Goal: Information Seeking & Learning: Check status

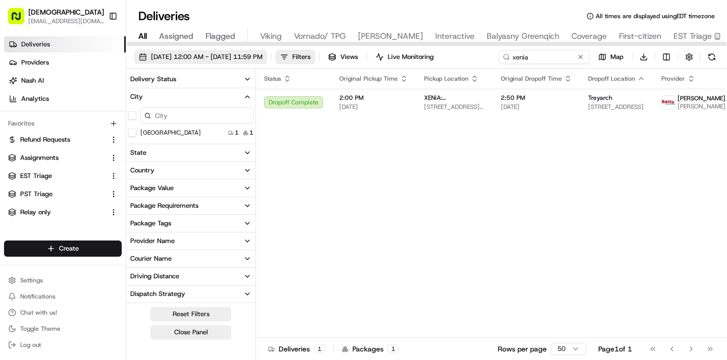
click at [176, 58] on span "08/19/2025 12:00 AM - 08/19/2025 11:59 PM" at bounding box center [207, 56] width 112 height 9
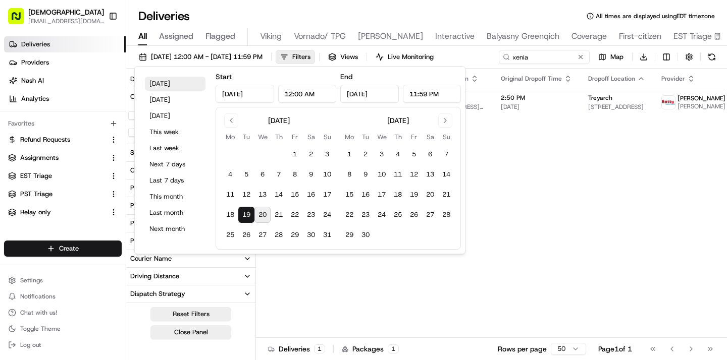
click at [167, 86] on button "Today" at bounding box center [175, 84] width 61 height 14
type input "Aug 20, 2025"
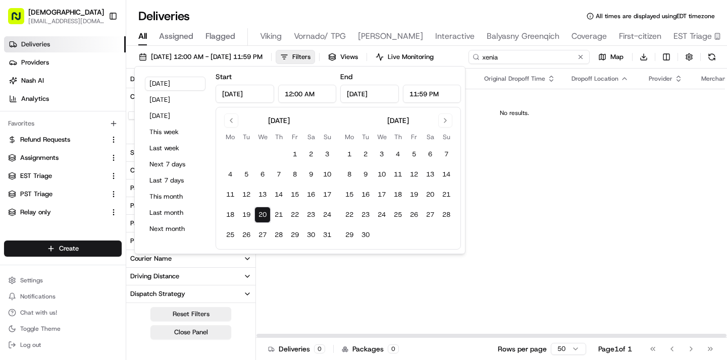
click at [534, 61] on input "xenia" at bounding box center [528, 57] width 121 height 14
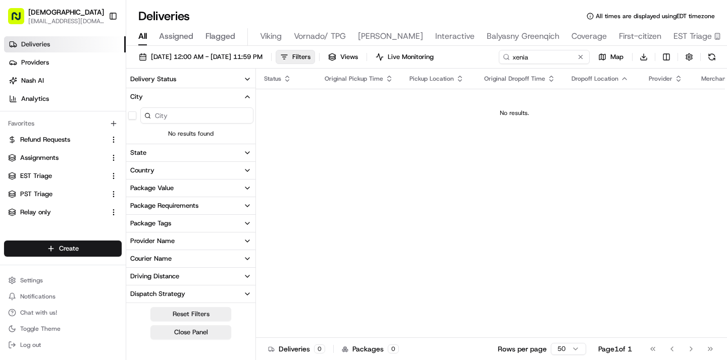
click at [534, 61] on div "08/20/2025 12:00 AM - 08/20/2025 11:59 PM Filters Views Live Monitoring xenia M…" at bounding box center [426, 59] width 601 height 19
click at [531, 53] on input "xenia" at bounding box center [528, 57] width 121 height 14
click at [531, 53] on div "08/20/2025 12:00 AM - 08/20/2025 11:59 PM Filters Views Live Monitoring xenia M…" at bounding box center [426, 59] width 601 height 19
click at [531, 53] on input "xenia" at bounding box center [528, 57] width 121 height 14
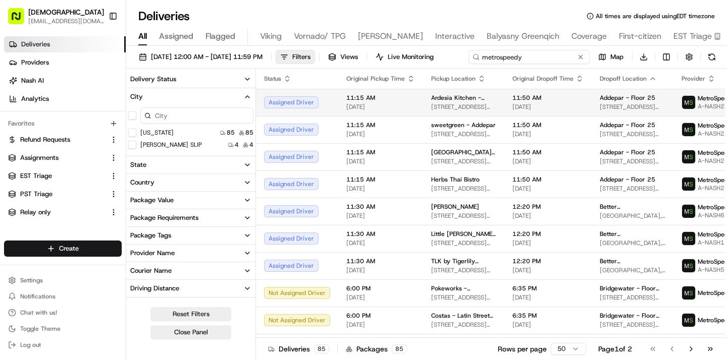
type input "metrospeedy"
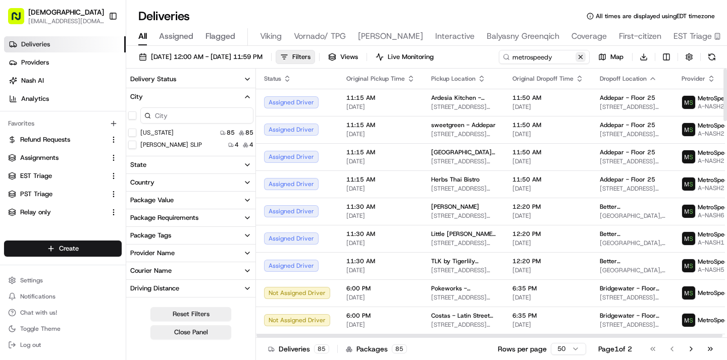
click at [575, 62] on button at bounding box center [580, 57] width 10 height 10
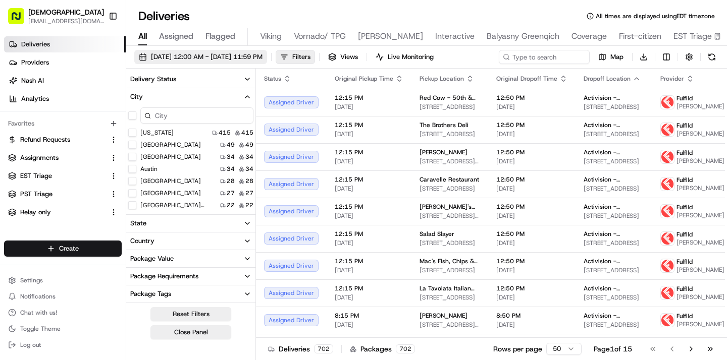
click at [244, 57] on span "08/20/2025 12:00 AM - 08/20/2025 11:59 PM" at bounding box center [207, 56] width 112 height 9
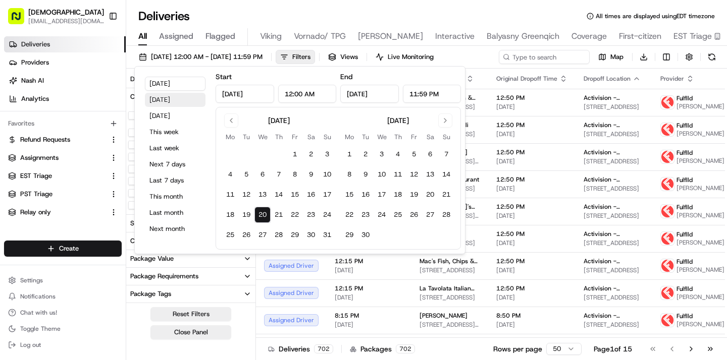
click at [185, 107] on button "Yesterday" at bounding box center [175, 100] width 61 height 14
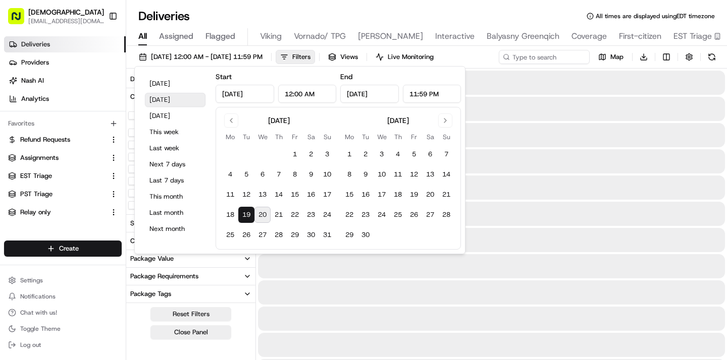
type input "Aug 19, 2025"
click at [540, 56] on input at bounding box center [544, 57] width 91 height 14
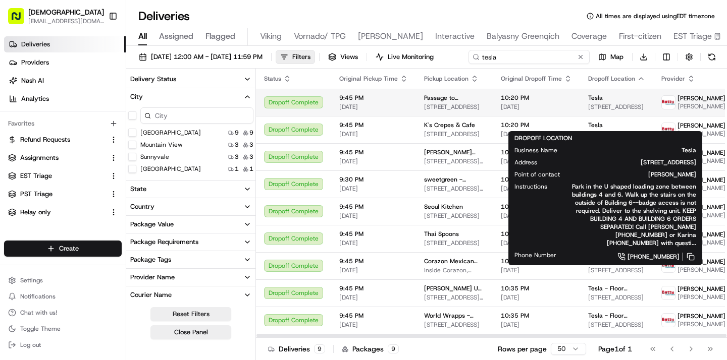
type input "tesla"
click at [588, 111] on span "1501 Page Mill Rd, Palo Alto, CA 94304, USA" at bounding box center [616, 107] width 57 height 8
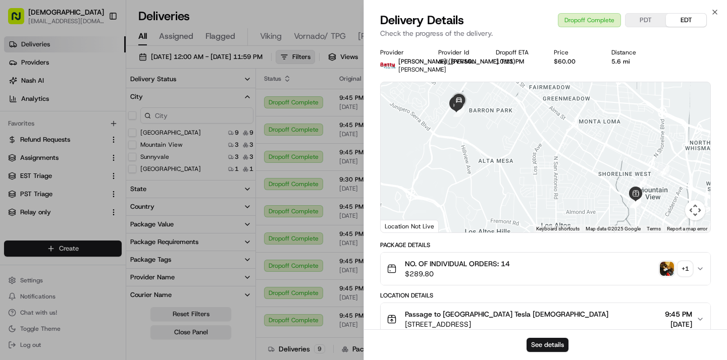
click at [644, 25] on button "PDT" at bounding box center [645, 20] width 40 height 13
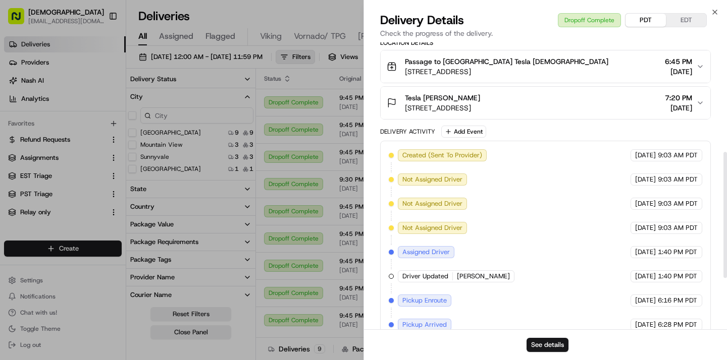
scroll to position [249, 0]
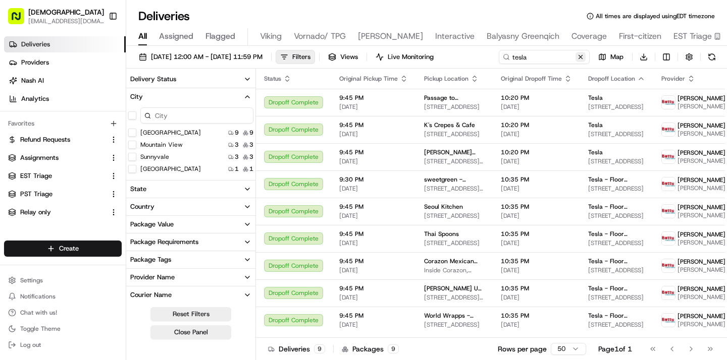
click at [579, 54] on button at bounding box center [580, 57] width 10 height 10
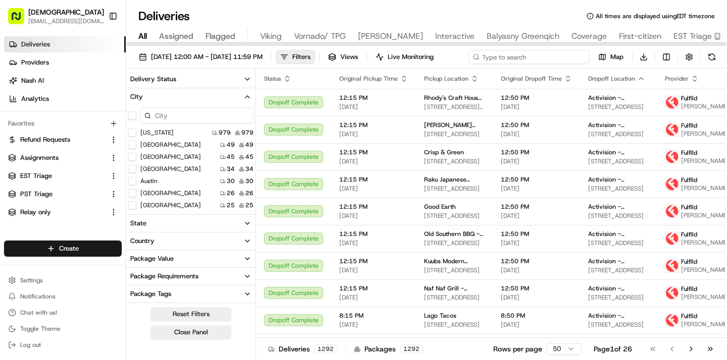
click at [524, 52] on input at bounding box center [528, 57] width 121 height 14
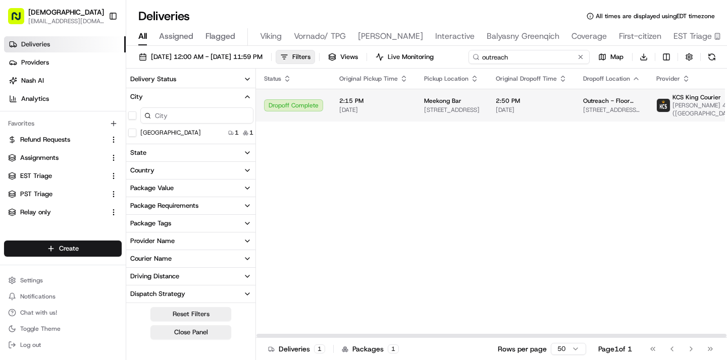
type input "outreach"
click at [591, 114] on div "Outreach - Floor Suite 500 333 Elliott Ave W, Seattle, WA 98119, USA" at bounding box center [611, 105] width 57 height 17
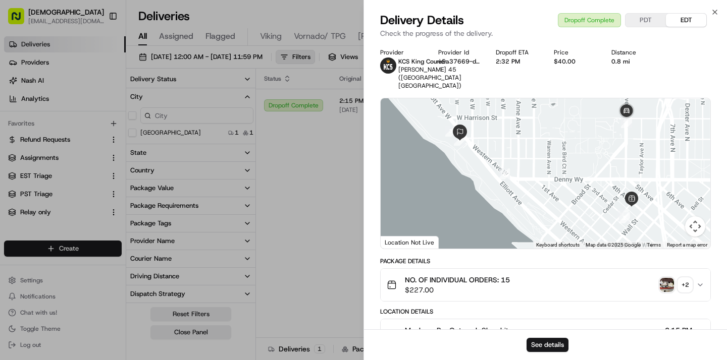
click at [669, 278] on img "button" at bounding box center [667, 285] width 14 height 14
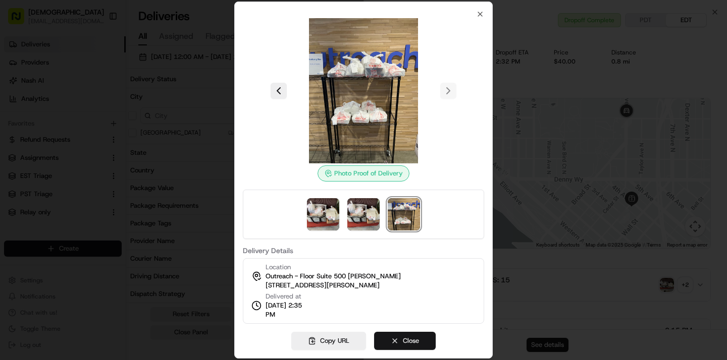
click at [401, 348] on button "Close" at bounding box center [405, 341] width 62 height 18
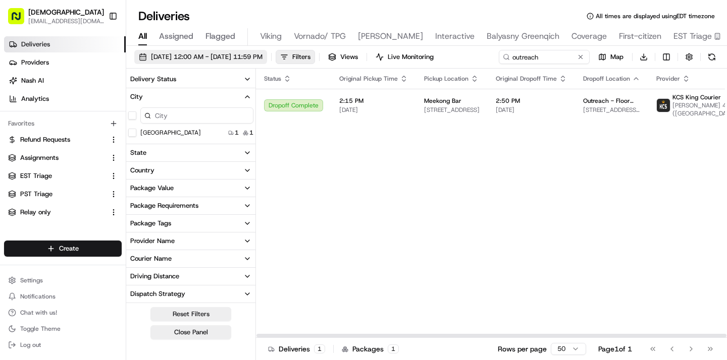
click at [262, 56] on span "08/19/2025 12:00 AM - 08/19/2025 11:59 PM" at bounding box center [207, 56] width 112 height 9
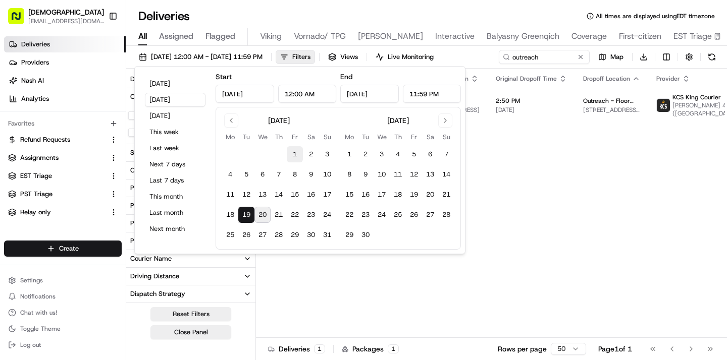
click at [296, 152] on button "1" at bounding box center [295, 154] width 16 height 16
type input "Aug 1, 2025"
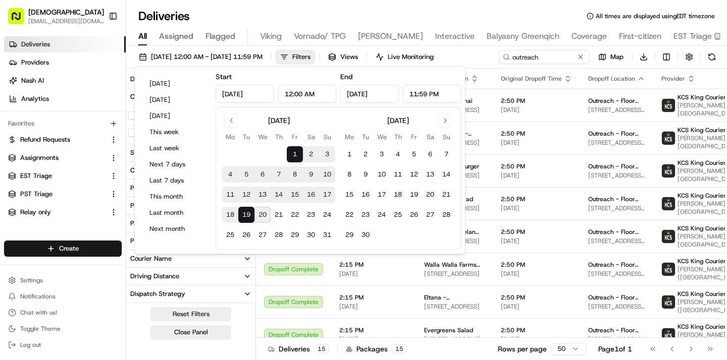
click at [481, 61] on div "08/01/2025 12:00 AM - 08/19/2025 11:59 PM Filters Views Live Monitoring outreac…" at bounding box center [426, 59] width 601 height 19
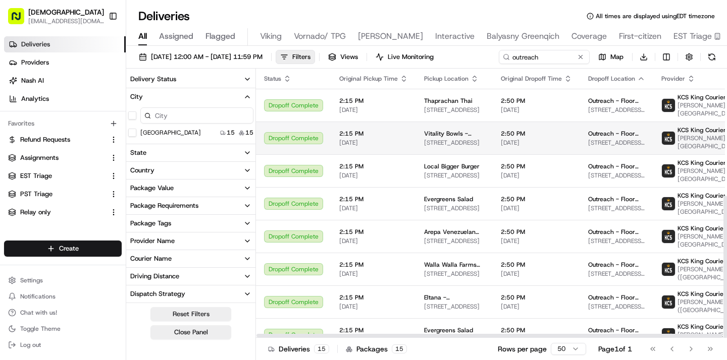
scroll to position [240, 0]
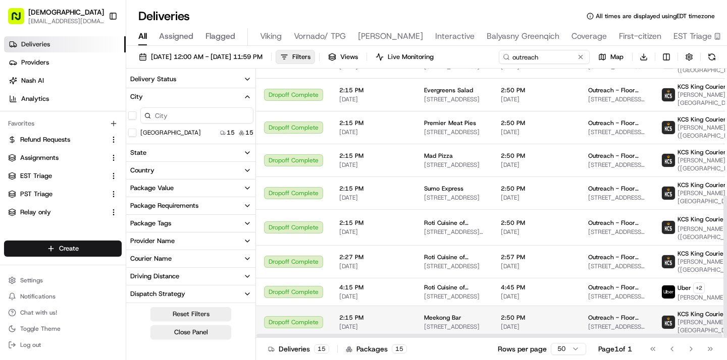
click at [429, 315] on span "Meekong Bar" at bounding box center [442, 318] width 37 height 8
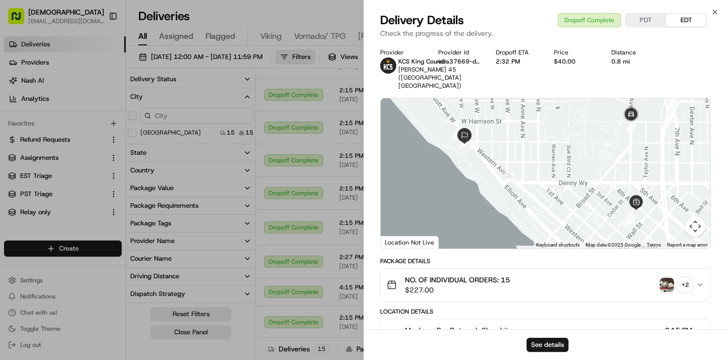
click at [668, 278] on img "button" at bounding box center [667, 285] width 14 height 14
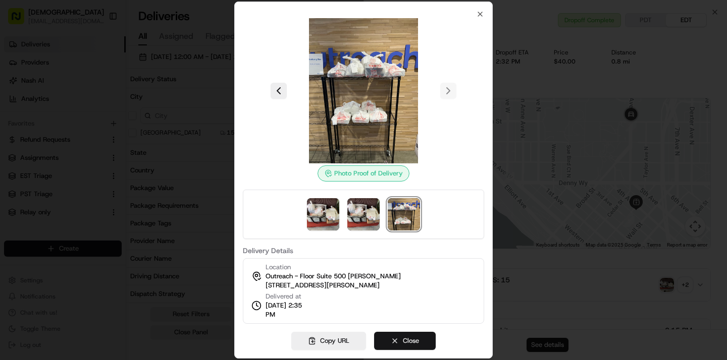
click at [412, 334] on button "Close" at bounding box center [405, 341] width 62 height 18
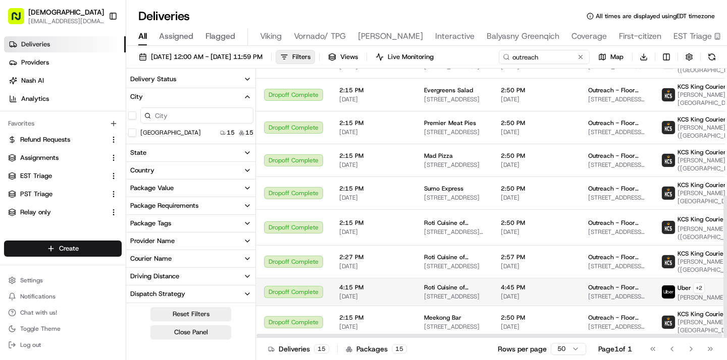
click at [362, 285] on span "4:15 PM" at bounding box center [373, 288] width 69 height 8
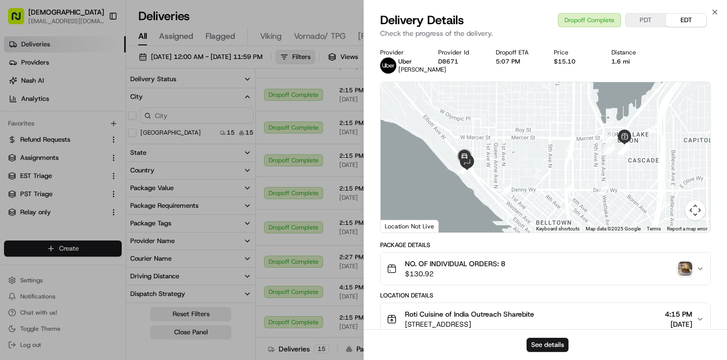
click at [679, 271] on img "button" at bounding box center [685, 269] width 14 height 14
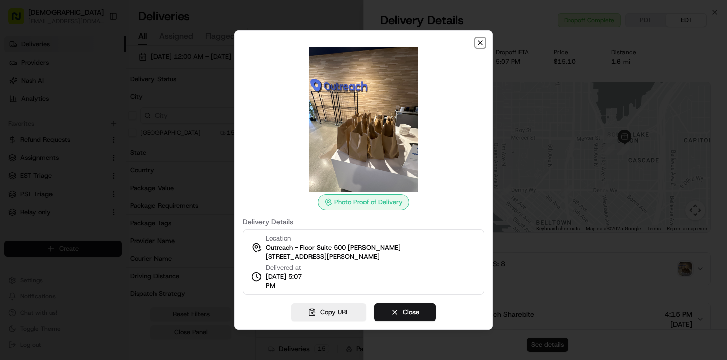
click at [481, 42] on icon "button" at bounding box center [480, 43] width 8 height 8
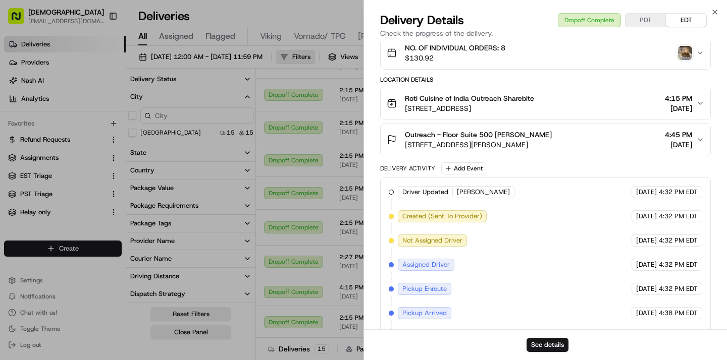
scroll to position [317, 0]
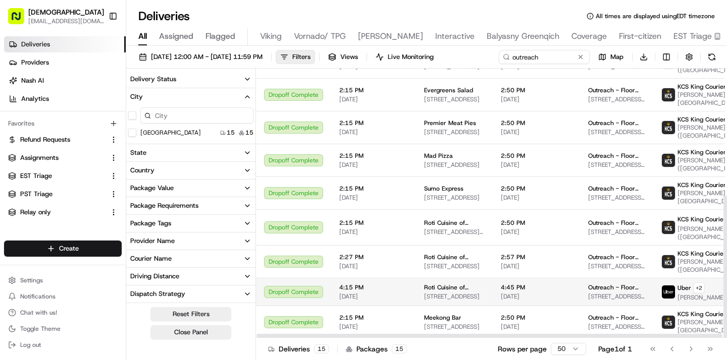
click at [429, 280] on td "Roti Cuisine of India 501 Fairview Ave N #121, Seattle, WA 98109, USA" at bounding box center [454, 292] width 77 height 28
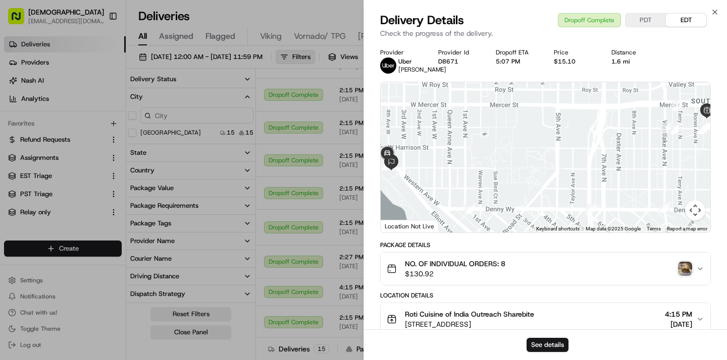
click at [685, 264] on img "button" at bounding box center [685, 269] width 14 height 14
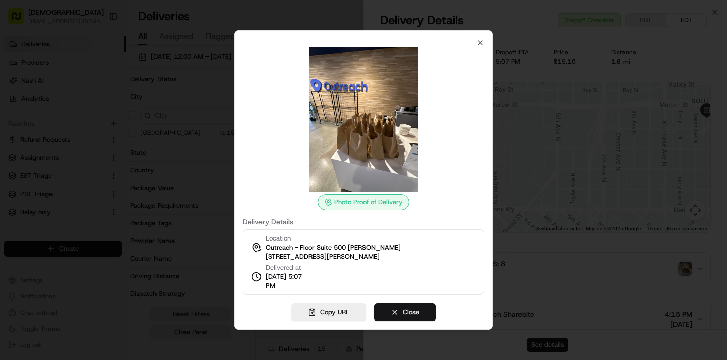
click at [398, 312] on button "Close" at bounding box center [405, 312] width 62 height 18
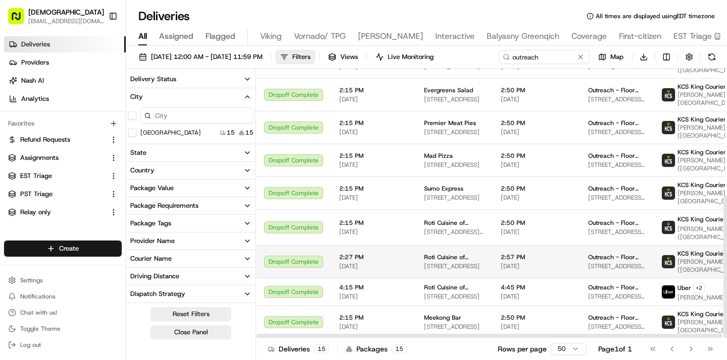
click at [377, 256] on span "2:27 PM" at bounding box center [373, 257] width 69 height 8
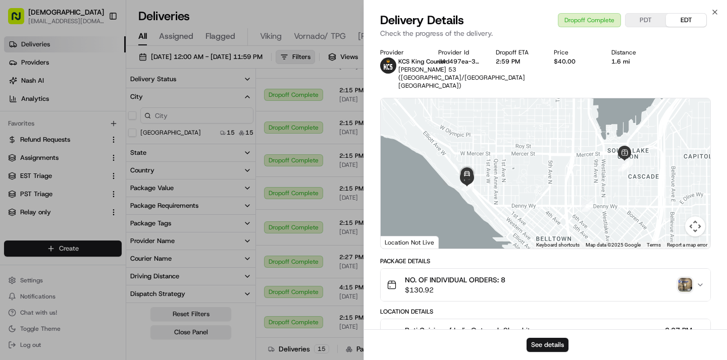
click at [685, 292] on img "button" at bounding box center [685, 285] width 14 height 14
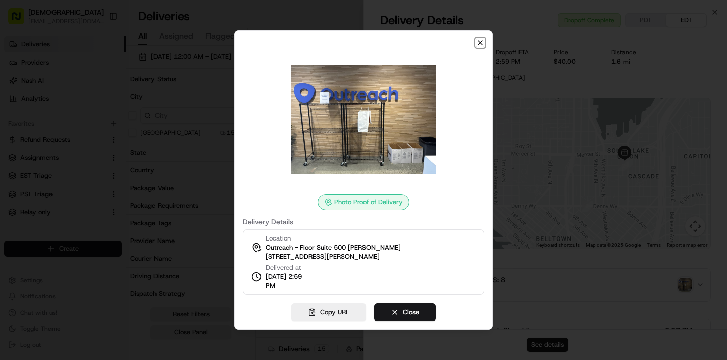
click at [481, 43] on icon "button" at bounding box center [480, 43] width 8 height 8
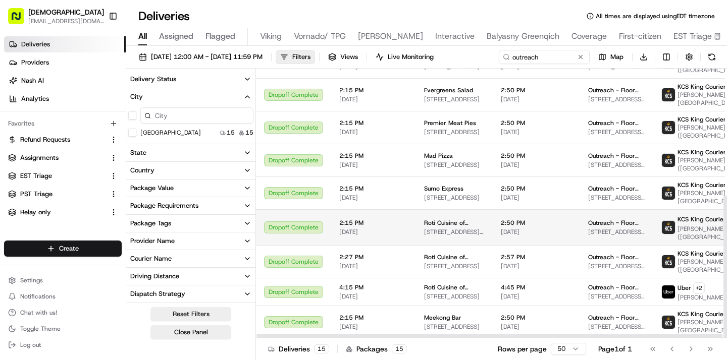
click at [356, 219] on span "2:15 PM" at bounding box center [373, 223] width 69 height 8
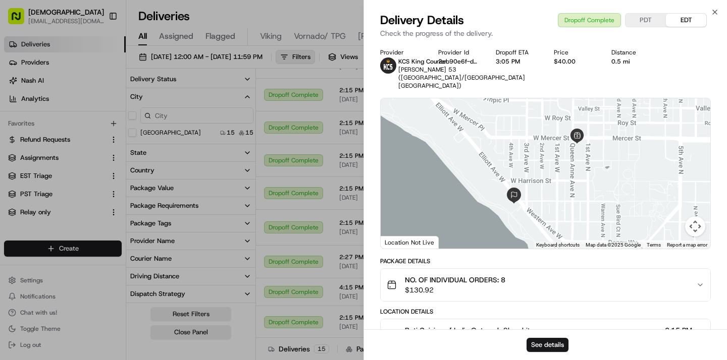
click at [633, 295] on div "NO. OF INDIVIDUAL ORDERS: 8 $130.92" at bounding box center [541, 285] width 309 height 20
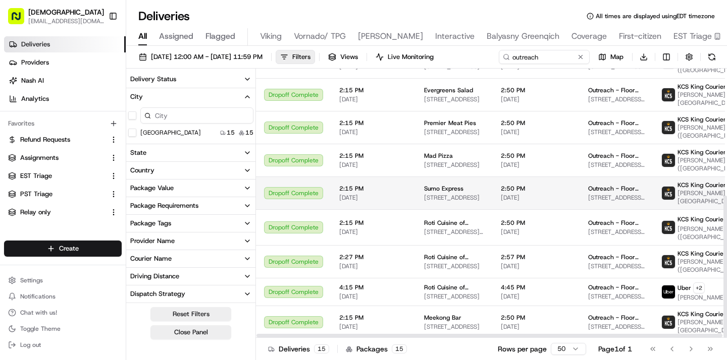
click at [361, 192] on span "2:15 PM" at bounding box center [373, 189] width 69 height 8
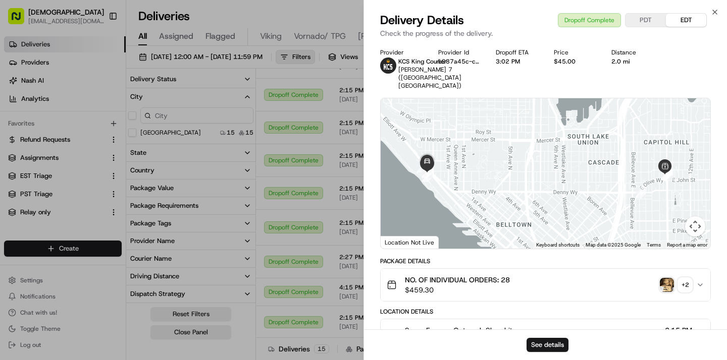
click at [666, 278] on img "button" at bounding box center [667, 285] width 14 height 14
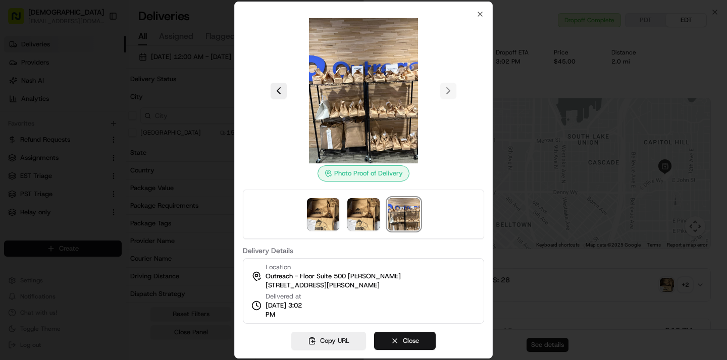
click at [416, 347] on button "Close" at bounding box center [405, 341] width 62 height 18
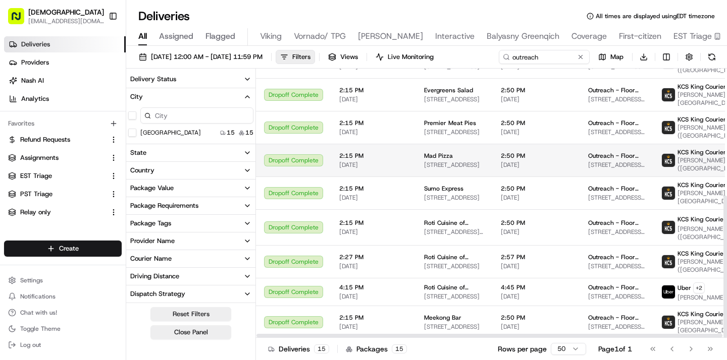
click at [353, 161] on span "08/13/2025" at bounding box center [373, 165] width 69 height 8
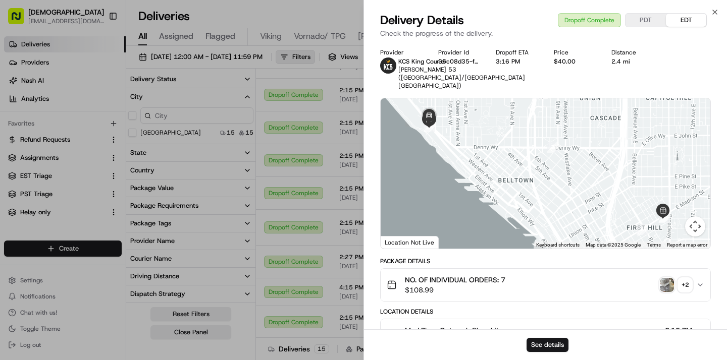
click at [662, 292] on img "button" at bounding box center [667, 285] width 14 height 14
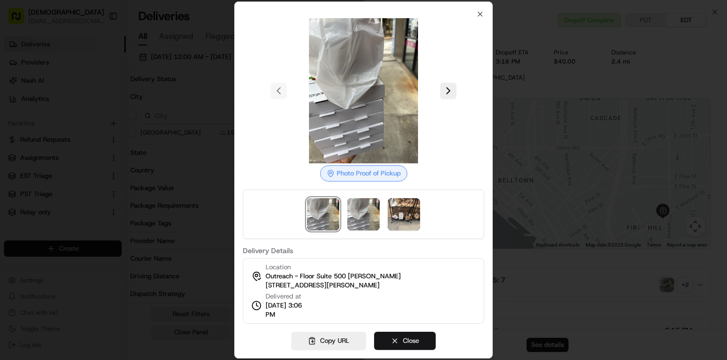
click at [421, 333] on button "Close" at bounding box center [405, 341] width 62 height 18
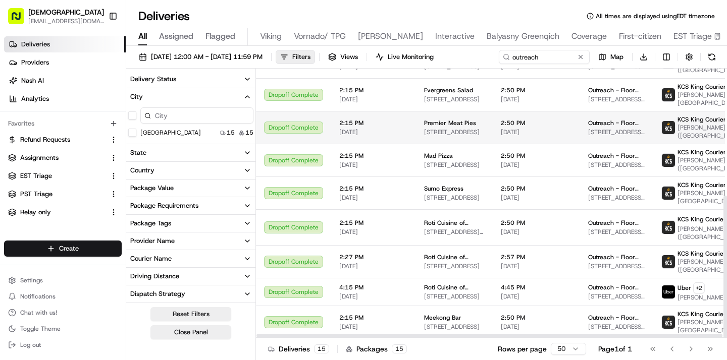
click at [362, 128] on span "08/13/2025" at bounding box center [373, 132] width 69 height 8
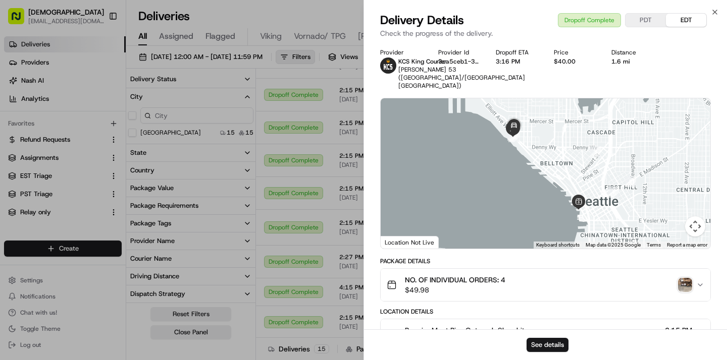
click at [688, 292] on img "button" at bounding box center [685, 285] width 14 height 14
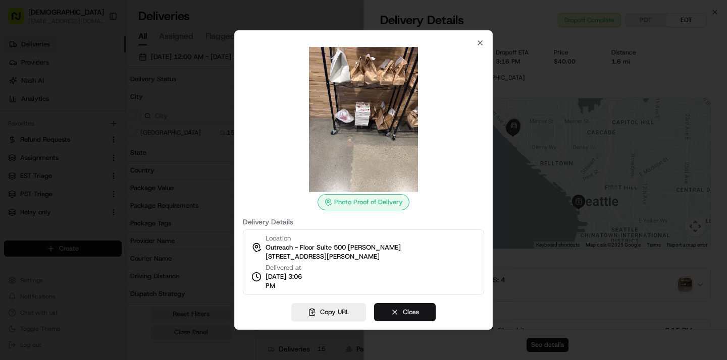
click at [400, 312] on button "Close" at bounding box center [405, 312] width 62 height 18
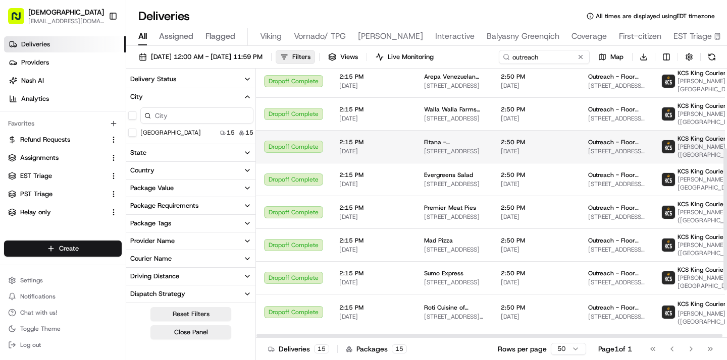
scroll to position [150, 0]
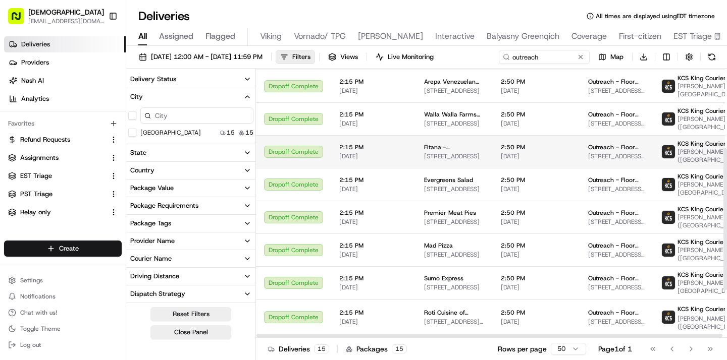
click at [372, 152] on span "08/12/2025" at bounding box center [373, 156] width 69 height 8
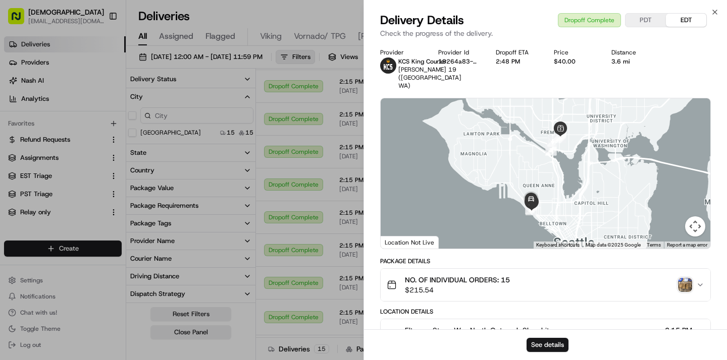
click at [684, 281] on img "button" at bounding box center [685, 285] width 14 height 14
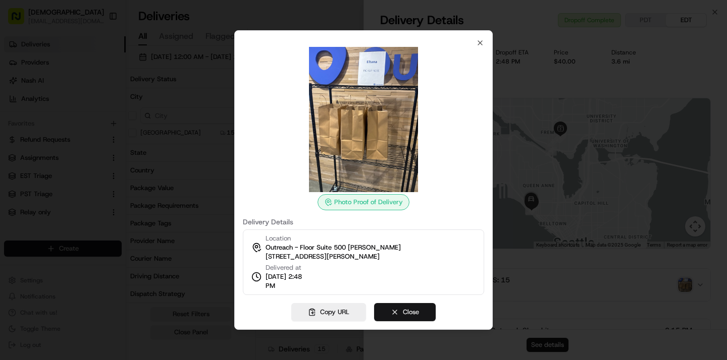
click at [388, 306] on button "Close" at bounding box center [405, 312] width 62 height 18
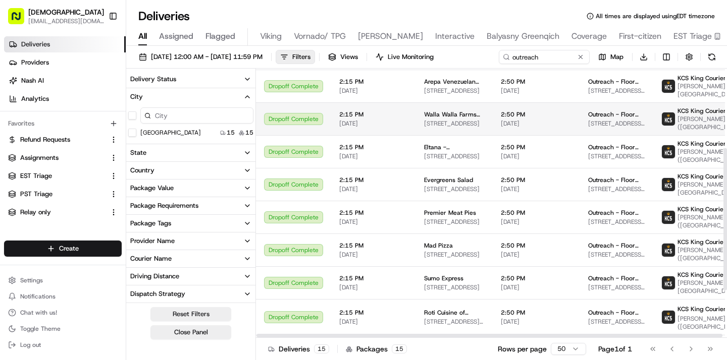
click at [337, 116] on td "2:15 PM 08/07/2025" at bounding box center [373, 118] width 85 height 33
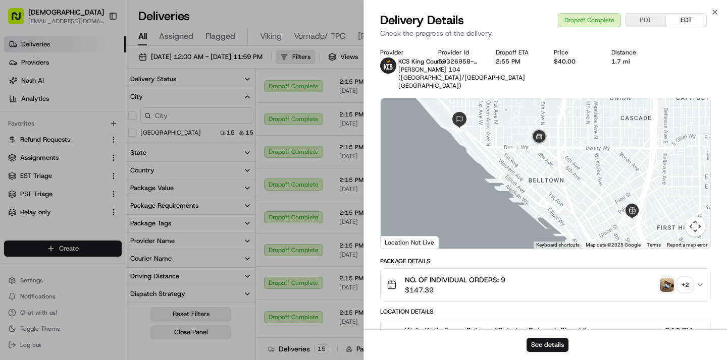
click at [666, 285] on img "button" at bounding box center [667, 285] width 14 height 14
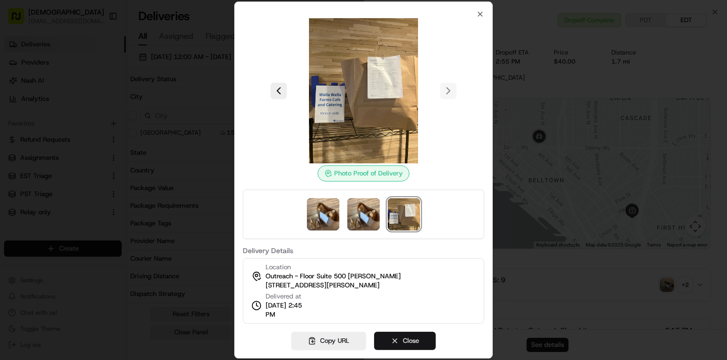
click at [419, 342] on button "Close" at bounding box center [405, 341] width 62 height 18
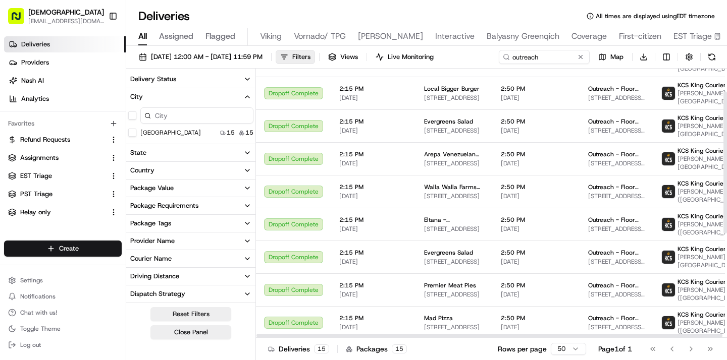
scroll to position [43, 0]
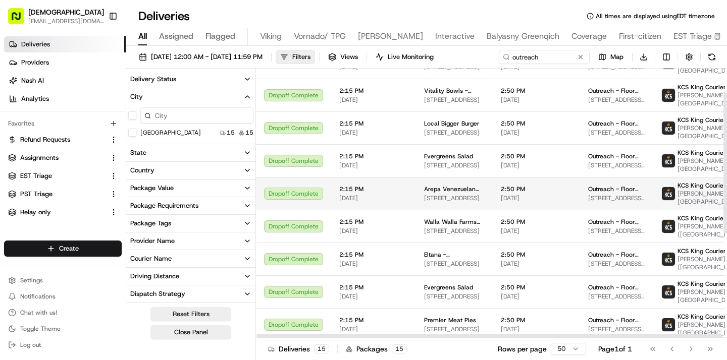
click at [367, 190] on span "2:15 PM" at bounding box center [373, 189] width 69 height 8
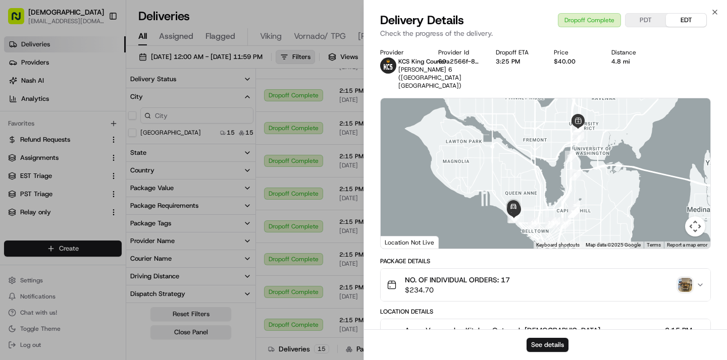
click at [685, 284] on img "button" at bounding box center [685, 285] width 14 height 14
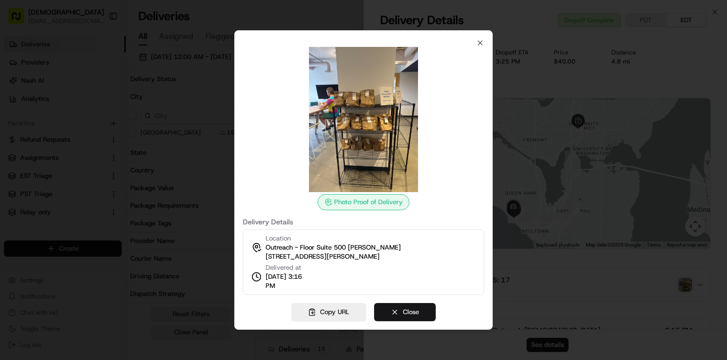
click at [417, 319] on button "Close" at bounding box center [405, 312] width 62 height 18
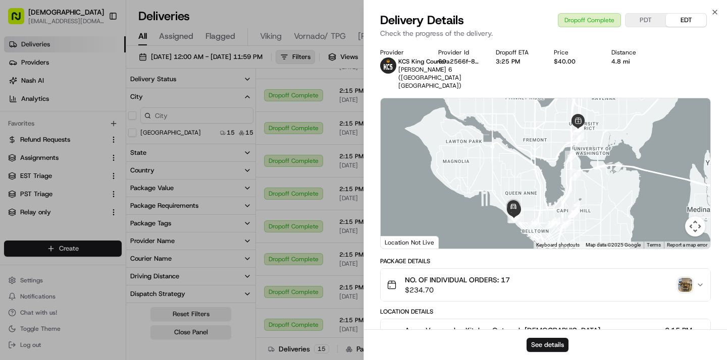
click at [417, 319] on div "Arepa Venezuelan Kitchen Outreach Sharebite 4500 9th Ave NE, Seattle, WA 98105,…" at bounding box center [545, 335] width 331 height 33
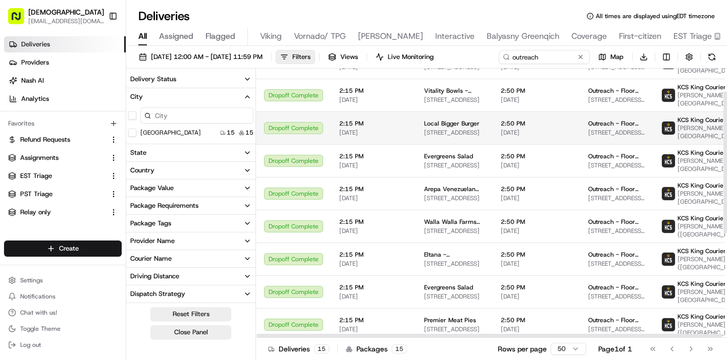
click at [346, 120] on span "2:15 PM" at bounding box center [373, 124] width 69 height 8
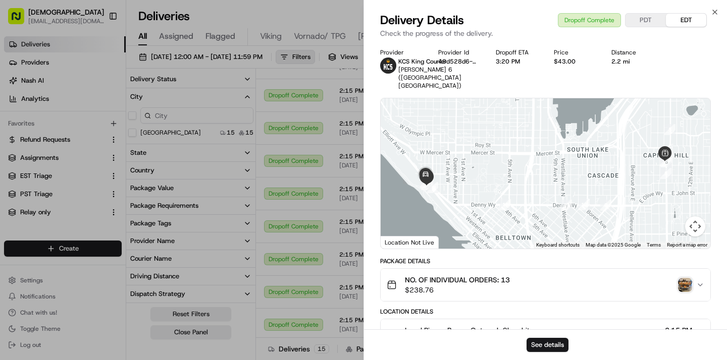
click at [687, 287] on img "button" at bounding box center [685, 285] width 14 height 14
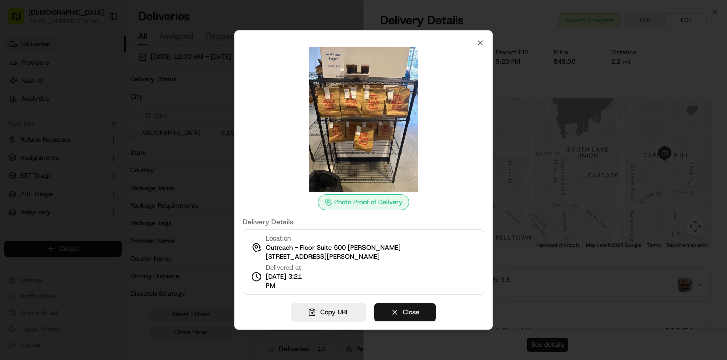
click at [423, 307] on button "Close" at bounding box center [405, 312] width 62 height 18
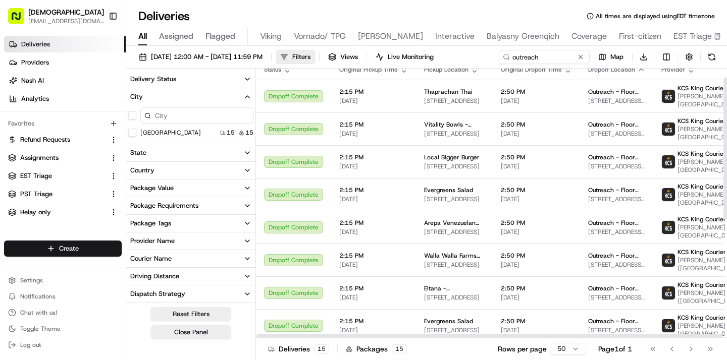
scroll to position [0, 0]
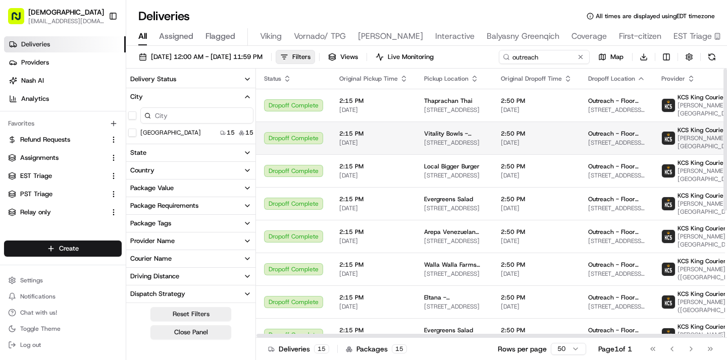
click at [382, 132] on span "2:15 PM" at bounding box center [373, 134] width 69 height 8
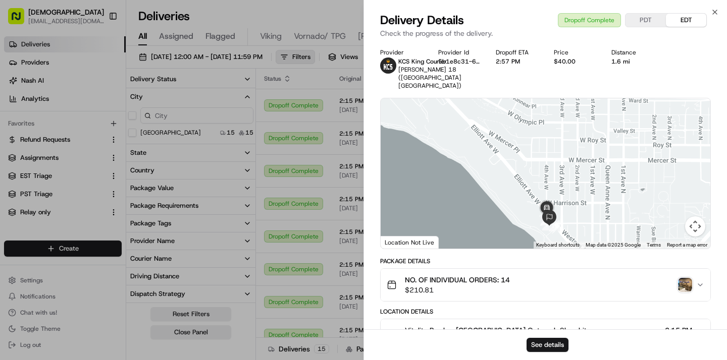
click at [686, 278] on img "button" at bounding box center [685, 285] width 14 height 14
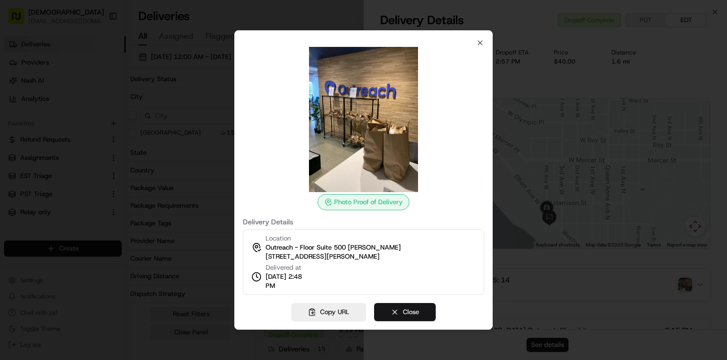
click at [428, 307] on button "Close" at bounding box center [405, 312] width 62 height 18
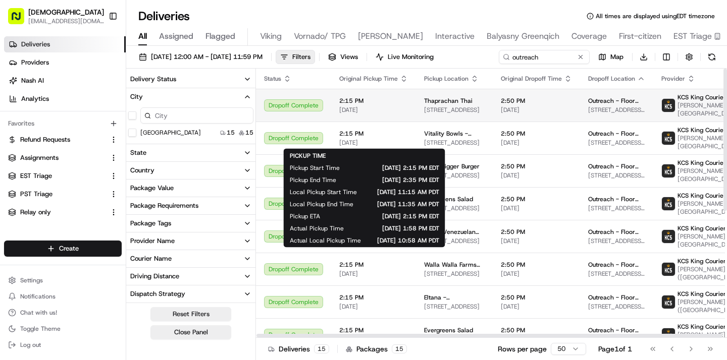
click at [380, 98] on span "2:15 PM" at bounding box center [373, 101] width 69 height 8
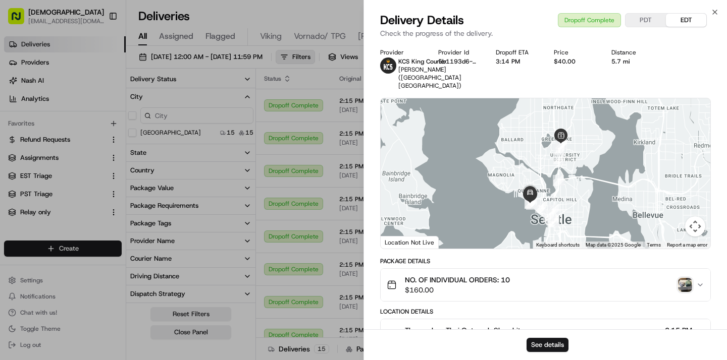
click at [684, 285] on img "button" at bounding box center [685, 285] width 14 height 14
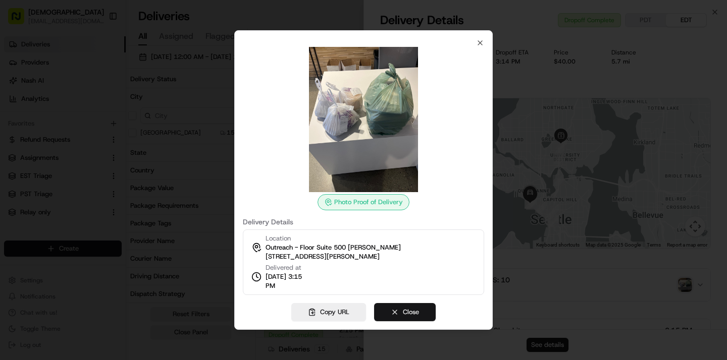
click at [401, 321] on button "Close" at bounding box center [405, 312] width 62 height 18
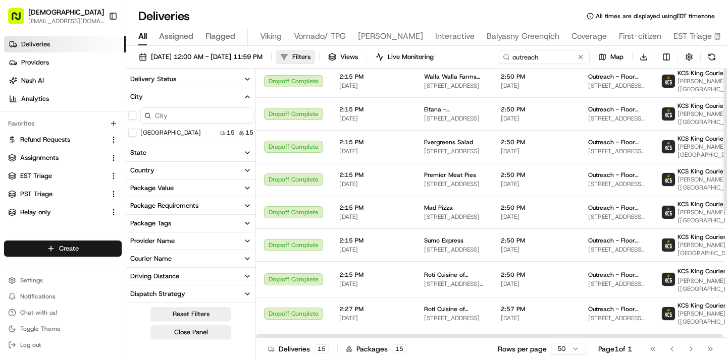
scroll to position [240, 0]
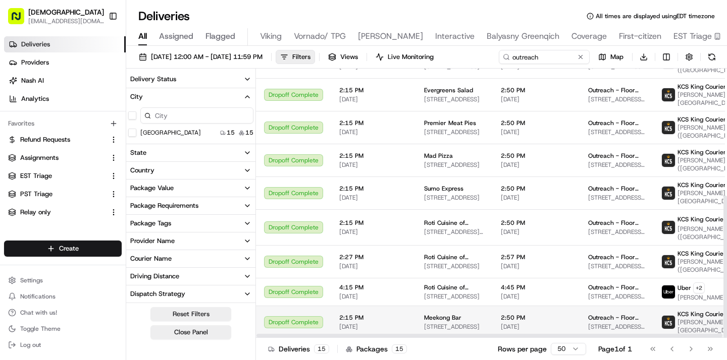
click at [373, 314] on span "2:15 PM" at bounding box center [373, 318] width 69 height 8
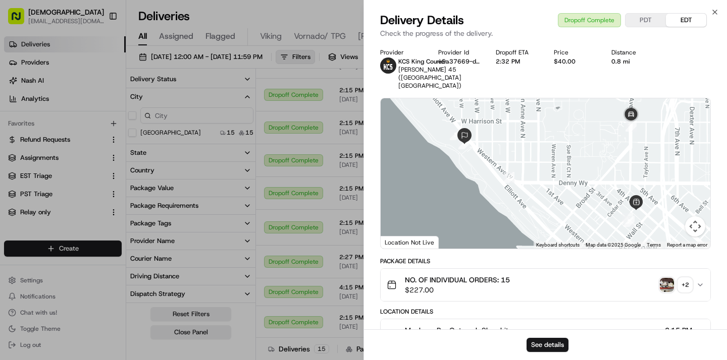
click at [683, 278] on div "+ 2" at bounding box center [685, 285] width 14 height 14
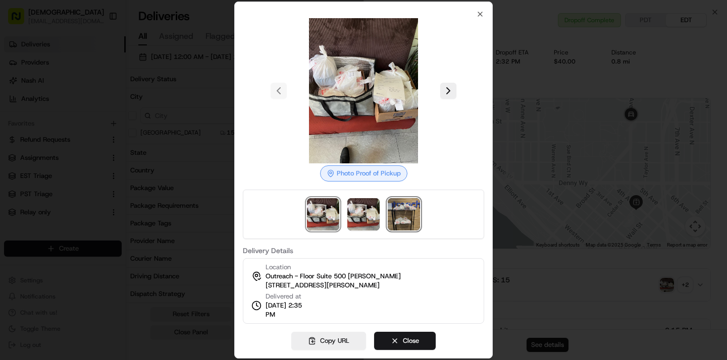
click at [407, 219] on img at bounding box center [404, 214] width 32 height 32
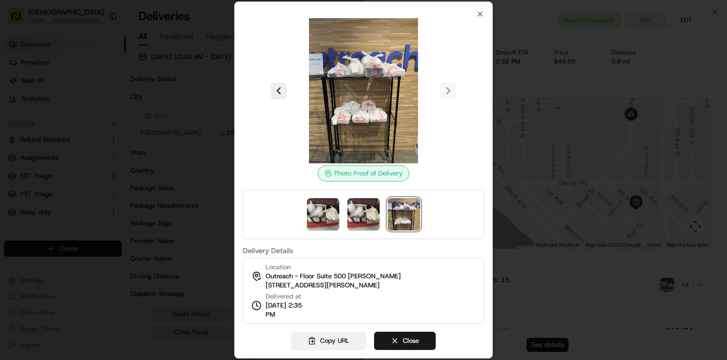
click at [351, 342] on button "Copy URL" at bounding box center [328, 341] width 75 height 18
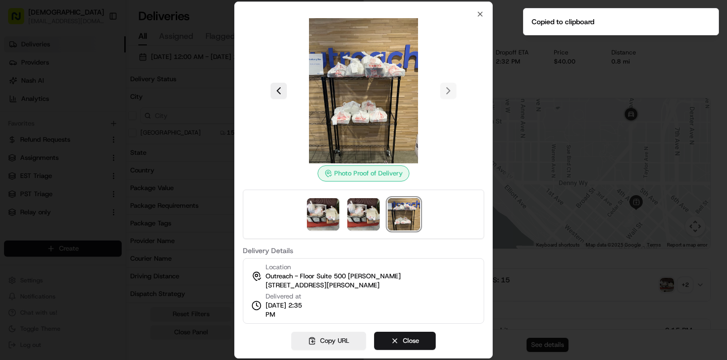
click at [208, 229] on div at bounding box center [363, 180] width 727 height 360
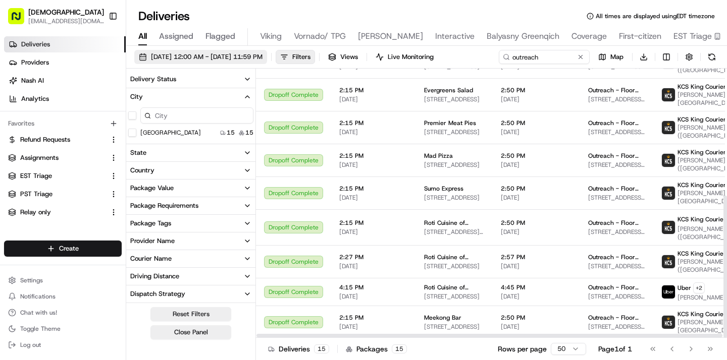
click at [262, 59] on span "08/01/2025 12:00 AM - 08/19/2025 11:59 PM" at bounding box center [207, 56] width 112 height 9
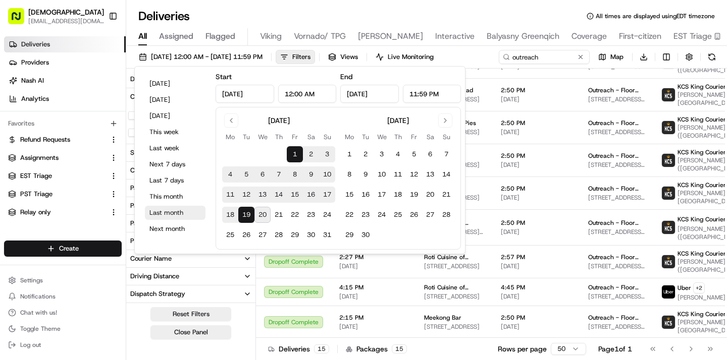
click at [167, 216] on button "Last month" at bounding box center [175, 213] width 61 height 14
type input "Jul 1, 2025"
type input "Jul 31, 2025"
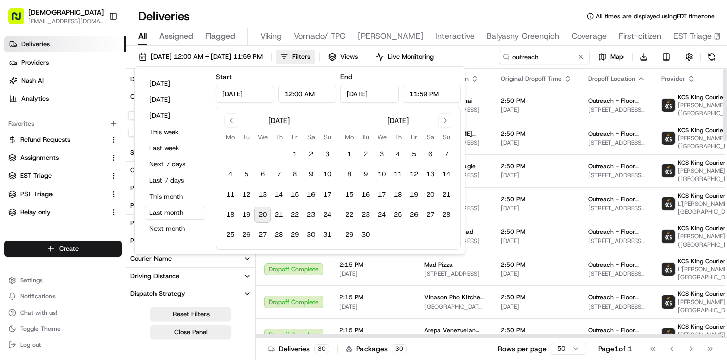
click at [501, 75] on span "Original Dropoff Time" at bounding box center [531, 79] width 61 height 8
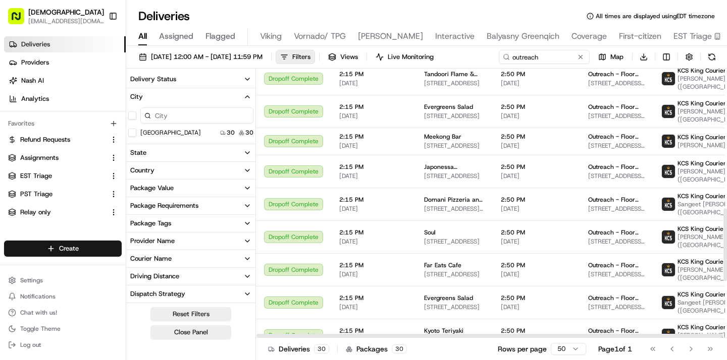
scroll to position [729, 0]
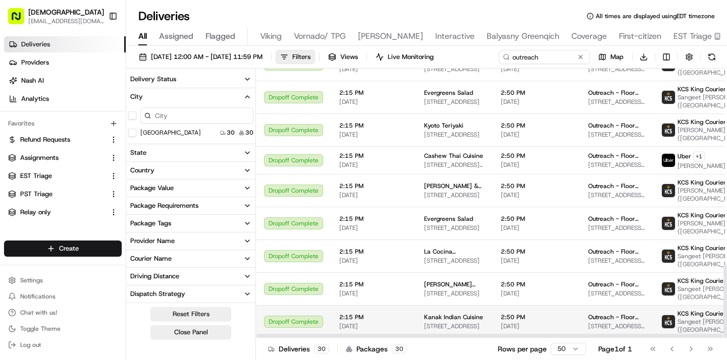
click at [375, 317] on span "2:15 PM" at bounding box center [373, 317] width 69 height 8
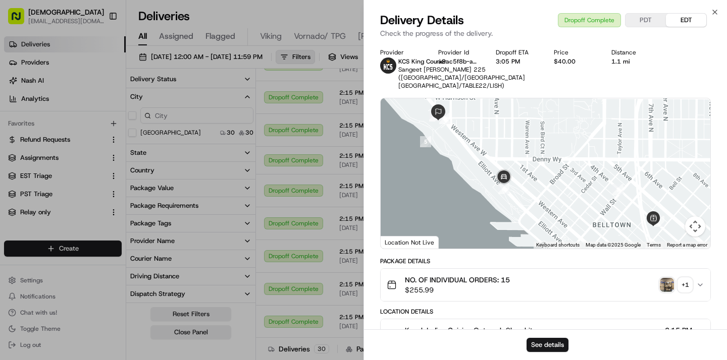
click at [663, 286] on img "button" at bounding box center [667, 285] width 14 height 14
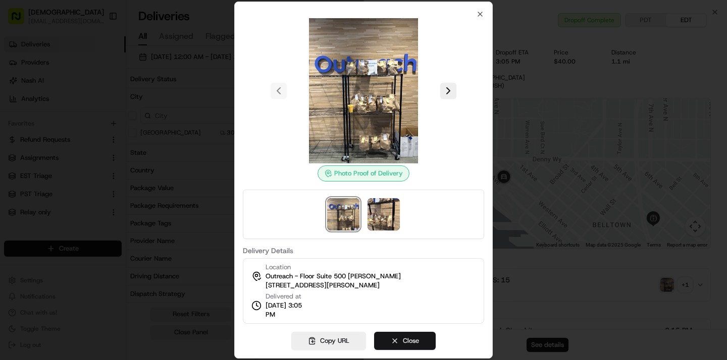
click at [422, 339] on button "Close" at bounding box center [405, 341] width 62 height 18
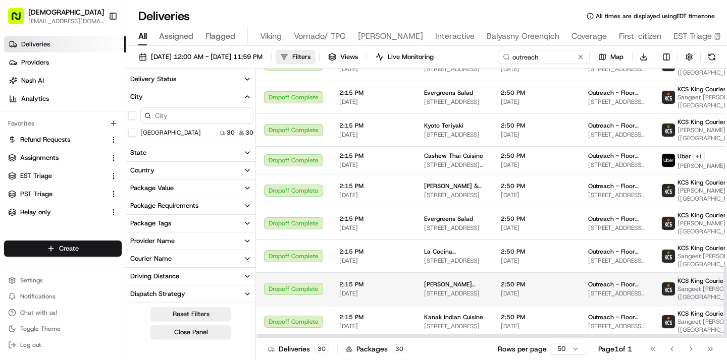
click at [369, 294] on span "07/30/2025" at bounding box center [373, 294] width 69 height 8
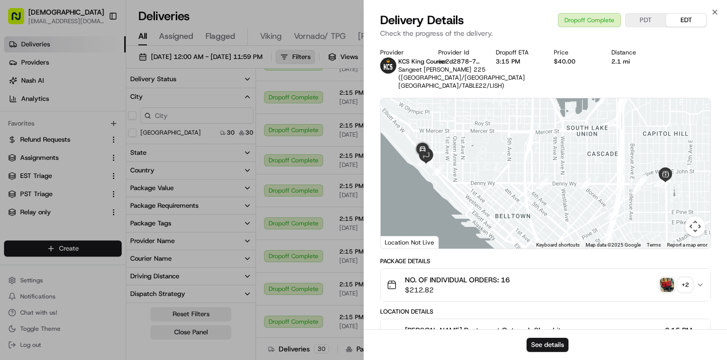
click at [669, 285] on img "button" at bounding box center [667, 285] width 14 height 14
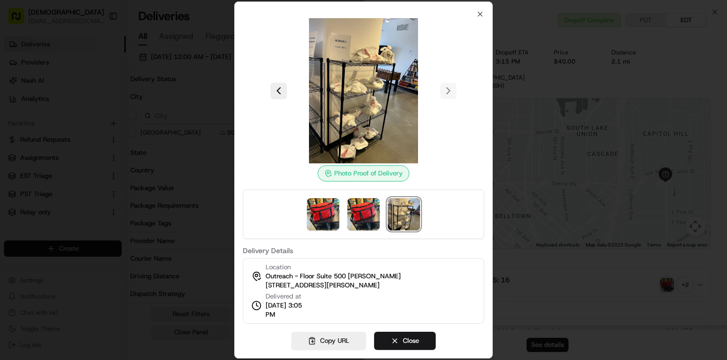
scroll to position [0, 3]
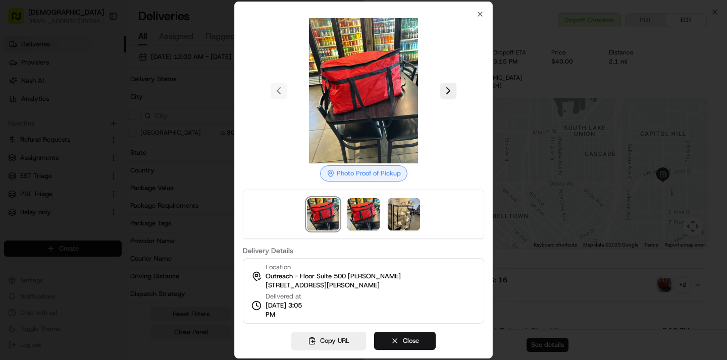
click at [411, 336] on button "Close" at bounding box center [405, 341] width 62 height 18
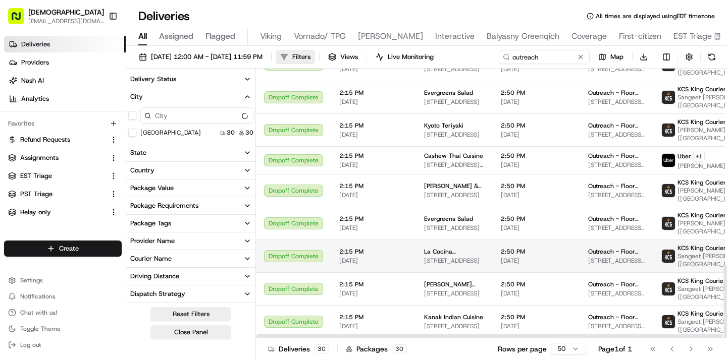
click at [352, 261] on span "07/30/2025" at bounding box center [373, 261] width 69 height 8
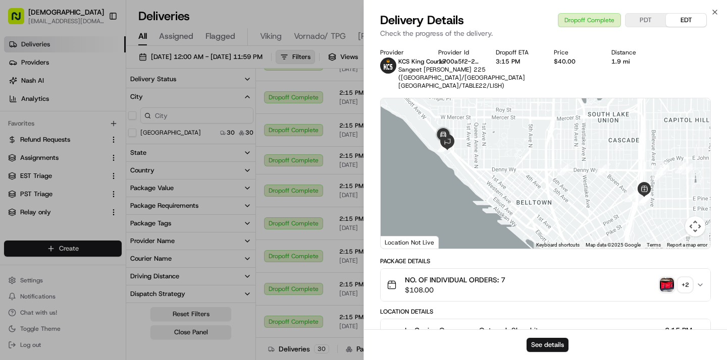
click at [680, 287] on div "+ 2" at bounding box center [685, 285] width 14 height 14
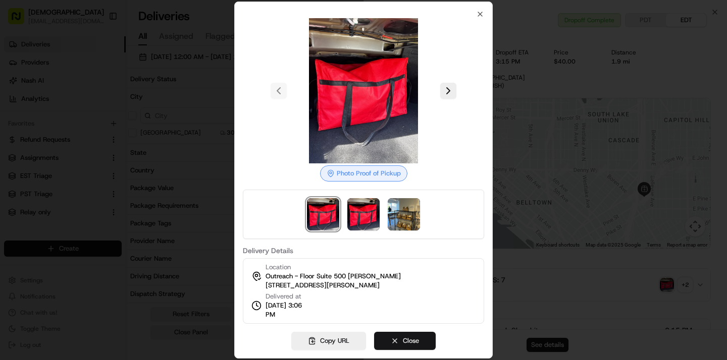
click at [404, 338] on button "Close" at bounding box center [405, 341] width 62 height 18
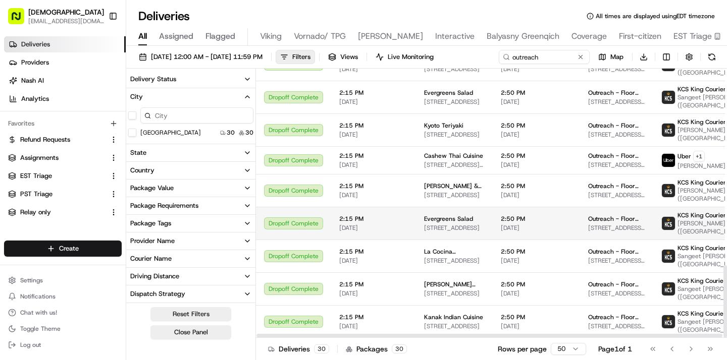
click at [370, 230] on span "07/30/2025" at bounding box center [373, 228] width 69 height 8
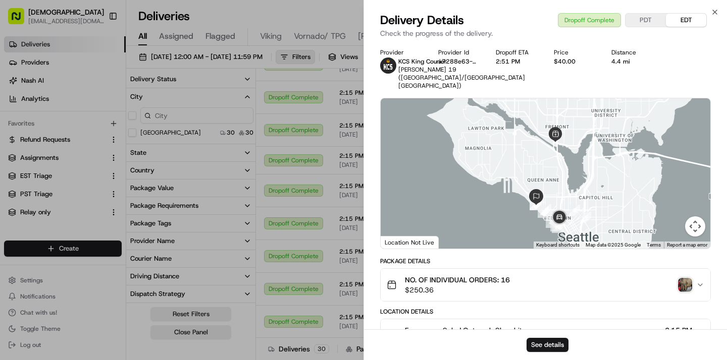
click at [689, 292] on img "button" at bounding box center [685, 285] width 14 height 14
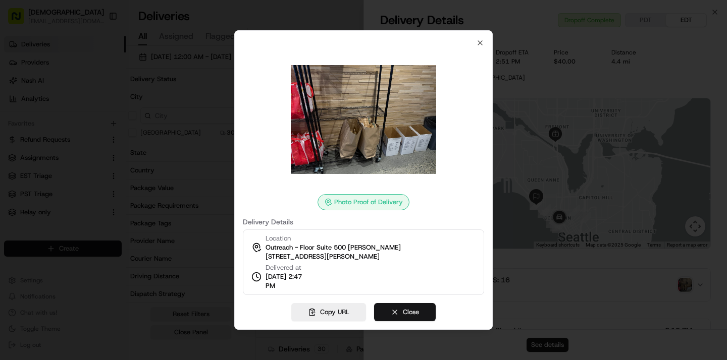
click at [401, 312] on button "Close" at bounding box center [405, 312] width 62 height 18
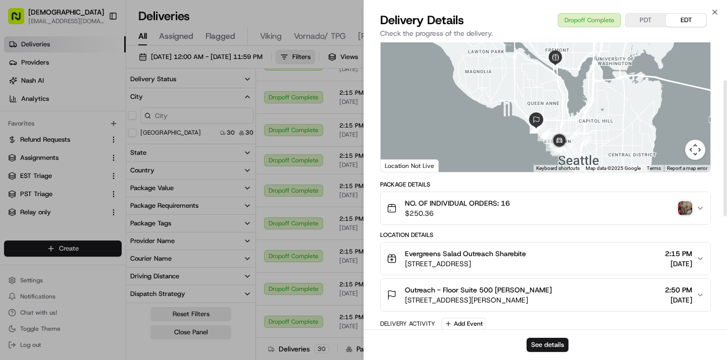
scroll to position [68, 0]
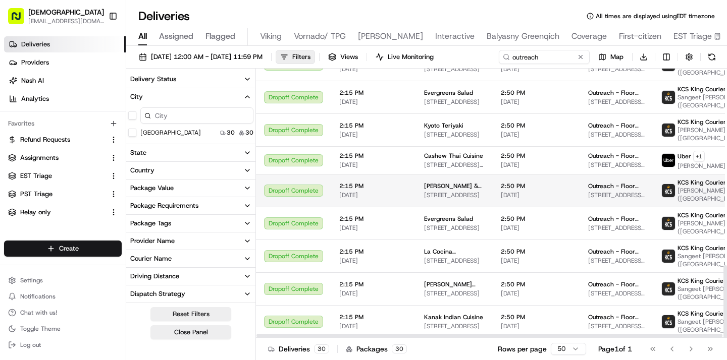
click at [416, 191] on td "Kizuki Ramen & Izakaya - Seattle 320 E Pine St, Seattle, WA 98122, USA" at bounding box center [454, 190] width 77 height 33
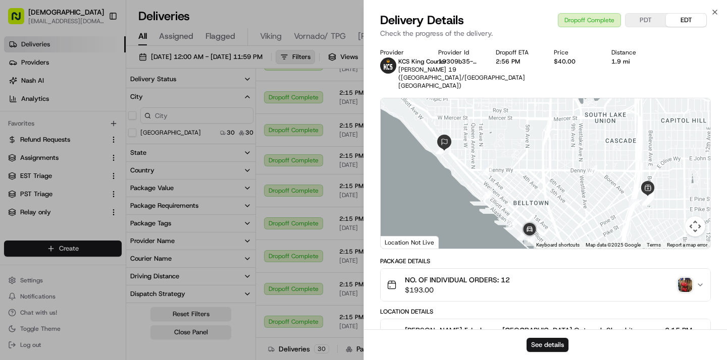
click at [678, 291] on img "button" at bounding box center [685, 285] width 14 height 14
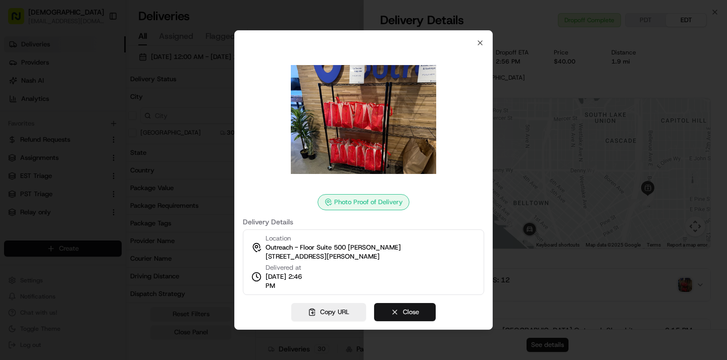
click at [412, 309] on button "Close" at bounding box center [405, 312] width 62 height 18
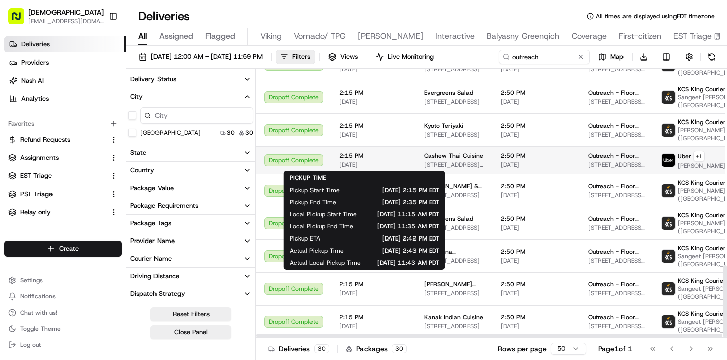
click at [386, 156] on span "2:15 PM" at bounding box center [373, 156] width 69 height 8
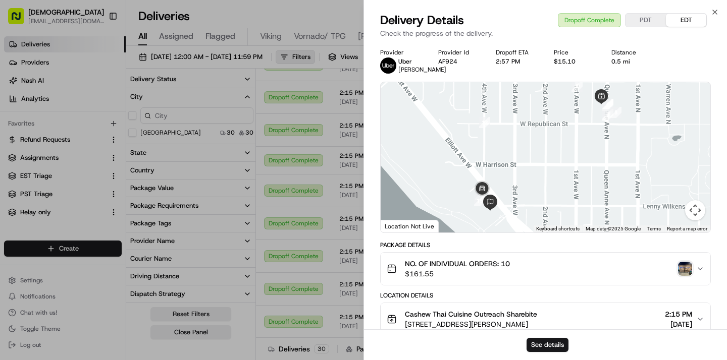
click at [684, 276] on img "button" at bounding box center [685, 269] width 14 height 14
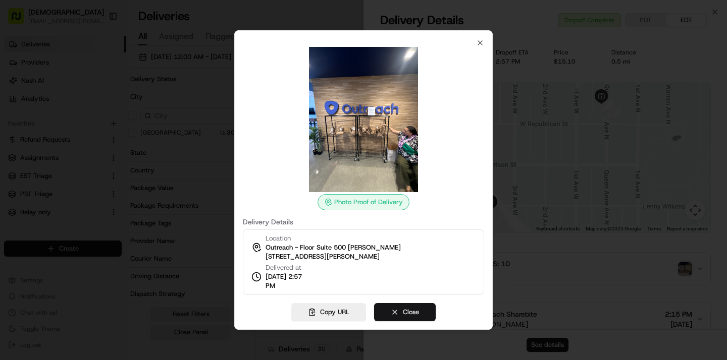
click at [403, 310] on button "Close" at bounding box center [405, 312] width 62 height 18
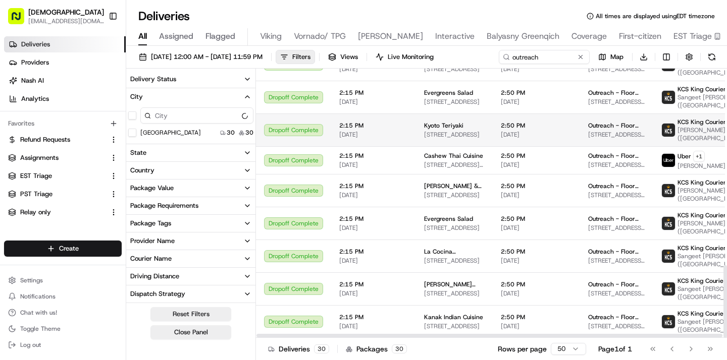
click at [379, 131] on span "07/24/2025" at bounding box center [373, 135] width 69 height 8
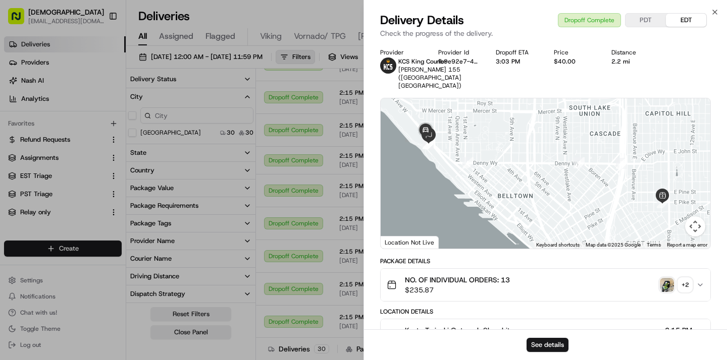
click at [667, 287] on img "button" at bounding box center [667, 285] width 14 height 14
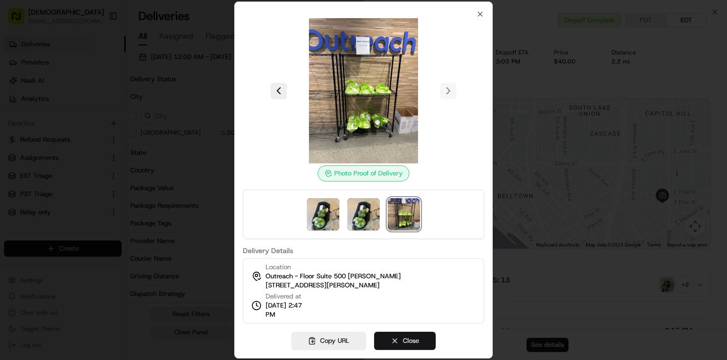
click at [401, 341] on button "Close" at bounding box center [405, 341] width 62 height 18
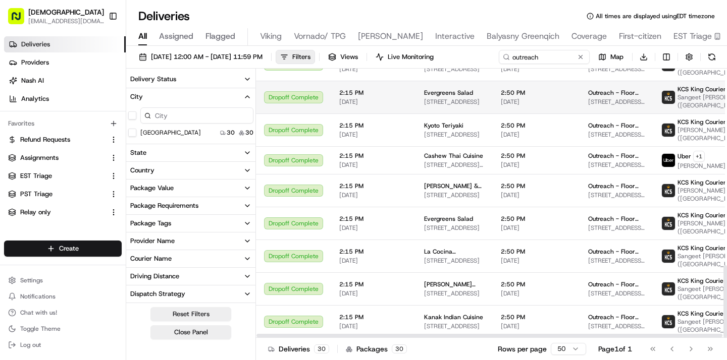
click at [390, 106] on td "2:15 PM 07/23/2025" at bounding box center [373, 97] width 85 height 33
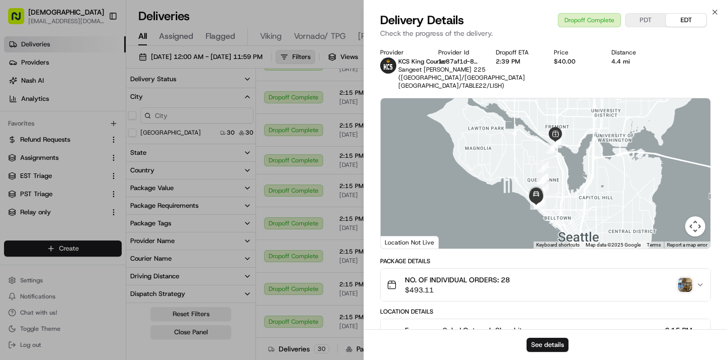
click at [682, 291] on img "button" at bounding box center [685, 285] width 14 height 14
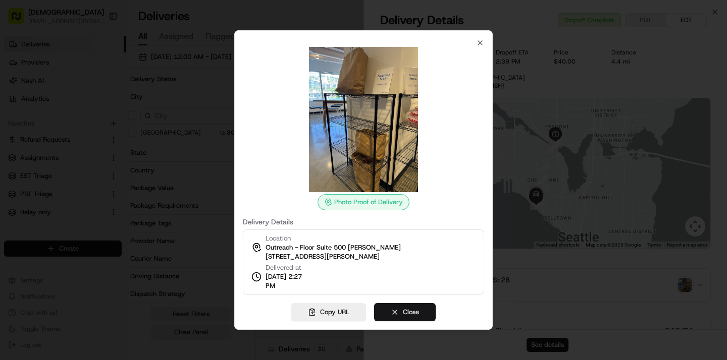
click at [422, 311] on button "Close" at bounding box center [405, 312] width 62 height 18
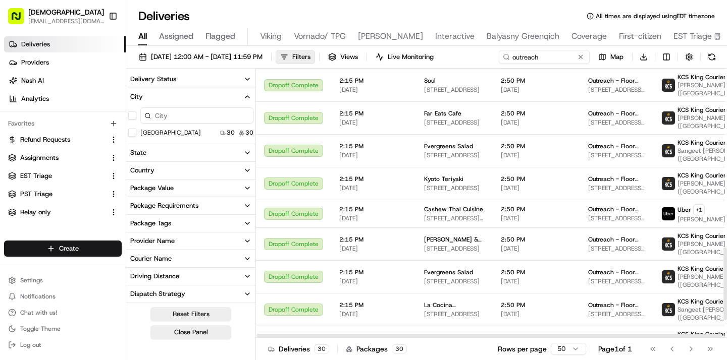
scroll to position [664, 0]
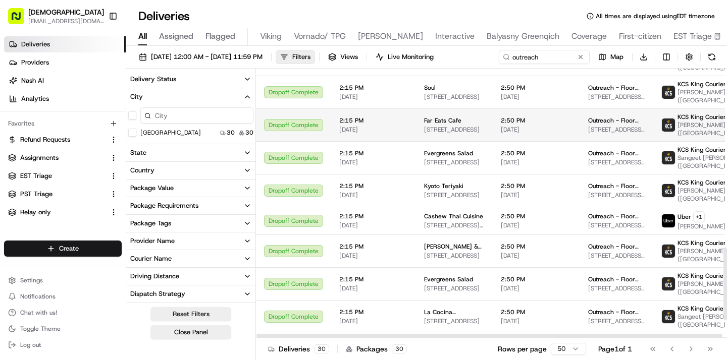
click at [405, 125] on span "2:15 PM" at bounding box center [373, 121] width 69 height 8
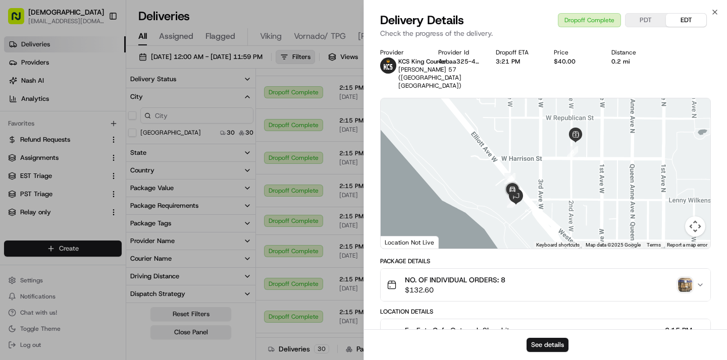
click at [678, 278] on img "button" at bounding box center [685, 285] width 14 height 14
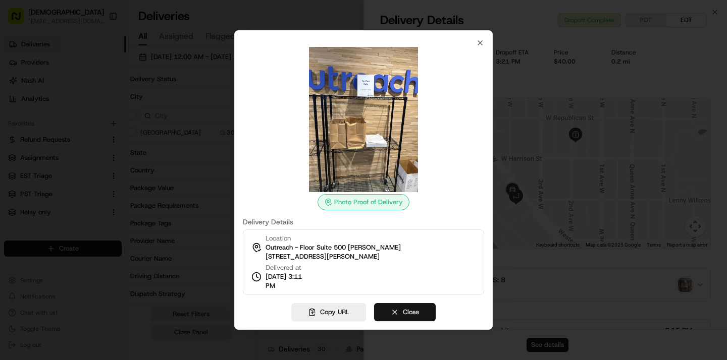
click at [394, 308] on button "Close" at bounding box center [405, 312] width 62 height 18
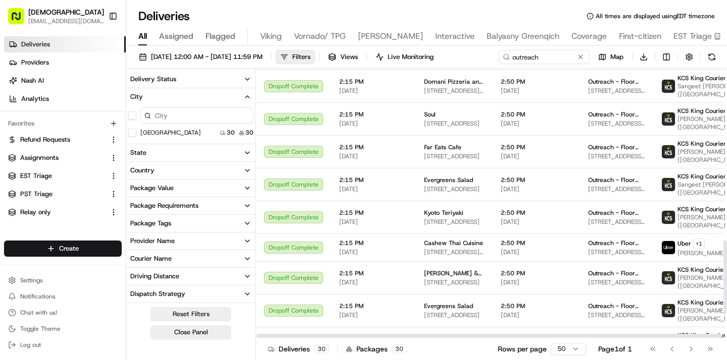
scroll to position [634, 0]
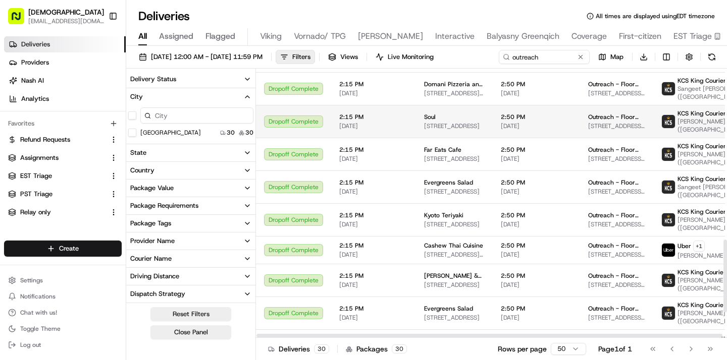
click at [377, 121] on span "2:15 PM" at bounding box center [373, 117] width 69 height 8
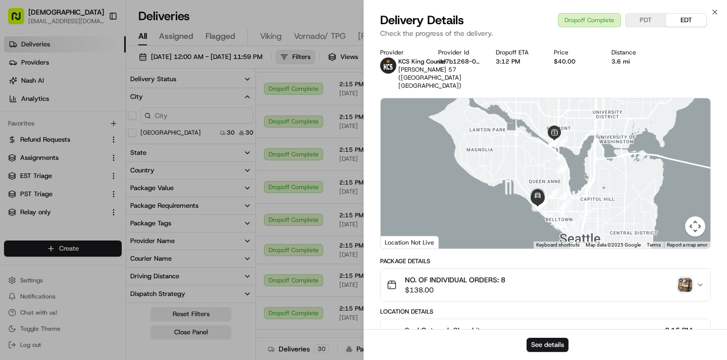
click at [686, 278] on img "button" at bounding box center [685, 285] width 14 height 14
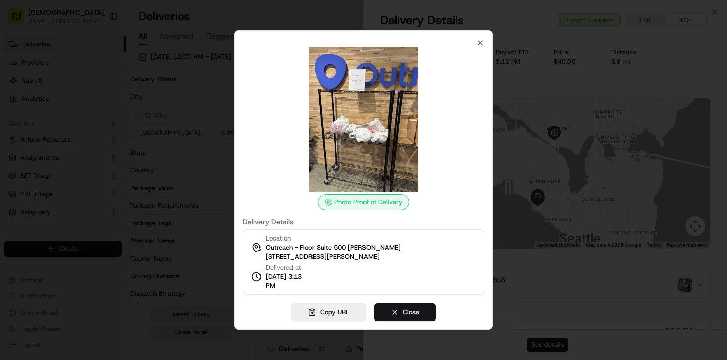
click at [387, 308] on button "Close" at bounding box center [405, 312] width 62 height 18
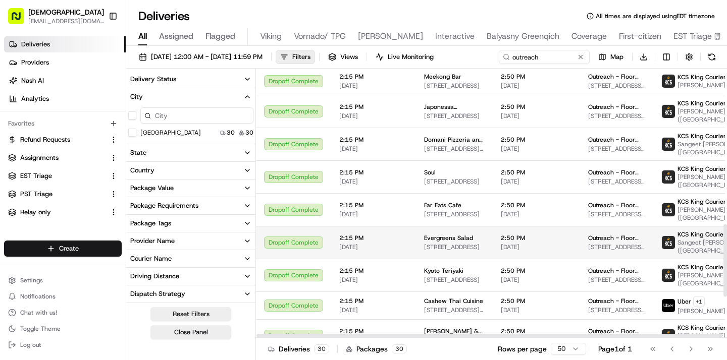
scroll to position [574, 0]
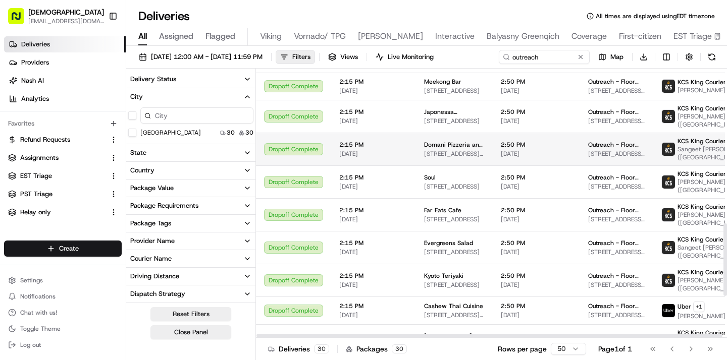
click at [364, 149] on span "2:15 PM" at bounding box center [373, 145] width 69 height 8
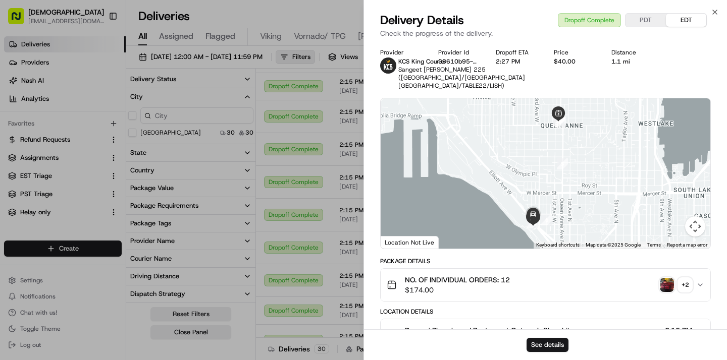
click at [669, 285] on img "button" at bounding box center [667, 285] width 14 height 14
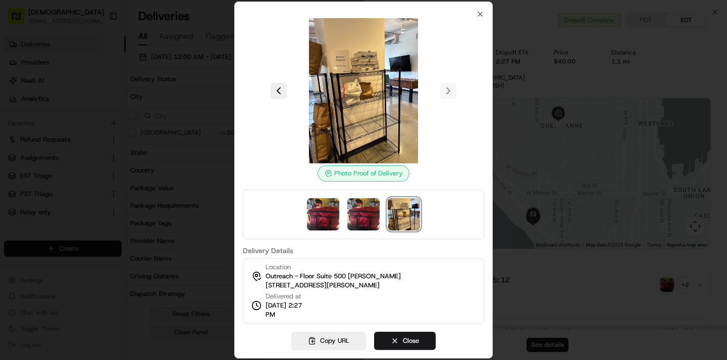
scroll to position [0, 3]
click at [420, 343] on button "Close" at bounding box center [405, 341] width 62 height 18
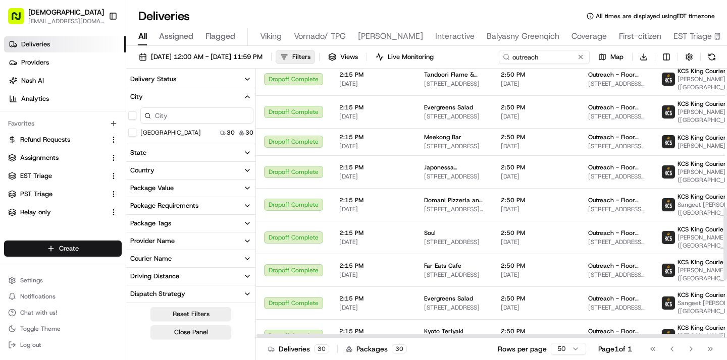
scroll to position [514, 0]
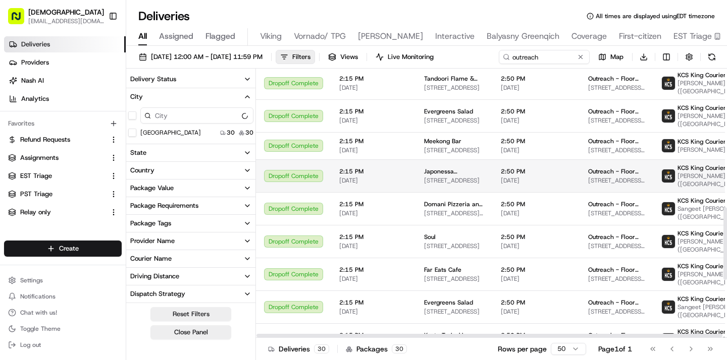
click at [344, 176] on span "2:15 PM" at bounding box center [373, 172] width 69 height 8
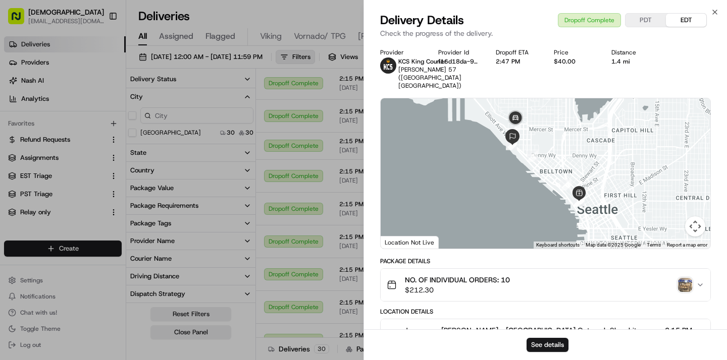
click at [681, 278] on img "button" at bounding box center [685, 285] width 14 height 14
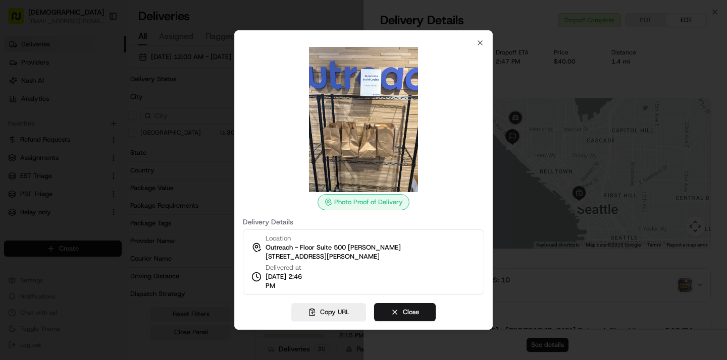
drag, startPoint x: 405, startPoint y: 260, endPoint x: 408, endPoint y: 226, distance: 34.0
click at [408, 226] on div "Delivery Details Location Outreach - Floor Suite 500 Randy Shinn 333 Elliott Av…" at bounding box center [363, 257] width 241 height 77
click at [402, 307] on button "Close" at bounding box center [405, 312] width 62 height 18
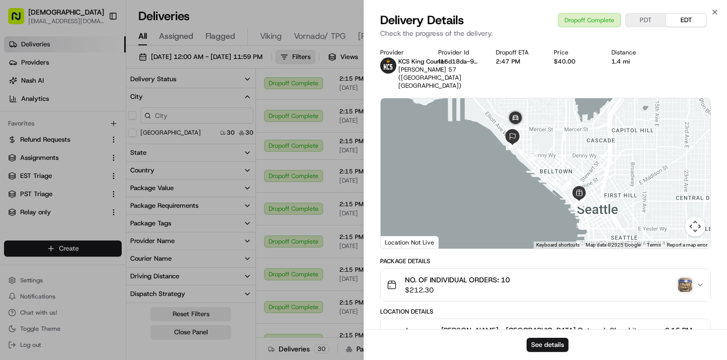
click at [368, 191] on div "Provider KCS King Courier Sinan Bozkurt 57 (Seattle WA) Provider Id f16d18da-9a…" at bounding box center [545, 340] width 363 height 597
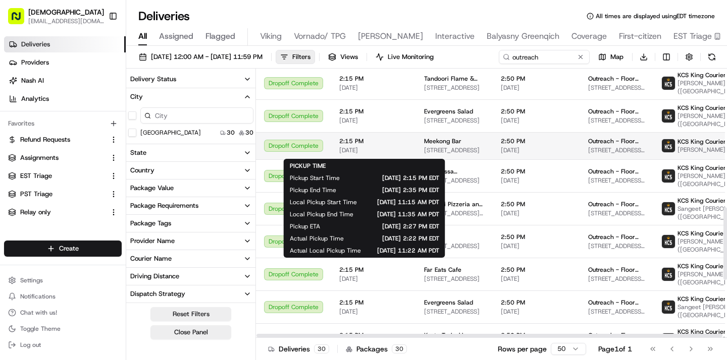
click at [379, 145] on span "2:15 PM" at bounding box center [373, 141] width 69 height 8
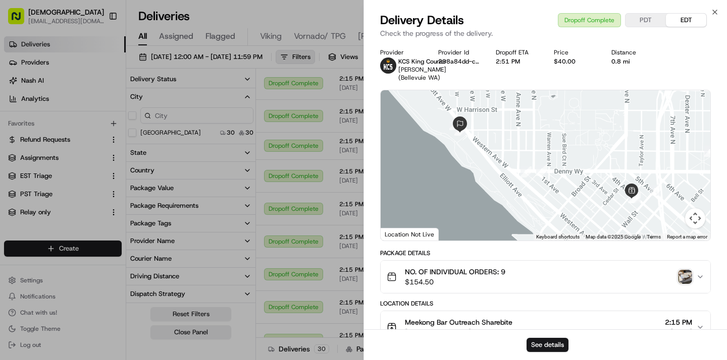
click at [682, 284] on img "button" at bounding box center [685, 277] width 14 height 14
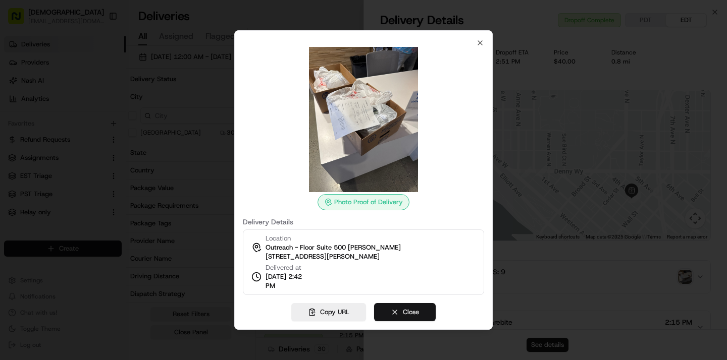
click at [396, 315] on button "Close" at bounding box center [405, 312] width 62 height 18
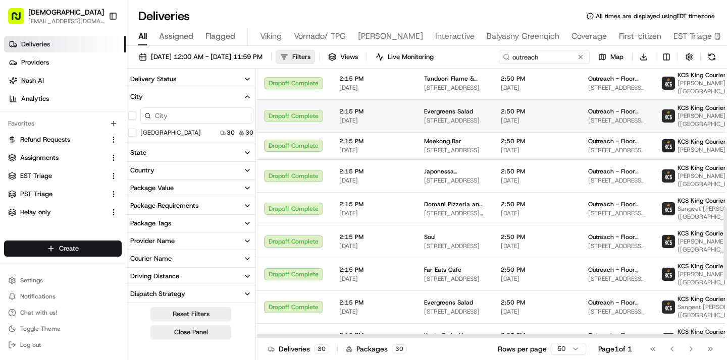
click at [338, 122] on td "2:15 PM 07/16/2025" at bounding box center [373, 115] width 85 height 33
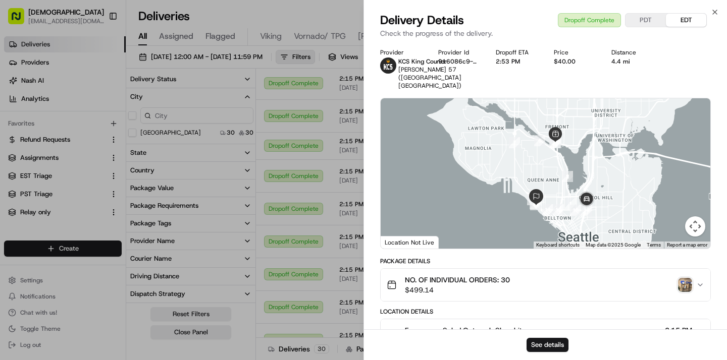
click at [683, 278] on img "button" at bounding box center [685, 285] width 14 height 14
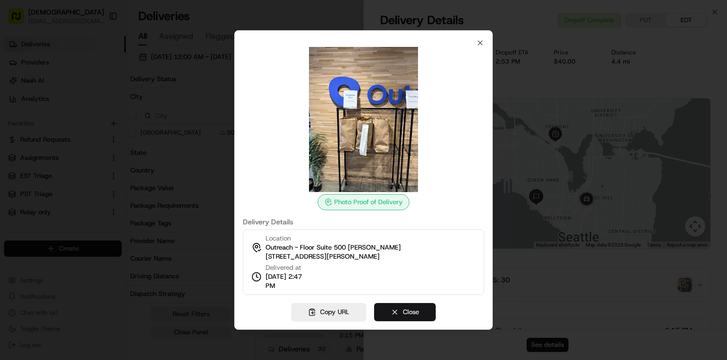
click at [413, 311] on button "Close" at bounding box center [405, 312] width 62 height 18
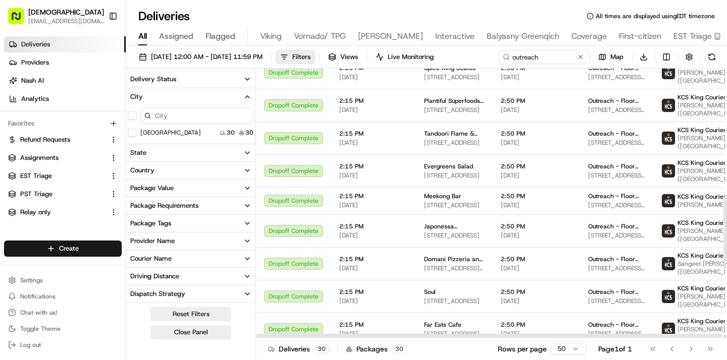
scroll to position [457, 0]
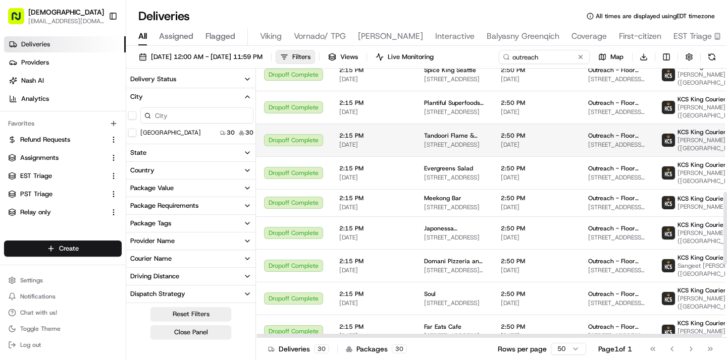
click at [346, 135] on span "2:15 PM" at bounding box center [373, 136] width 69 height 8
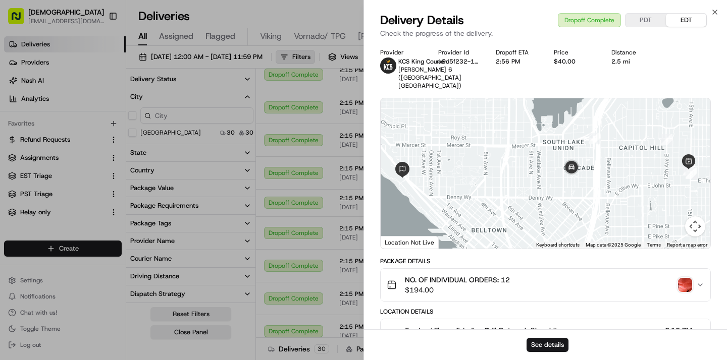
click at [682, 278] on img "button" at bounding box center [685, 285] width 14 height 14
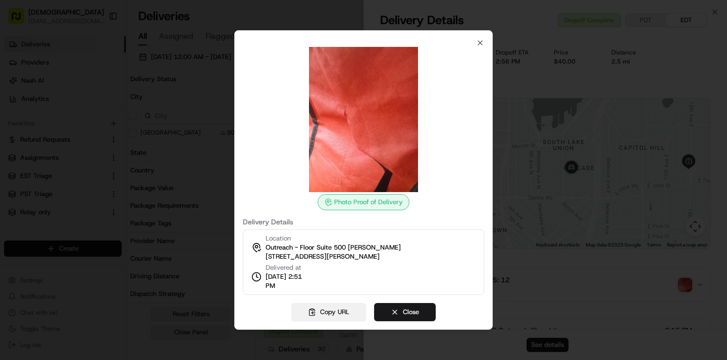
click at [346, 311] on button "Copy URL" at bounding box center [328, 312] width 75 height 18
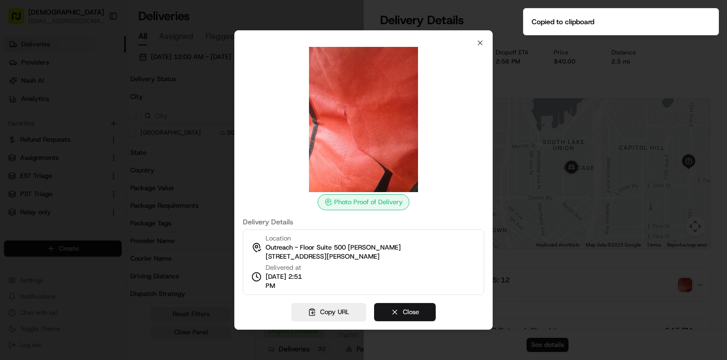
click at [408, 311] on button "Close" at bounding box center [405, 312] width 62 height 18
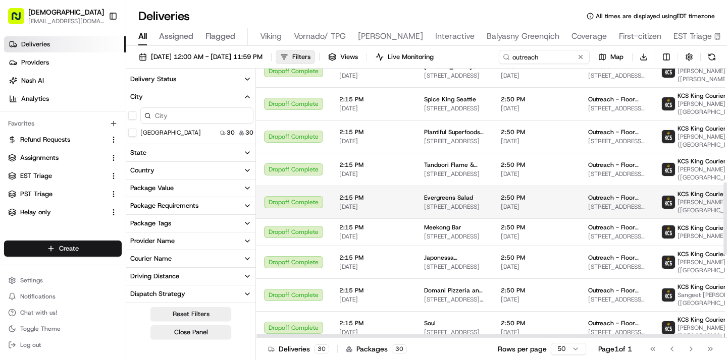
scroll to position [418, 0]
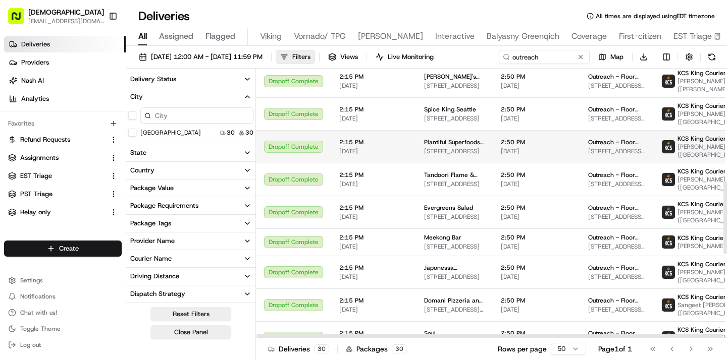
click at [383, 141] on span "2:15 PM" at bounding box center [373, 142] width 69 height 8
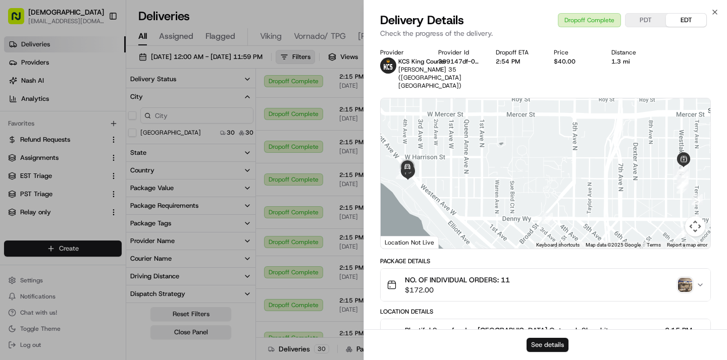
click at [544, 340] on button "See details" at bounding box center [547, 345] width 42 height 14
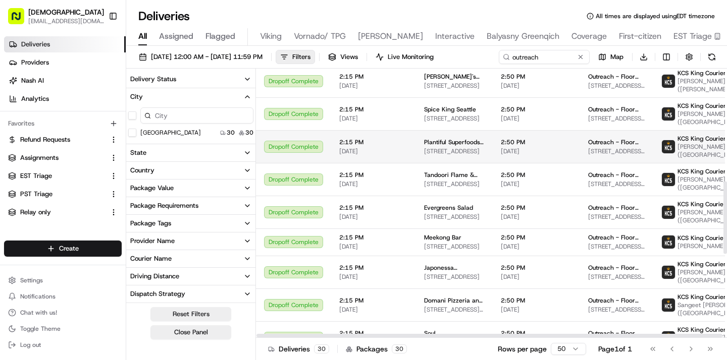
click at [381, 147] on span "07/16/2025" at bounding box center [373, 151] width 69 height 8
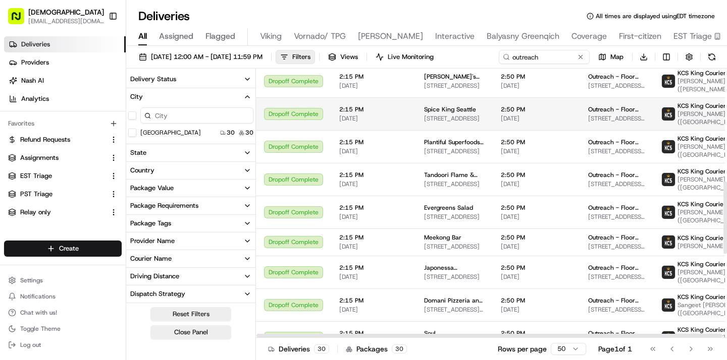
click at [345, 126] on td "2:15 PM 07/16/2025" at bounding box center [373, 113] width 85 height 33
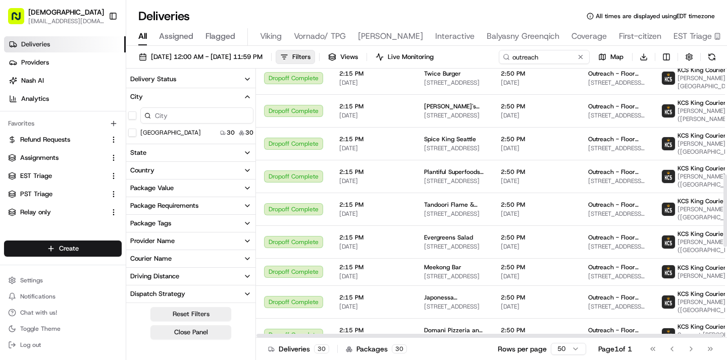
scroll to position [382, 0]
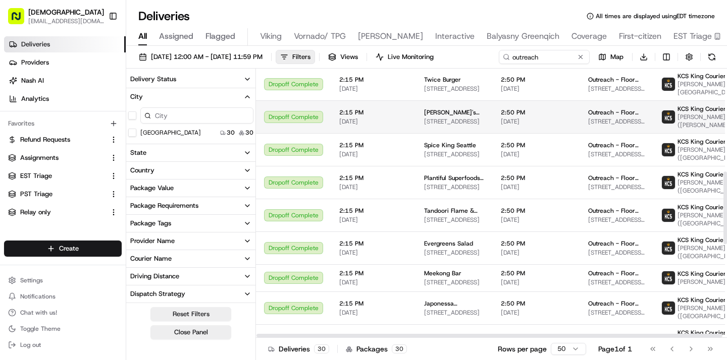
click at [350, 109] on span "2:15 PM" at bounding box center [373, 113] width 69 height 8
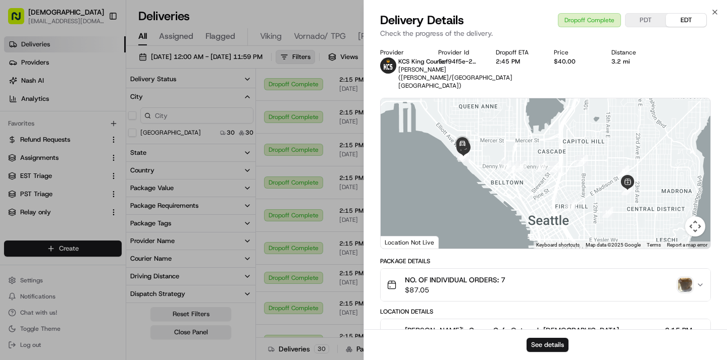
click at [683, 292] on img "button" at bounding box center [685, 285] width 14 height 14
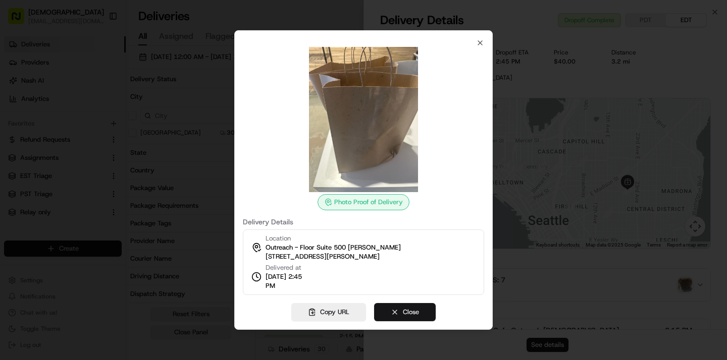
click at [414, 313] on button "Close" at bounding box center [405, 312] width 62 height 18
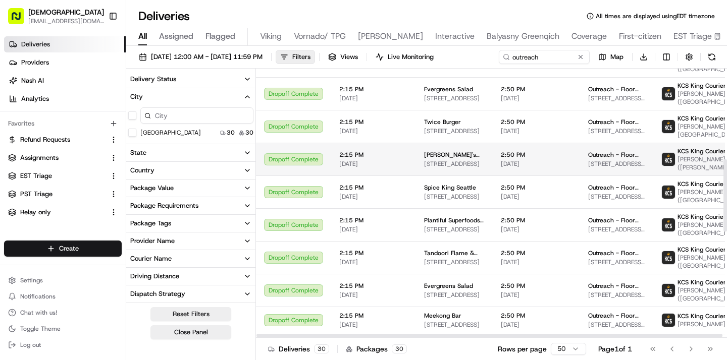
scroll to position [336, 0]
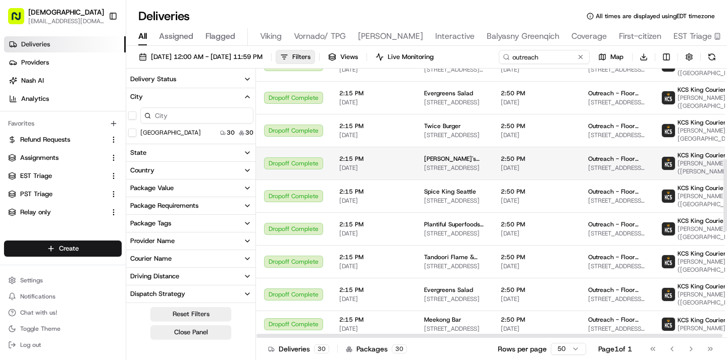
click at [362, 124] on span "2:15 PM" at bounding box center [373, 126] width 69 height 8
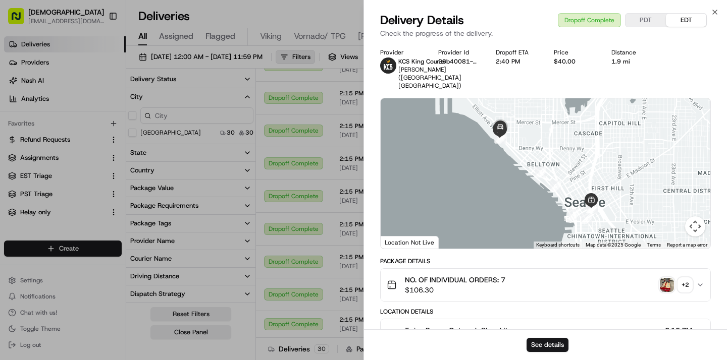
click at [670, 285] on div "NO. OF INDIVIDUAL ORDERS: 7 $106.30 + 2" at bounding box center [541, 285] width 309 height 20
click at [667, 279] on img "button" at bounding box center [667, 285] width 14 height 14
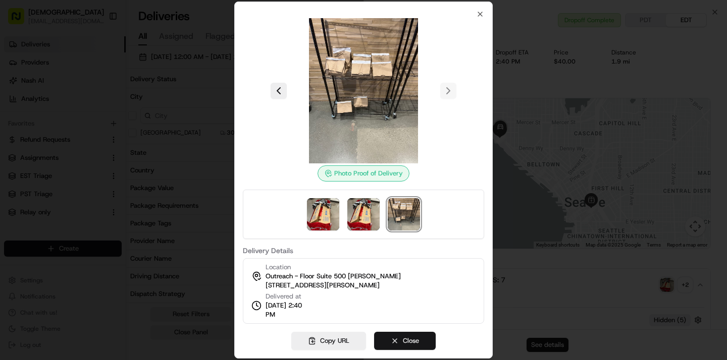
click at [405, 339] on button "Close" at bounding box center [405, 341] width 62 height 18
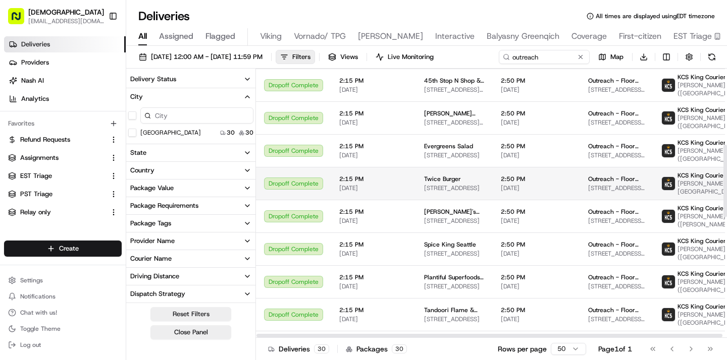
scroll to position [282, 0]
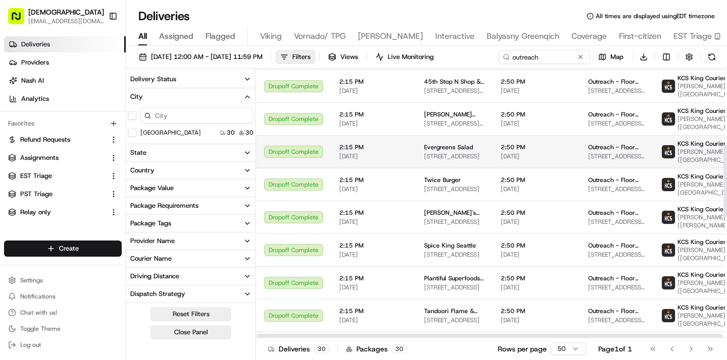
click at [344, 144] on span "2:15 PM" at bounding box center [373, 147] width 69 height 8
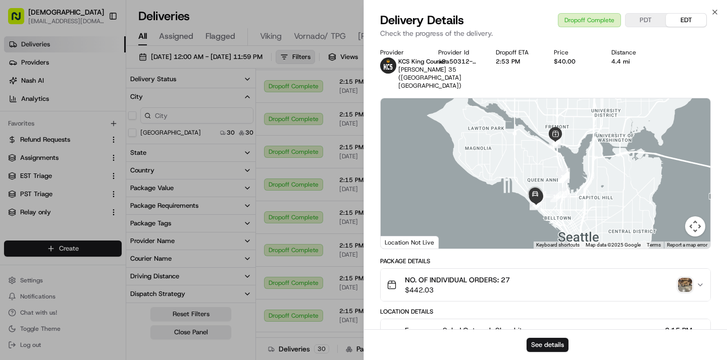
click at [692, 275] on div "NO. OF INDIVIDUAL ORDERS: 27 $442.03" at bounding box center [541, 285] width 309 height 20
click at [682, 281] on img "button" at bounding box center [685, 285] width 14 height 14
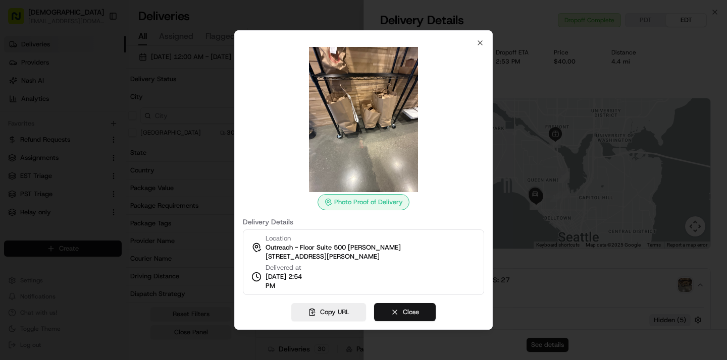
click at [421, 315] on button "Close" at bounding box center [405, 312] width 62 height 18
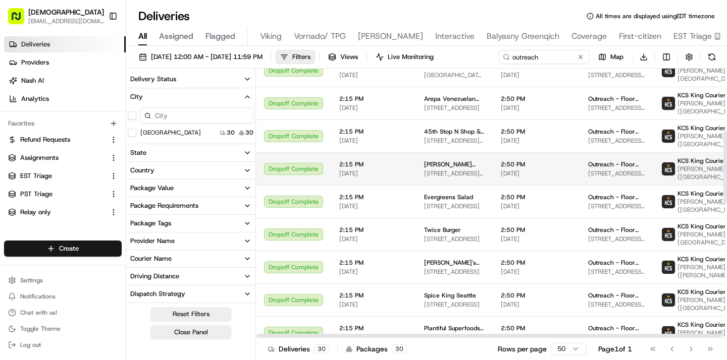
scroll to position [230, 0]
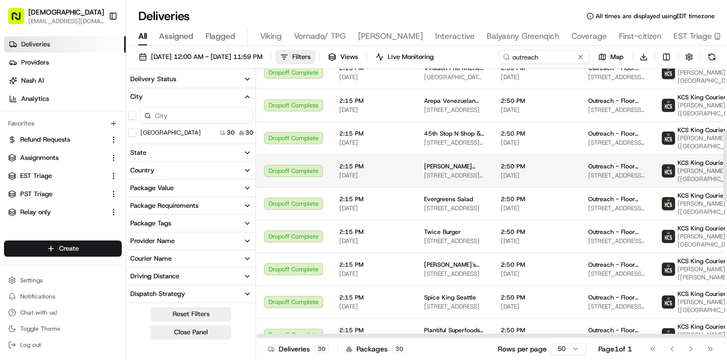
click at [376, 167] on span "2:15 PM" at bounding box center [373, 167] width 69 height 8
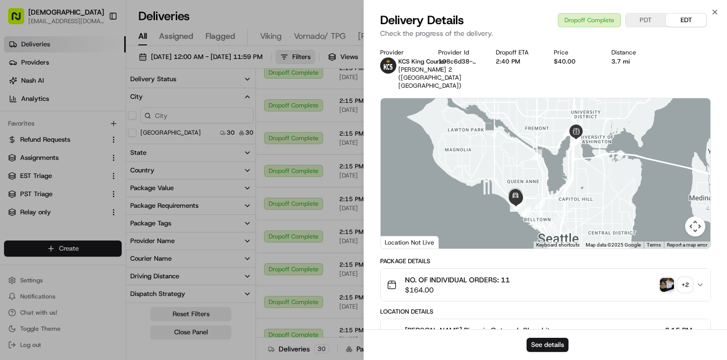
click at [668, 281] on img "button" at bounding box center [667, 285] width 14 height 14
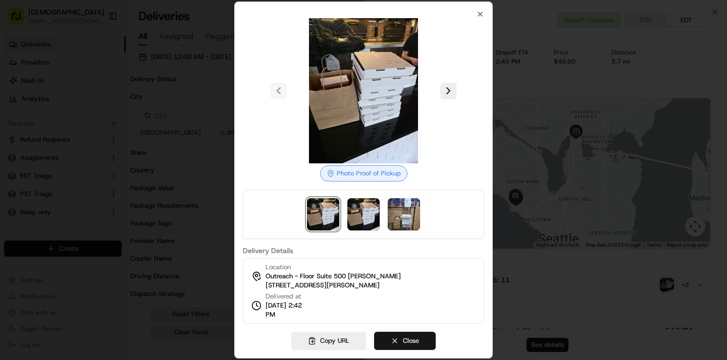
click at [430, 344] on button "Close" at bounding box center [405, 341] width 62 height 18
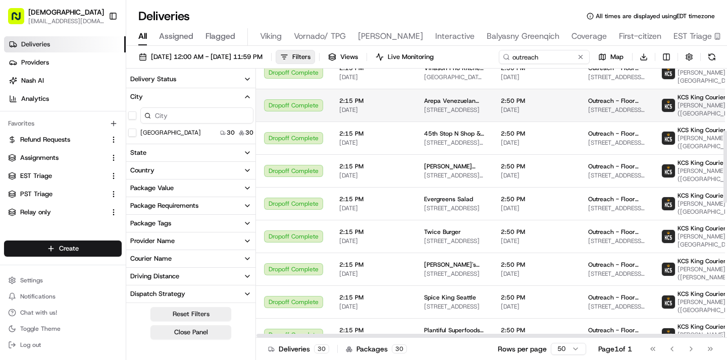
click at [395, 97] on span "2:15 PM" at bounding box center [373, 101] width 69 height 8
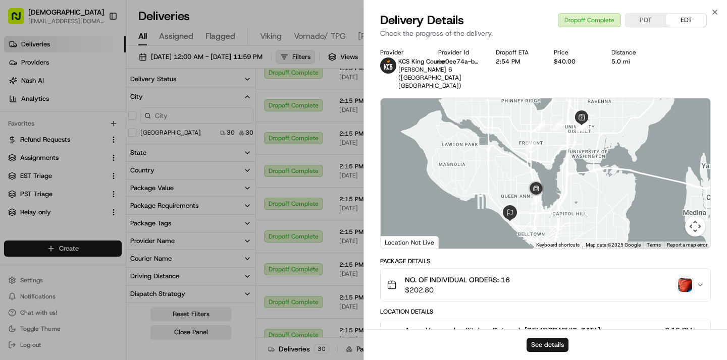
click at [682, 278] on img "button" at bounding box center [685, 285] width 14 height 14
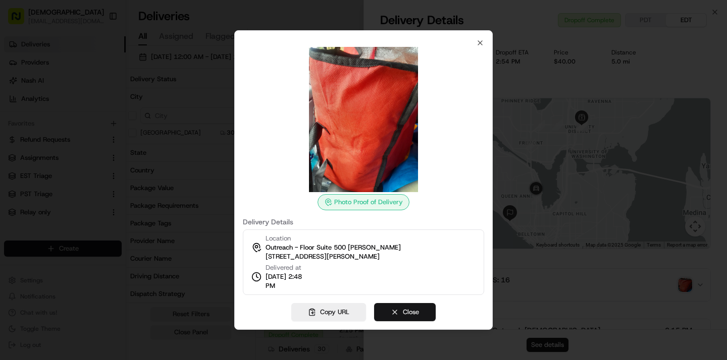
click at [398, 312] on button "Close" at bounding box center [405, 312] width 62 height 18
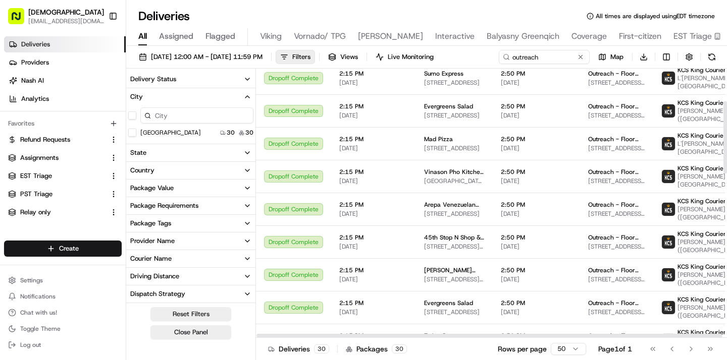
scroll to position [119, 0]
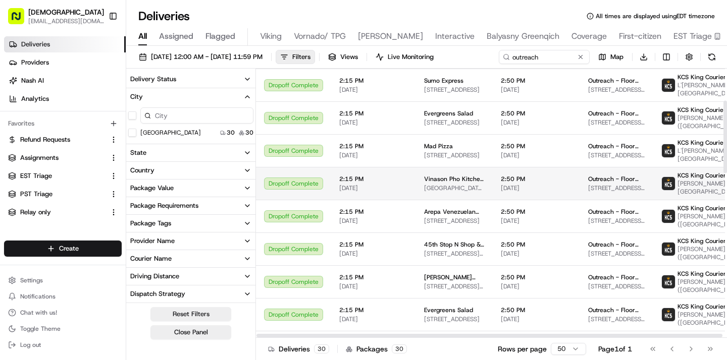
click at [344, 171] on td "2:15 PM 07/08/2025" at bounding box center [373, 183] width 85 height 33
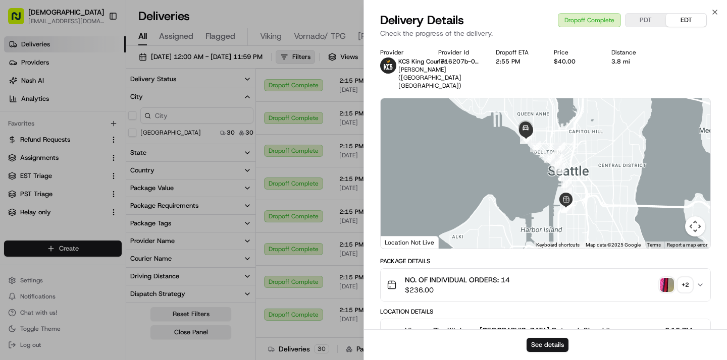
click at [661, 278] on img "button" at bounding box center [667, 285] width 14 height 14
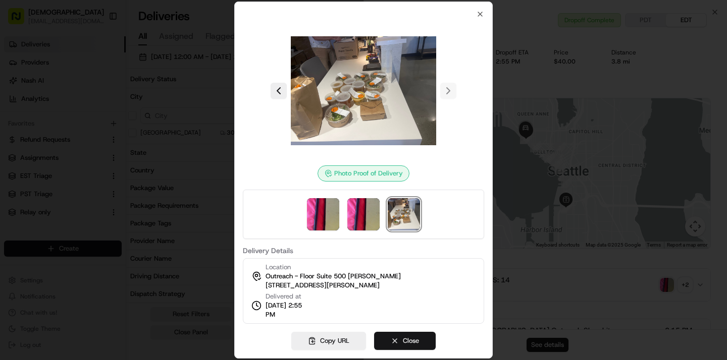
click at [410, 345] on button "Close" at bounding box center [405, 341] width 62 height 18
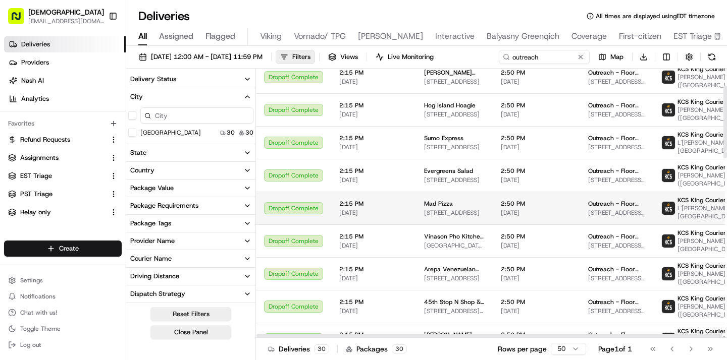
scroll to position [60, 0]
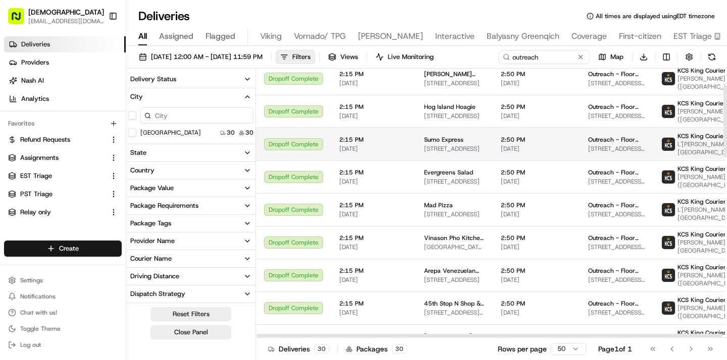
click at [361, 141] on span "2:15 PM" at bounding box center [373, 140] width 69 height 8
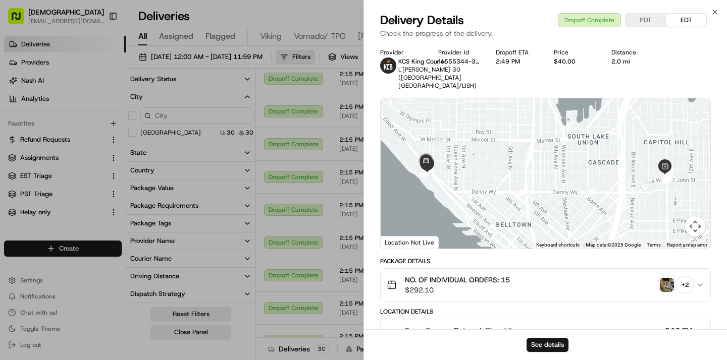
click at [665, 291] on img "button" at bounding box center [667, 285] width 14 height 14
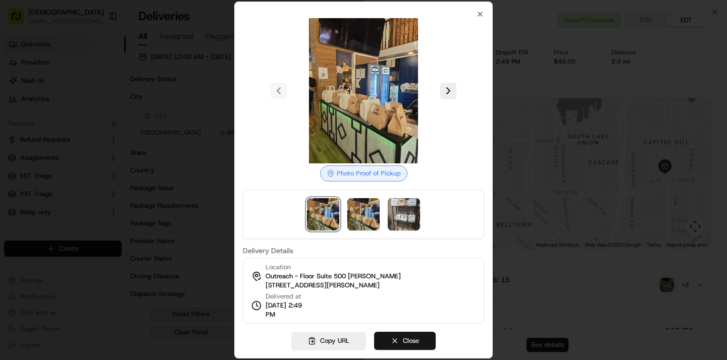
click at [418, 340] on button "Close" at bounding box center [405, 341] width 62 height 18
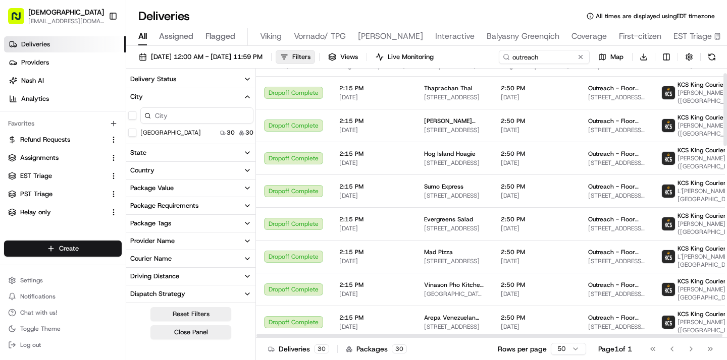
scroll to position [0, 0]
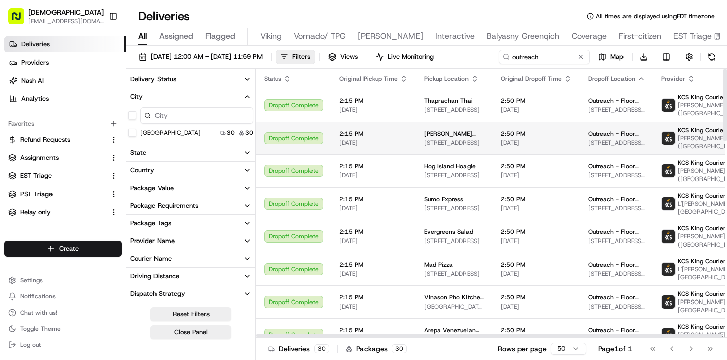
click at [380, 133] on span "2:15 PM" at bounding box center [373, 134] width 69 height 8
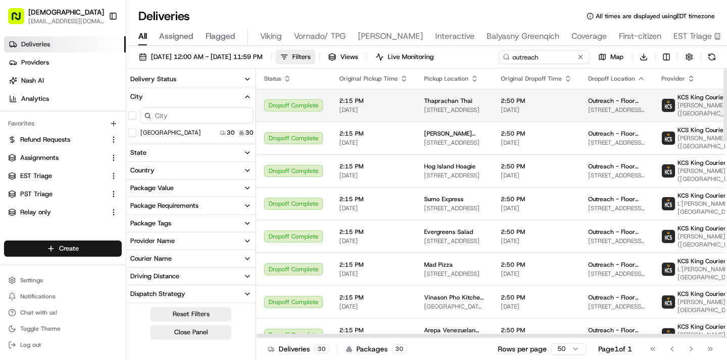
click at [356, 114] on span "07/01/2025" at bounding box center [373, 110] width 69 height 8
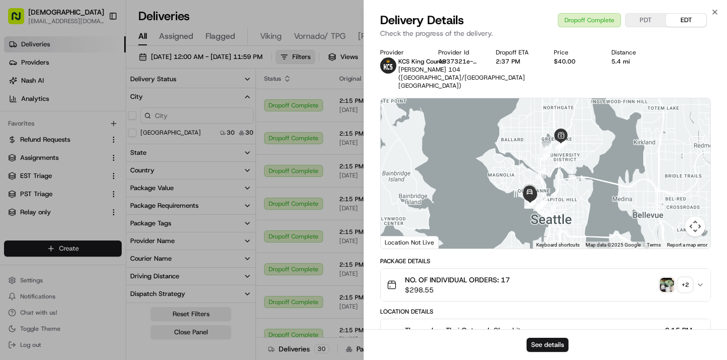
click at [672, 289] on img "button" at bounding box center [667, 285] width 14 height 14
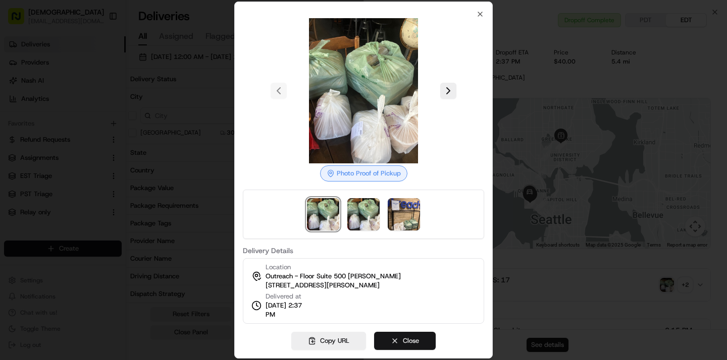
click at [413, 339] on button "Close" at bounding box center [405, 341] width 62 height 18
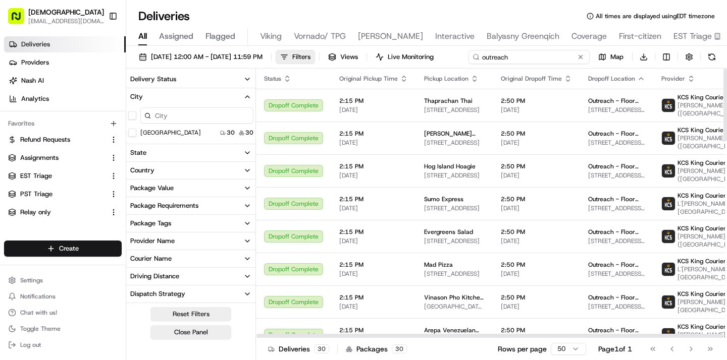
click at [541, 62] on input "outreach" at bounding box center [528, 57] width 121 height 14
click at [541, 62] on div "07/01/2025 12:00 AM - 07/31/2025 11:59 PM Filters Views Live Monitoring outreac…" at bounding box center [426, 59] width 601 height 19
click at [246, 74] on div "07/01/2025 12:00 AM - 07/31/2025 11:59 PM Filters Views Live Monitoring outreac…" at bounding box center [426, 204] width 601 height 316
click at [578, 55] on button at bounding box center [580, 57] width 10 height 10
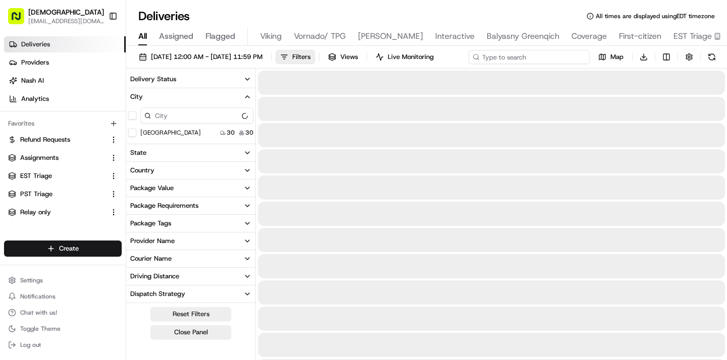
click at [545, 61] on div "07/01/2025 12:00 AM - 07/31/2025 11:59 PM Filters Views Live Monitoring Map Dow…" at bounding box center [426, 59] width 601 height 19
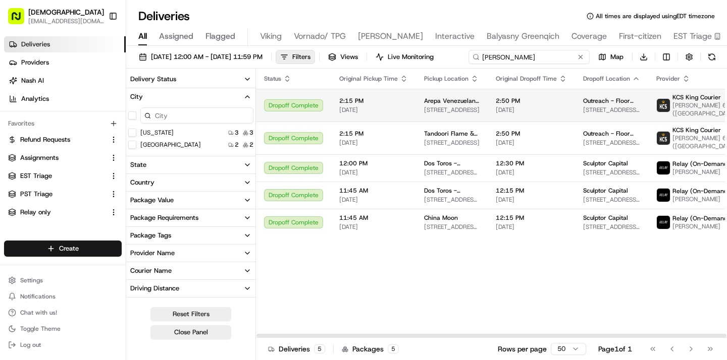
type input "glenn"
click at [594, 105] on span "Outreach - Floor Suite 500" at bounding box center [611, 101] width 57 height 8
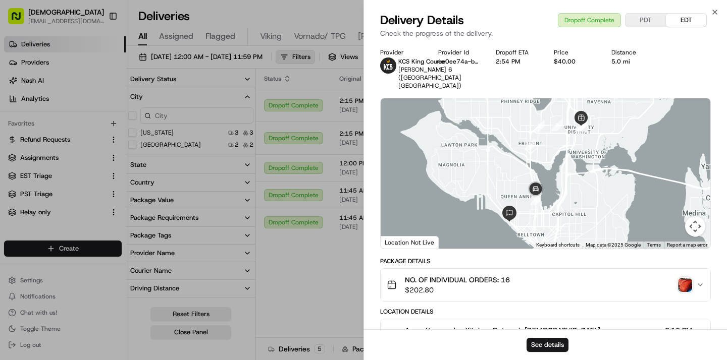
click at [676, 278] on div "NO. OF INDIVIDUAL ORDERS: 16 $202.80" at bounding box center [541, 285] width 309 height 20
click at [682, 278] on img "button" at bounding box center [685, 285] width 14 height 14
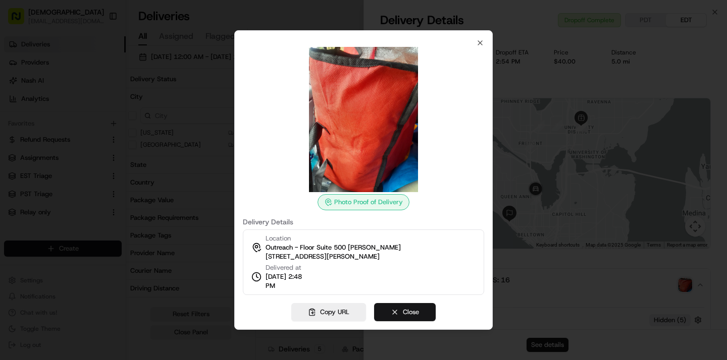
click at [415, 317] on button "Close" at bounding box center [405, 312] width 62 height 18
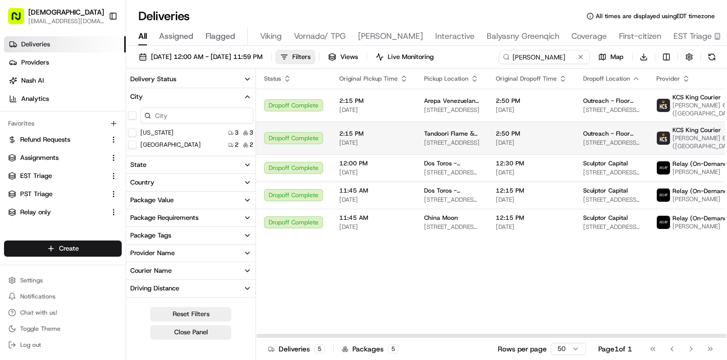
click at [416, 135] on td "Tandoori Flame & Indian Grill 345 15th Ave E, Seattle, WA 98112, USA" at bounding box center [452, 138] width 72 height 33
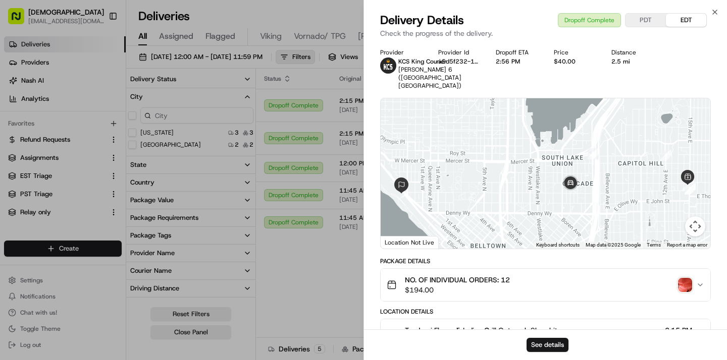
click at [683, 278] on img "button" at bounding box center [685, 285] width 14 height 14
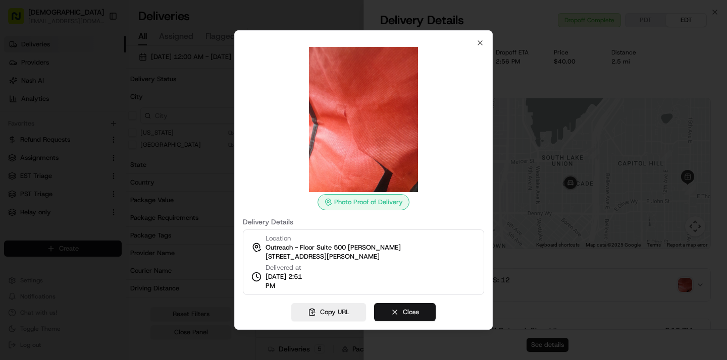
click at [404, 315] on button "Close" at bounding box center [405, 312] width 62 height 18
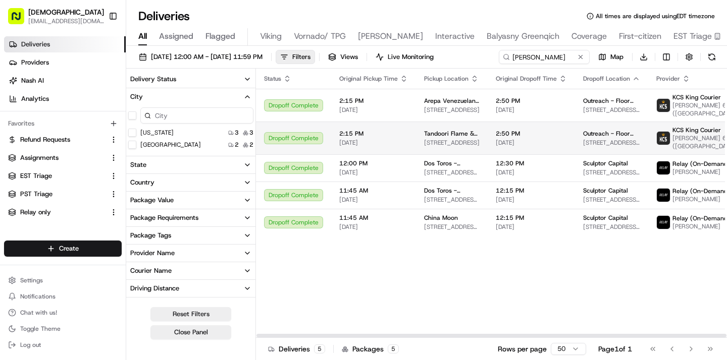
click at [433, 140] on span "345 15th Ave E, Seattle, WA 98112, USA" at bounding box center [452, 143] width 56 height 8
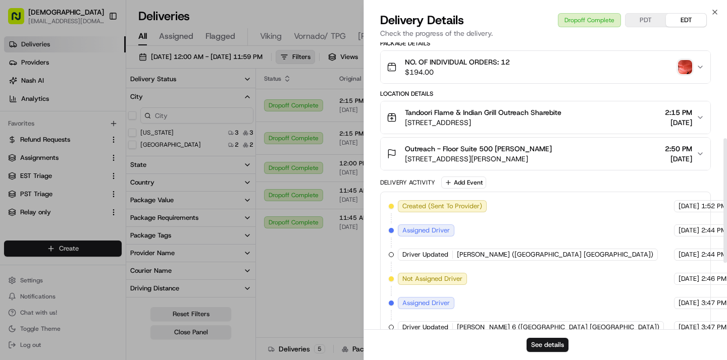
scroll to position [217, 0]
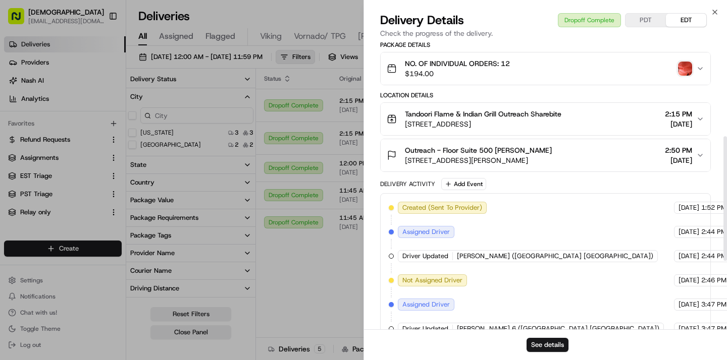
click at [539, 155] on span "333 Elliott Ave W, Seattle, WA 98119, USA" at bounding box center [478, 160] width 147 height 10
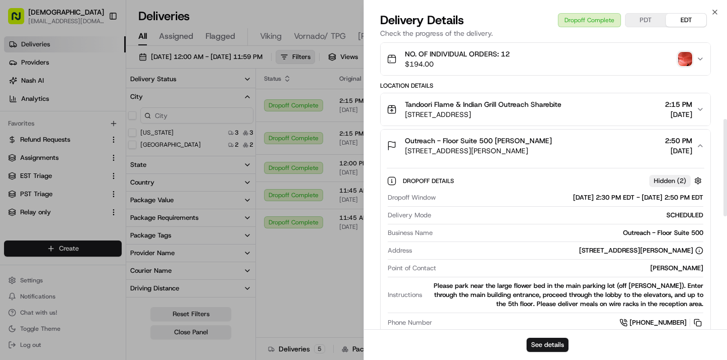
scroll to position [229, 0]
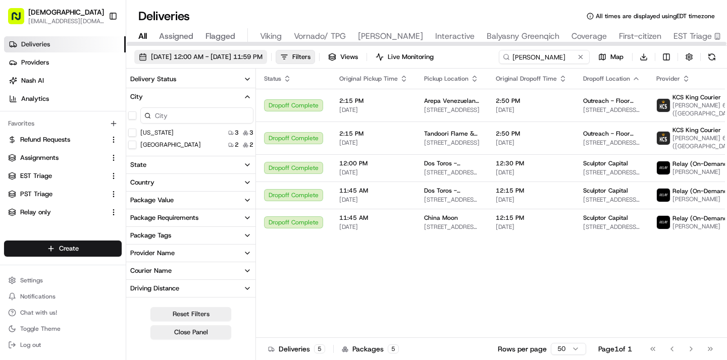
click at [262, 56] on span "07/01/2025 12:00 AM - 07/31/2025 11:59 PM" at bounding box center [207, 56] width 112 height 9
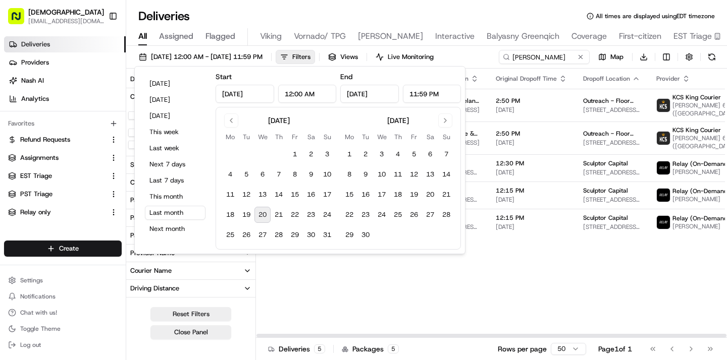
click at [435, 319] on div "Status Original Pickup Time Pickup Location Original Dropoff Time Dropoff Locat…" at bounding box center [544, 204] width 576 height 270
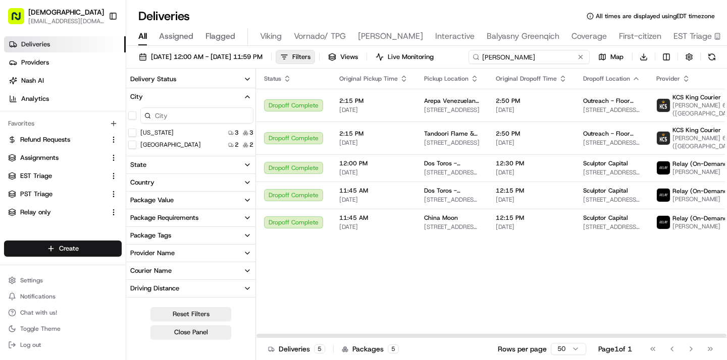
click at [558, 55] on input "glenn" at bounding box center [528, 57] width 121 height 14
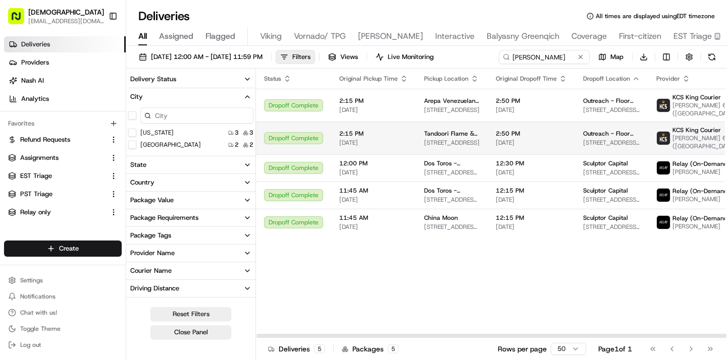
click at [511, 138] on span "2:50 PM" at bounding box center [531, 134] width 71 height 8
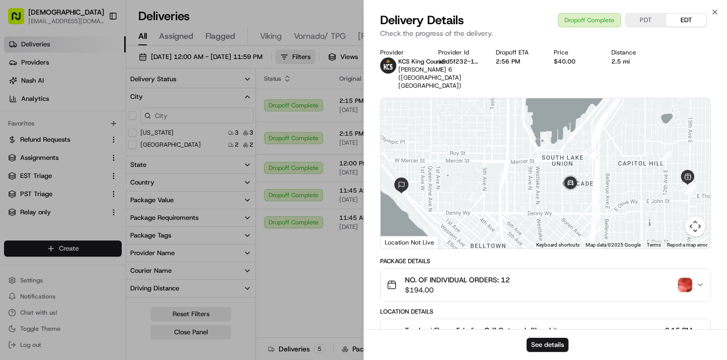
click at [681, 279] on img "button" at bounding box center [685, 285] width 14 height 14
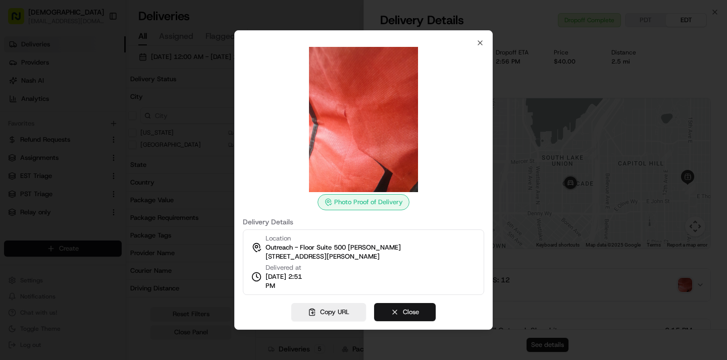
click at [404, 316] on button "Close" at bounding box center [405, 312] width 62 height 18
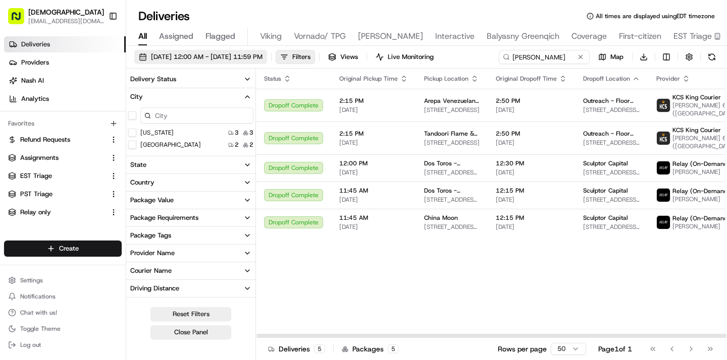
click at [262, 54] on span "07/01/2025 12:00 AM - 07/31/2025 11:59 PM" at bounding box center [207, 56] width 112 height 9
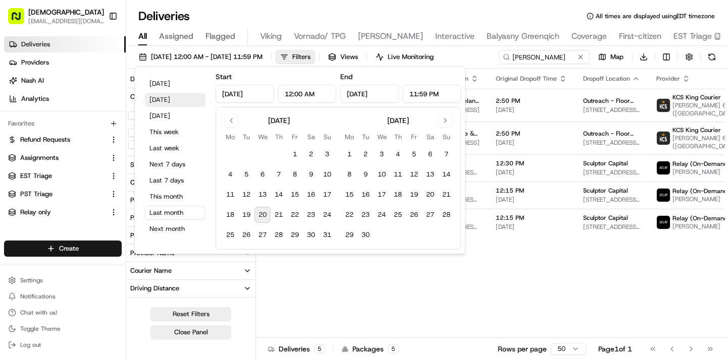
click at [174, 97] on button "Yesterday" at bounding box center [175, 100] width 61 height 14
type input "Aug 19, 2025"
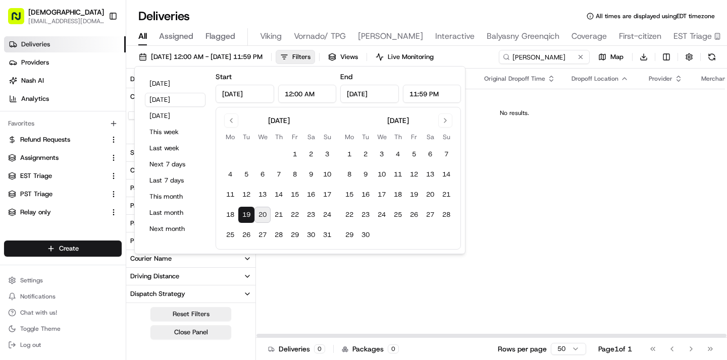
click at [560, 131] on td "No results." at bounding box center [514, 113] width 517 height 48
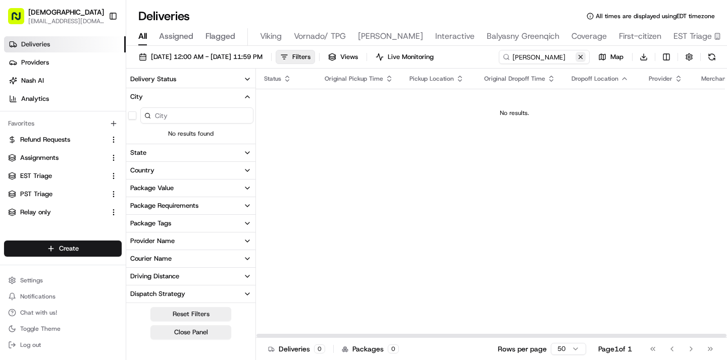
click at [579, 61] on button at bounding box center [580, 57] width 10 height 10
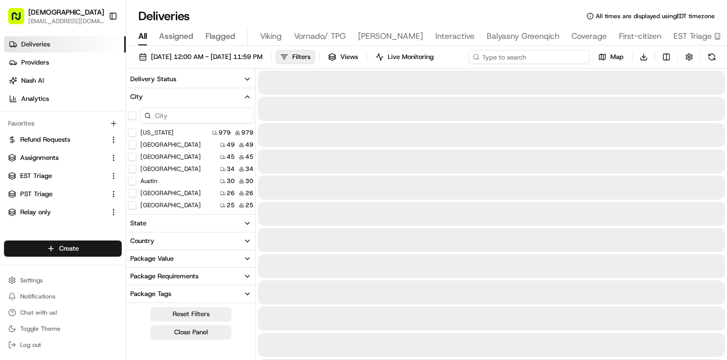
click at [543, 59] on input at bounding box center [528, 57] width 121 height 14
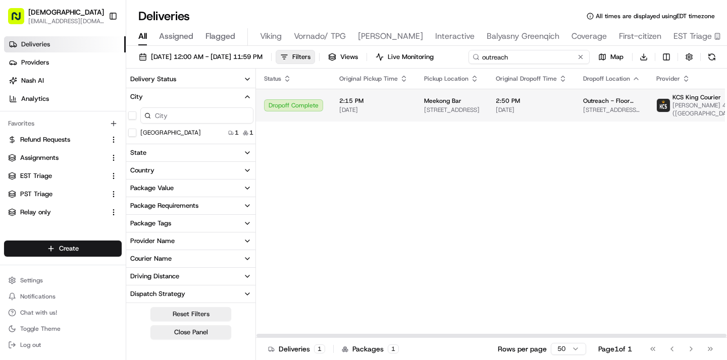
type input "outreach"
click at [472, 105] on div "Meekong Bar" at bounding box center [452, 101] width 56 height 8
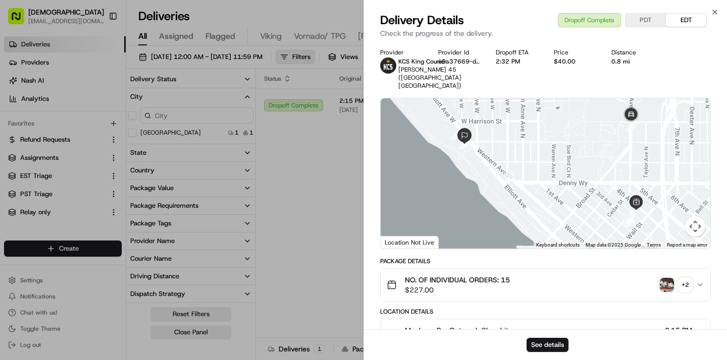
click at [671, 278] on img "button" at bounding box center [667, 285] width 14 height 14
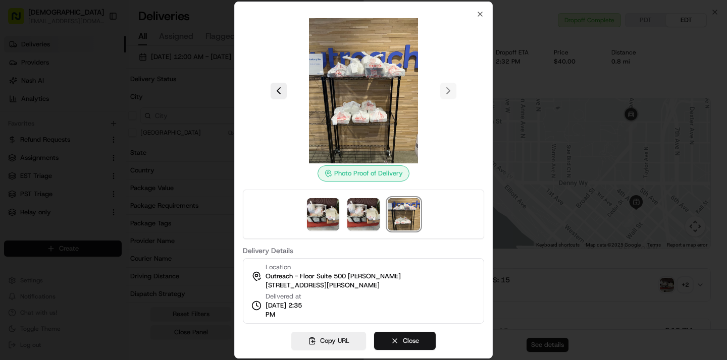
click at [424, 339] on button "Close" at bounding box center [405, 341] width 62 height 18
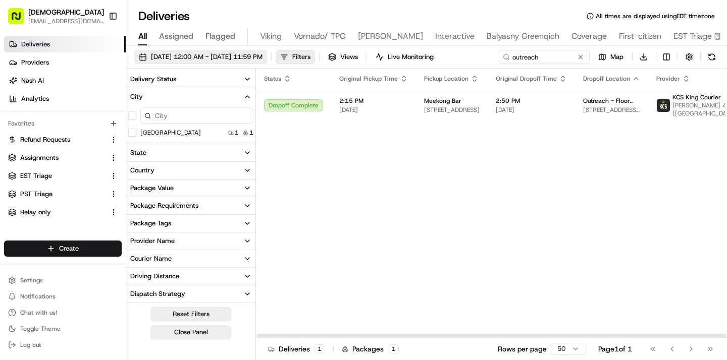
click at [262, 56] on span "08/19/2025 12:00 AM - 08/19/2025 11:59 PM" at bounding box center [207, 56] width 112 height 9
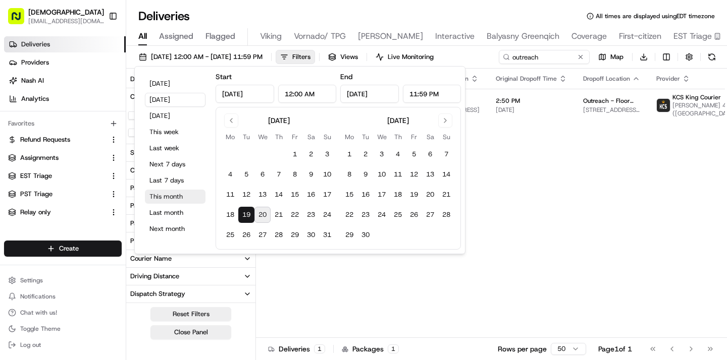
click at [175, 198] on button "This month" at bounding box center [175, 197] width 61 height 14
type input "Aug 1, 2025"
type input "Aug 31, 2025"
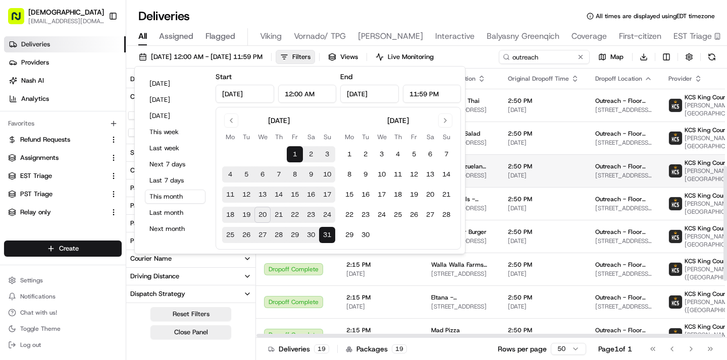
scroll to position [360, 0]
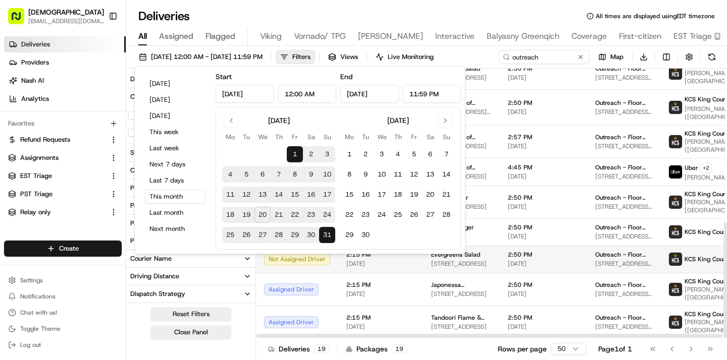
click at [345, 272] on td "2:15 PM 08/20/2025" at bounding box center [380, 259] width 85 height 27
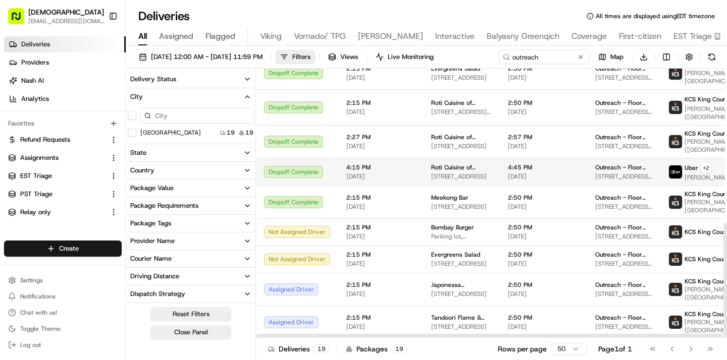
click at [334, 172] on td "Dropoff Complete" at bounding box center [297, 172] width 82 height 28
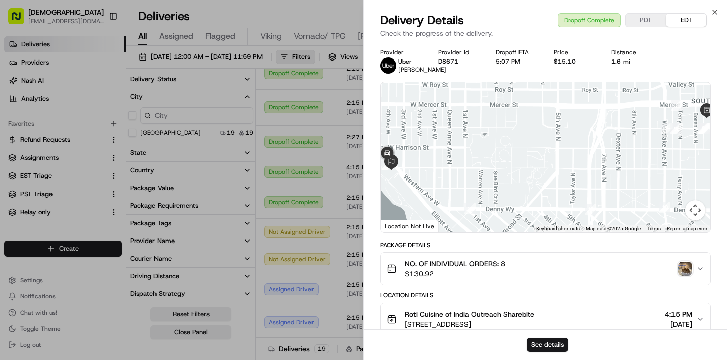
click at [684, 267] on img "button" at bounding box center [685, 269] width 14 height 14
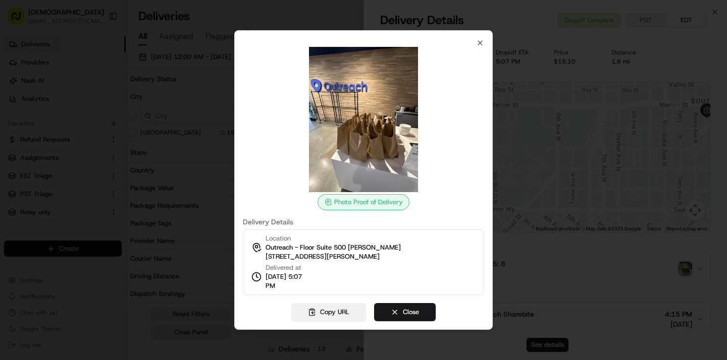
click at [328, 316] on button "Copy URL" at bounding box center [328, 312] width 75 height 18
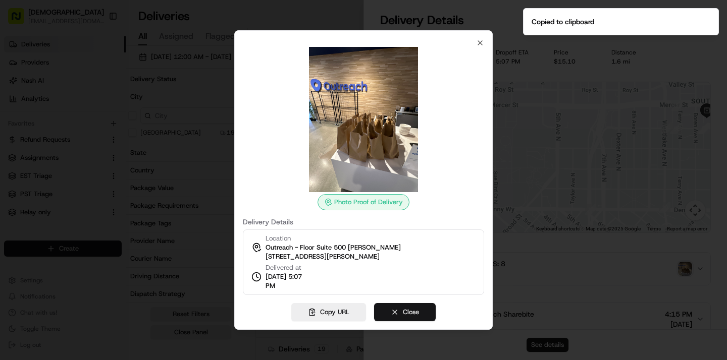
click at [403, 305] on button "Close" at bounding box center [405, 312] width 62 height 18
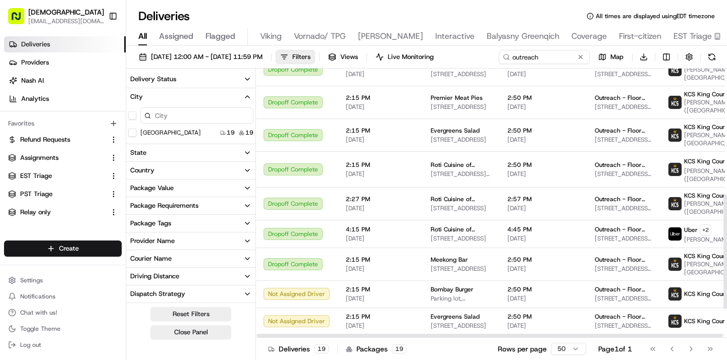
scroll to position [291, 1]
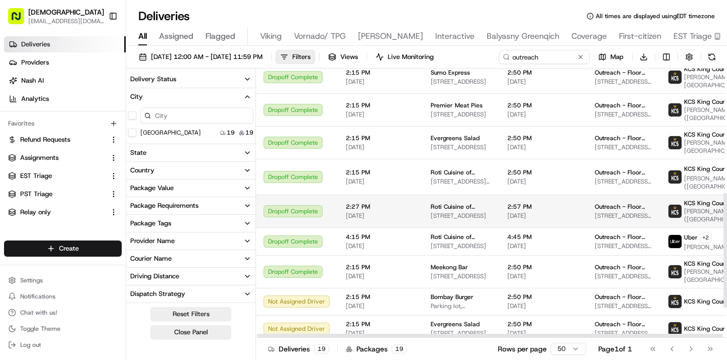
click at [369, 215] on span "08/14/2025" at bounding box center [380, 216] width 69 height 8
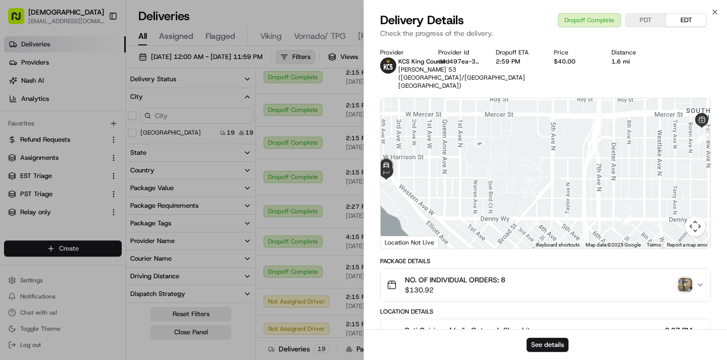
click at [684, 292] on img "button" at bounding box center [685, 285] width 14 height 14
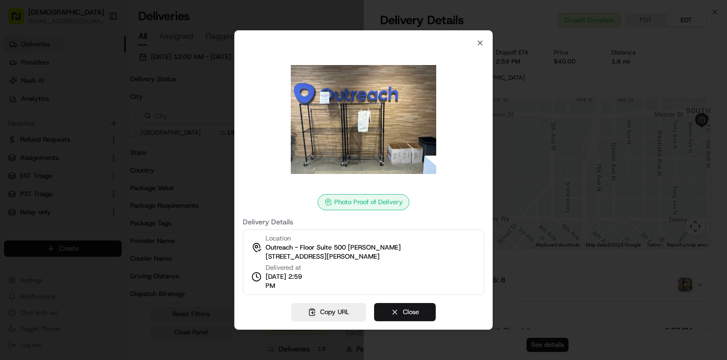
click at [414, 312] on button "Close" at bounding box center [405, 312] width 62 height 18
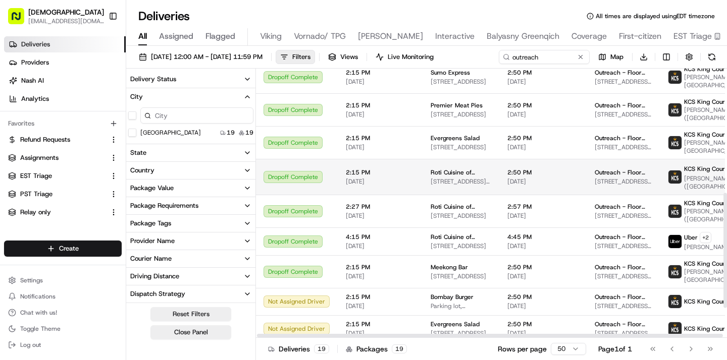
click at [372, 186] on td "2:15 PM 08/14/2025" at bounding box center [380, 177] width 85 height 36
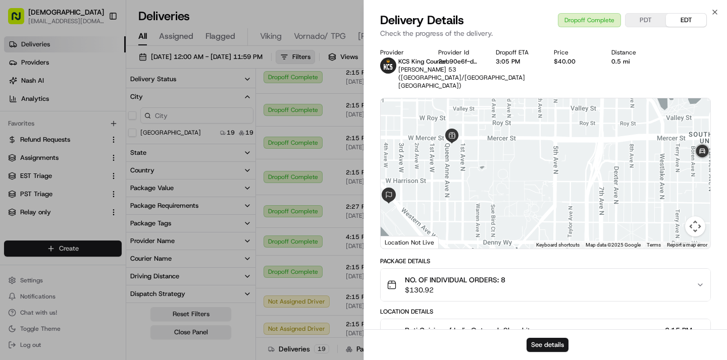
click at [554, 295] on div "NO. OF INDIVIDUAL ORDERS: 8 $130.92" at bounding box center [541, 285] width 309 height 20
click at [547, 344] on button "See details" at bounding box center [547, 345] width 42 height 14
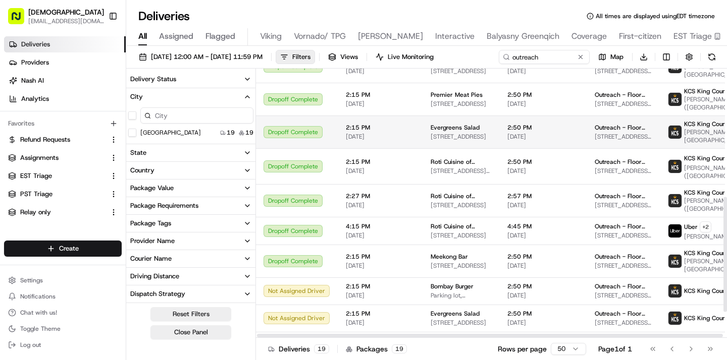
scroll to position [299, 1]
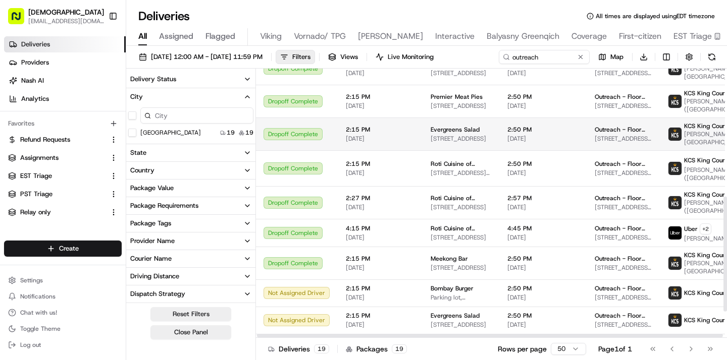
click at [433, 138] on span "738 N 34th St, Seattle, WA 98103, USA" at bounding box center [461, 139] width 61 height 8
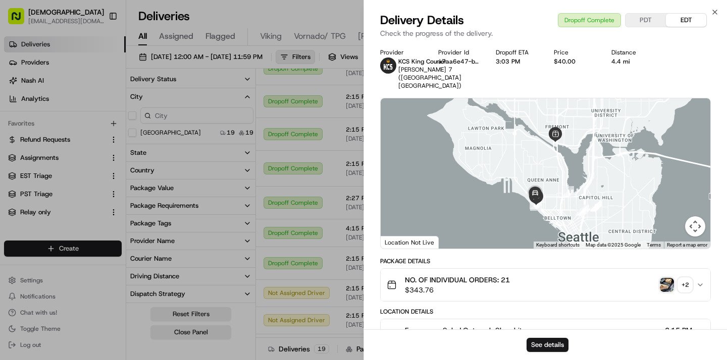
click at [666, 278] on img "button" at bounding box center [667, 285] width 14 height 14
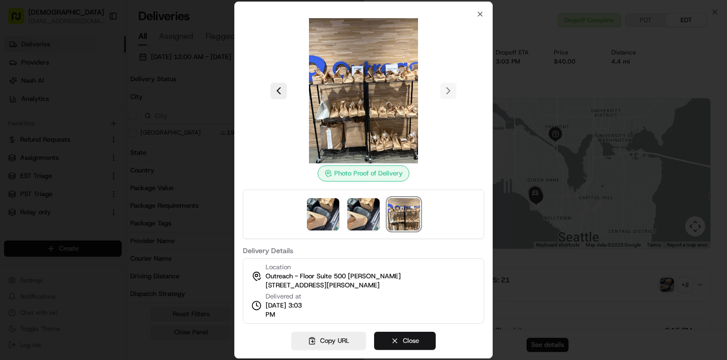
click at [405, 342] on button "Close" at bounding box center [405, 341] width 62 height 18
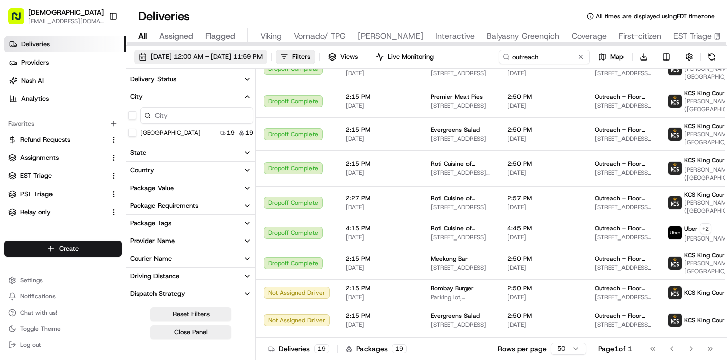
click at [243, 62] on button "08/01/2025 12:00 AM - 08/31/2025 11:59 PM" at bounding box center [200, 57] width 133 height 14
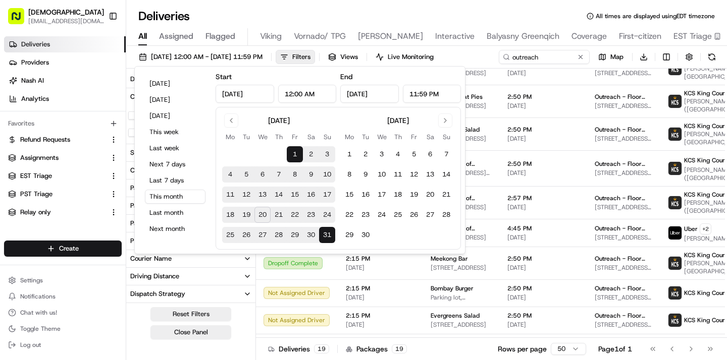
click at [254, 91] on input "Aug 1, 2025" at bounding box center [245, 94] width 59 height 18
click at [237, 119] on button "Go to previous month" at bounding box center [231, 121] width 14 height 14
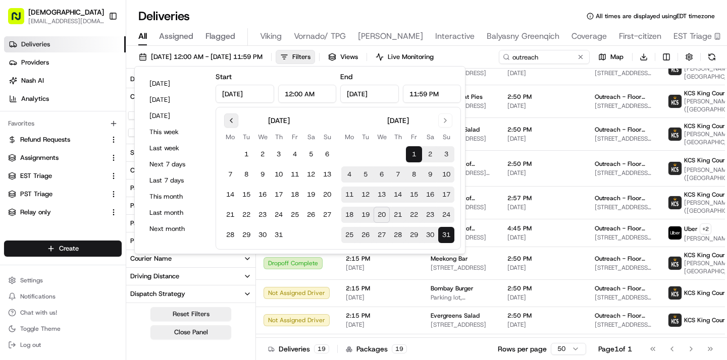
click at [237, 119] on button "Go to previous month" at bounding box center [231, 121] width 14 height 14
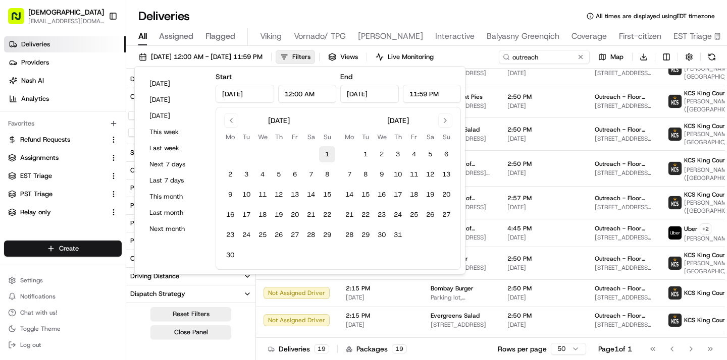
click at [329, 153] on button "1" at bounding box center [327, 154] width 16 height 16
type input "Jun 1, 2025"
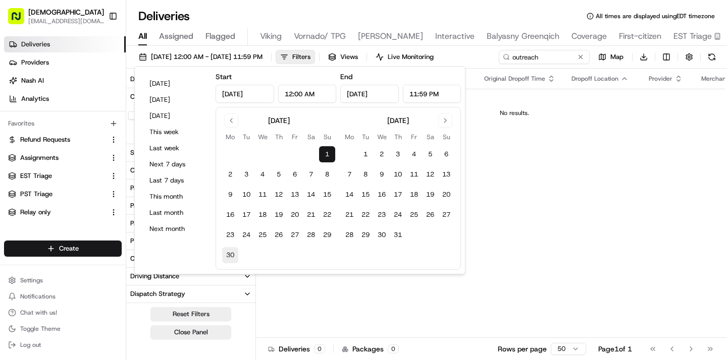
click at [228, 256] on button "30" at bounding box center [230, 255] width 16 height 16
type input "Jun 30, 2025"
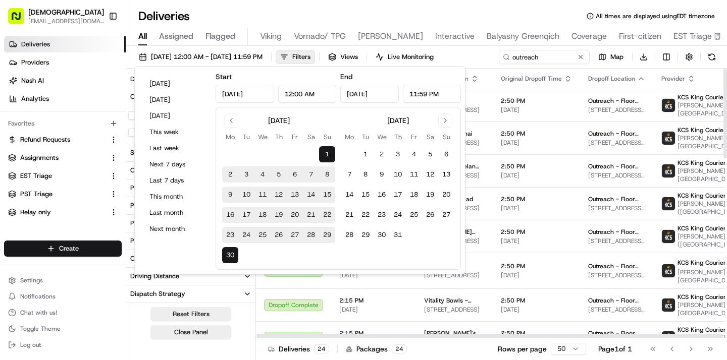
click at [516, 85] on th "Original Dropoff Time" at bounding box center [536, 79] width 87 height 20
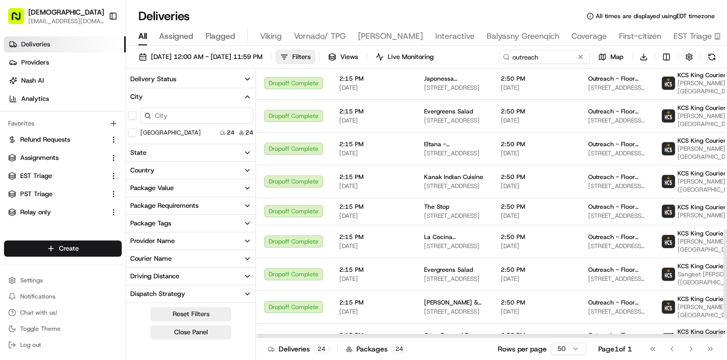
scroll to position [541, 0]
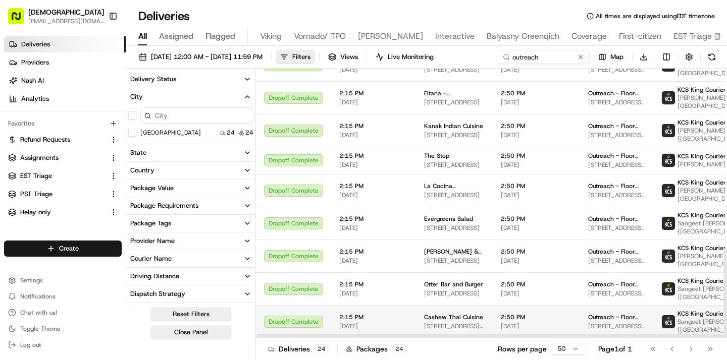
click at [466, 328] on span "517 Queen Anne Ave N, Seattle, WA 98109, USA" at bounding box center [454, 327] width 61 height 8
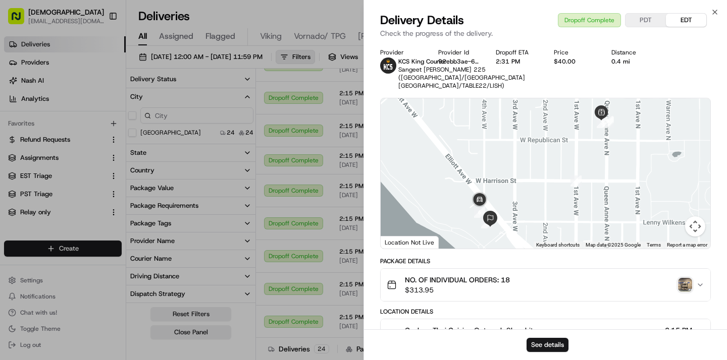
click at [681, 285] on img "button" at bounding box center [685, 285] width 14 height 14
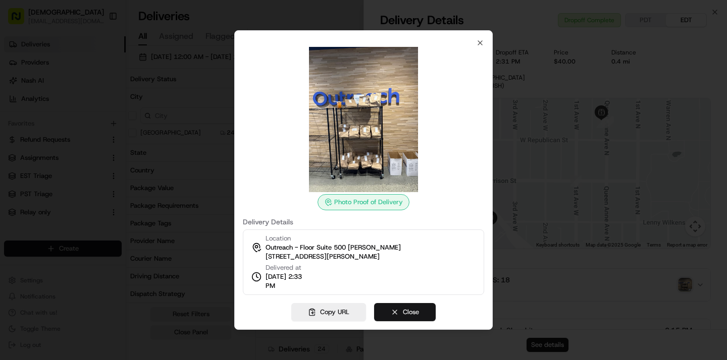
click at [428, 319] on button "Close" at bounding box center [405, 312] width 62 height 18
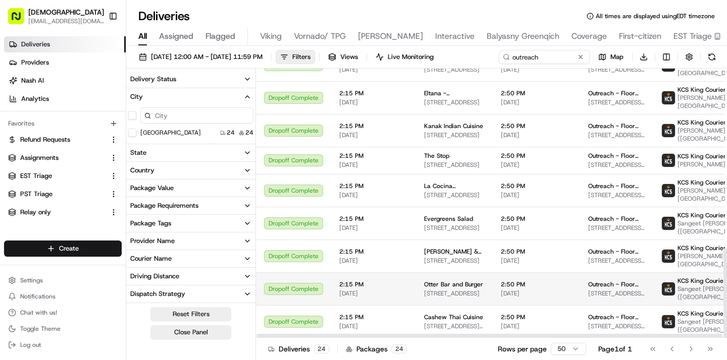
click at [376, 291] on span "06/25/2025" at bounding box center [373, 294] width 69 height 8
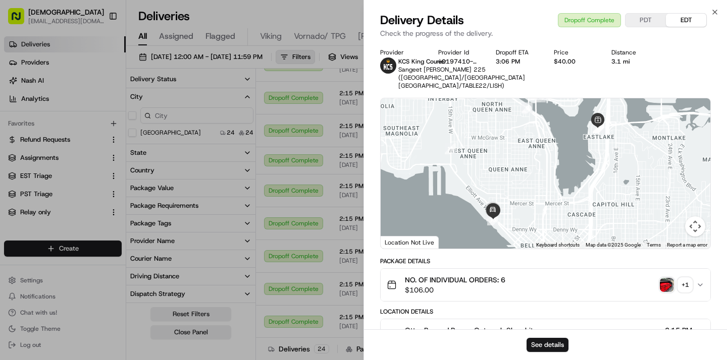
click at [666, 279] on img "button" at bounding box center [667, 285] width 14 height 14
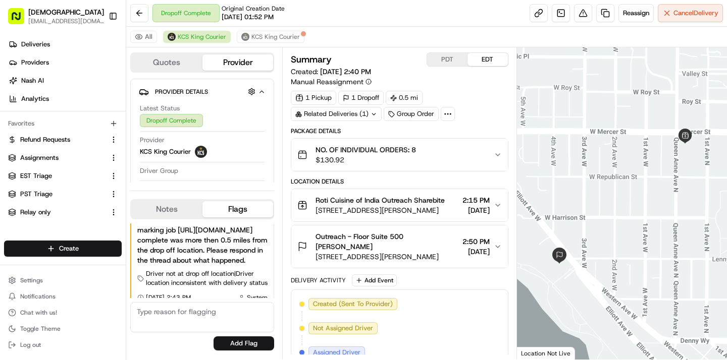
scroll to position [12, 0]
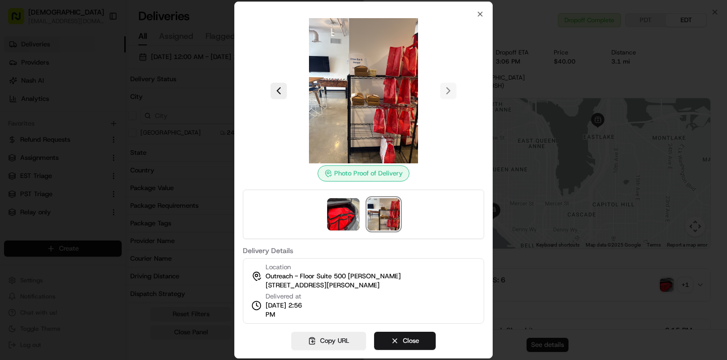
click at [421, 349] on button "Close" at bounding box center [405, 341] width 62 height 18
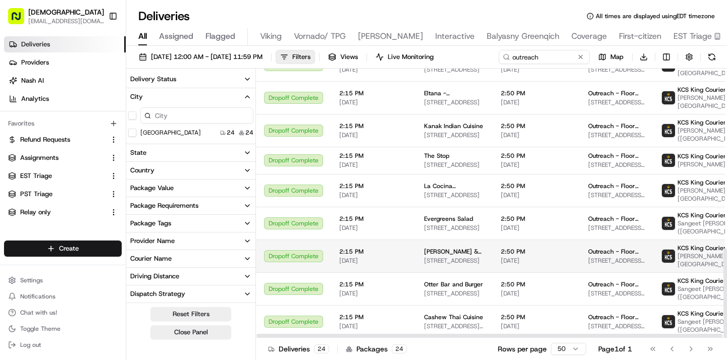
click at [358, 265] on td "2:15 PM 06/25/2025" at bounding box center [373, 256] width 85 height 33
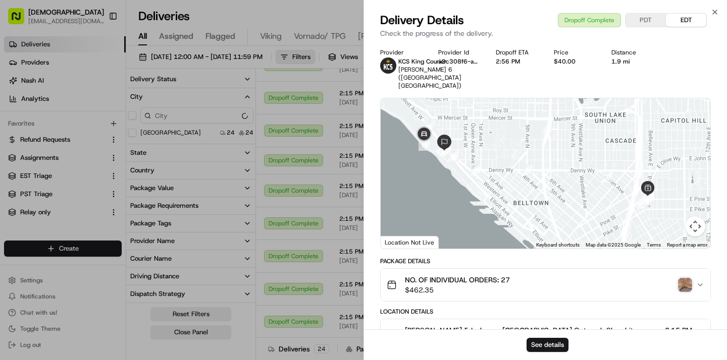
click at [687, 278] on img "button" at bounding box center [685, 285] width 14 height 14
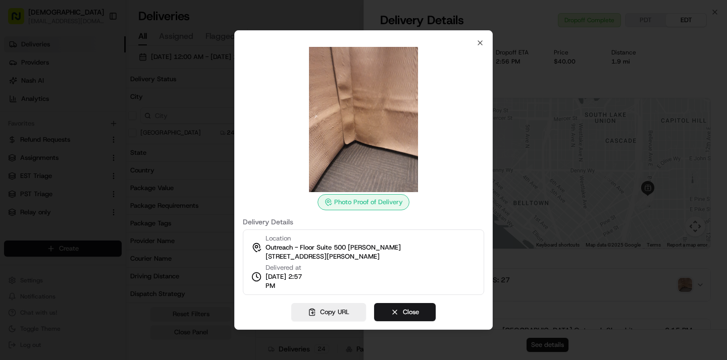
click at [687, 276] on div at bounding box center [363, 180] width 727 height 360
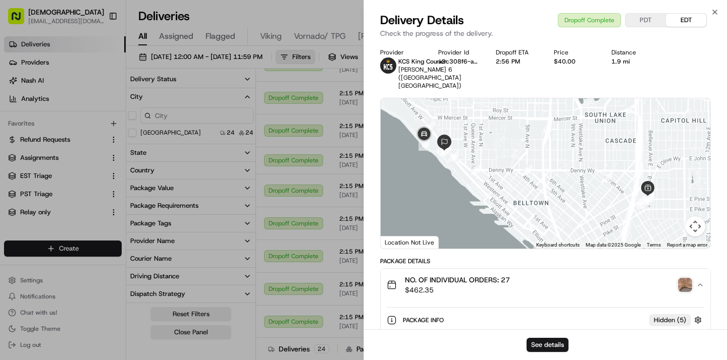
click at [687, 278] on img "button" at bounding box center [685, 285] width 14 height 14
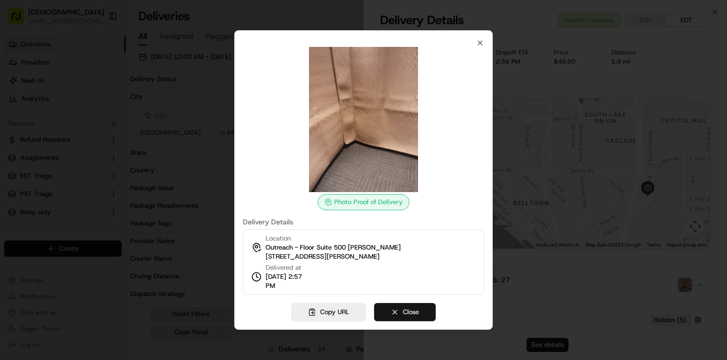
click at [398, 317] on button "Close" at bounding box center [405, 312] width 62 height 18
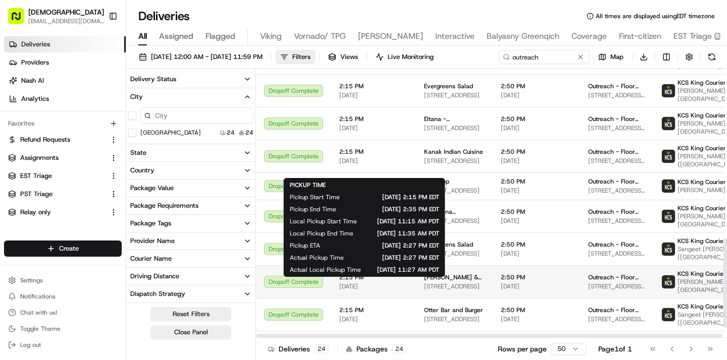
scroll to position [509, 0]
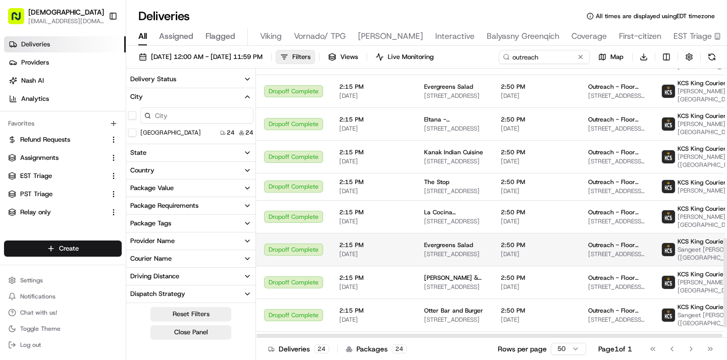
click at [390, 258] on span "06/25/2025" at bounding box center [373, 254] width 69 height 8
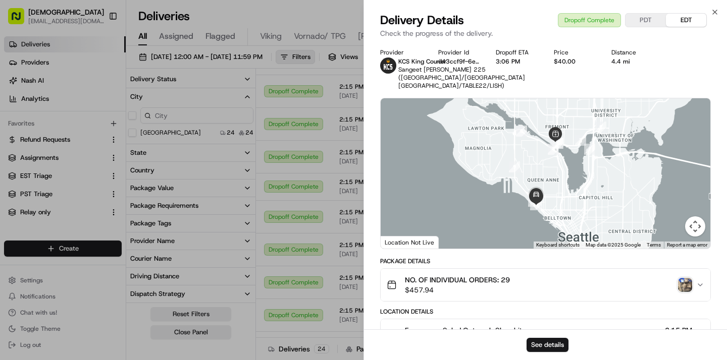
click at [686, 284] on img "button" at bounding box center [685, 285] width 14 height 14
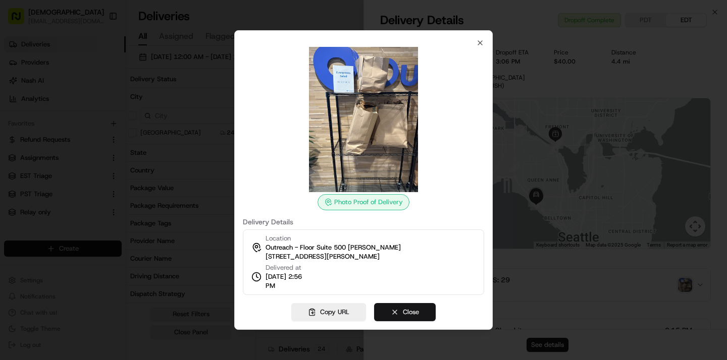
click at [430, 304] on button "Close" at bounding box center [405, 312] width 62 height 18
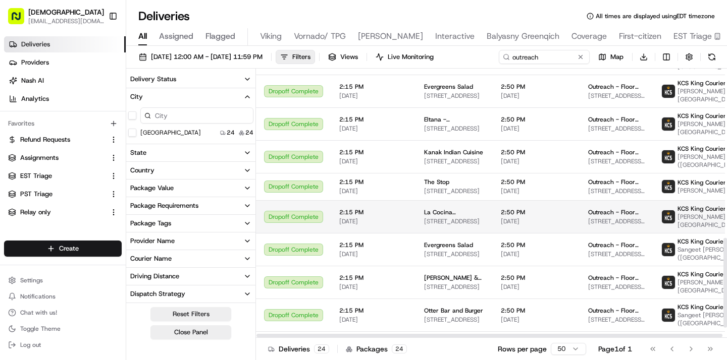
click at [378, 226] on span "06/25/2025" at bounding box center [373, 222] width 69 height 8
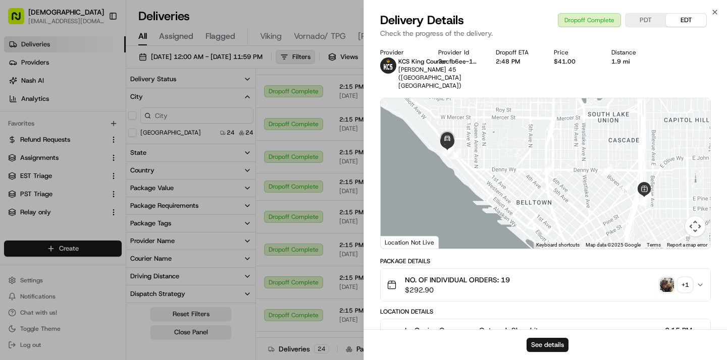
click at [673, 278] on img "button" at bounding box center [667, 285] width 14 height 14
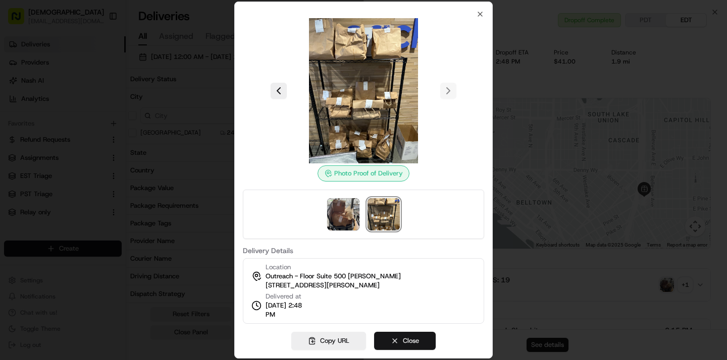
click at [411, 347] on button "Close" at bounding box center [405, 341] width 62 height 18
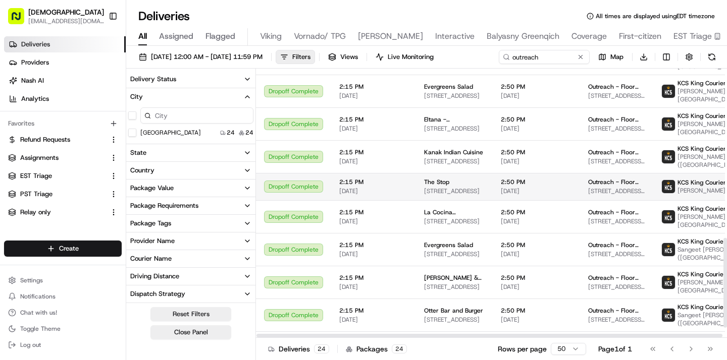
click at [395, 195] on span "06/24/2025" at bounding box center [373, 191] width 69 height 8
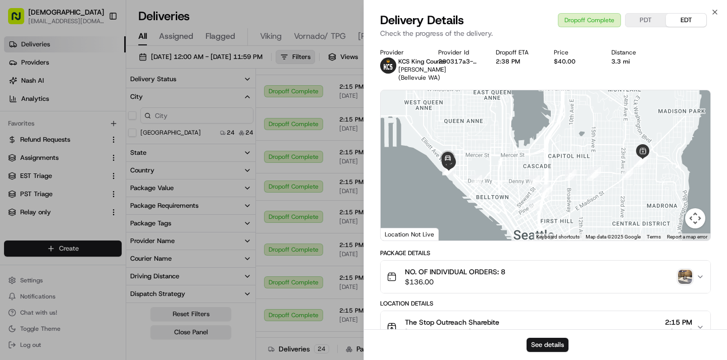
click at [684, 284] on img "button" at bounding box center [685, 277] width 14 height 14
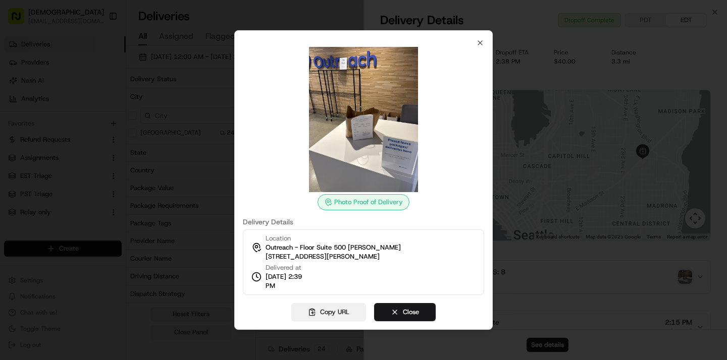
click at [326, 308] on button "Copy URL" at bounding box center [328, 312] width 75 height 18
click at [407, 318] on button "Close" at bounding box center [405, 312] width 62 height 18
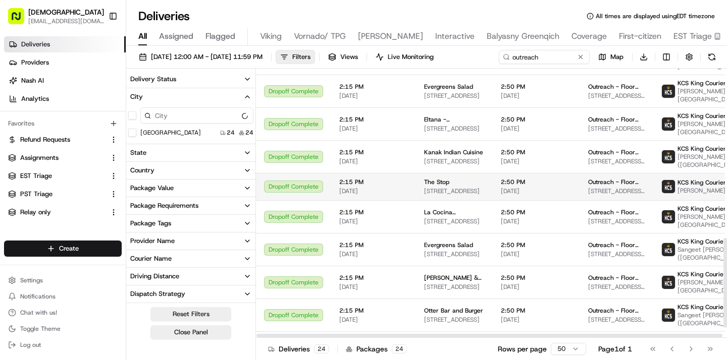
click at [315, 196] on td "Dropoff Complete" at bounding box center [293, 186] width 75 height 27
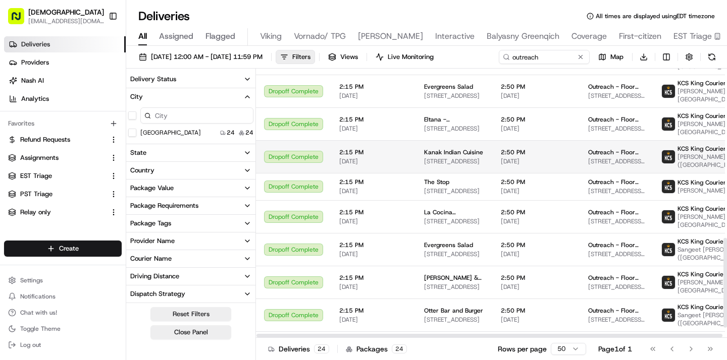
click at [329, 157] on td "Dropoff Complete" at bounding box center [293, 156] width 75 height 33
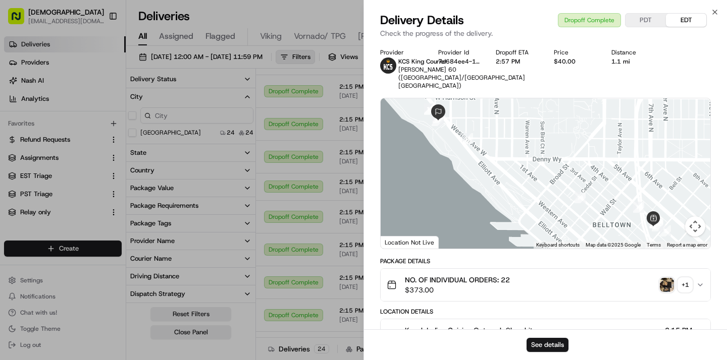
click at [665, 292] on img "button" at bounding box center [667, 285] width 14 height 14
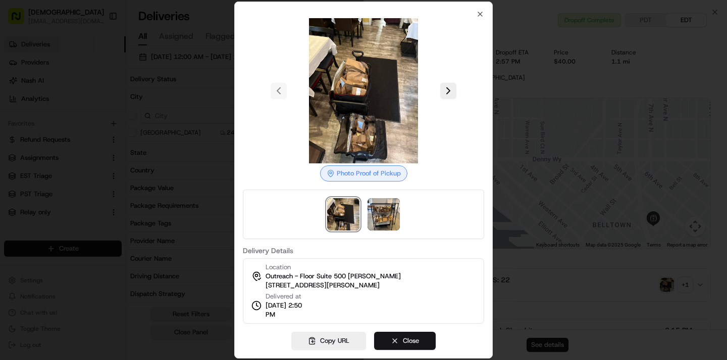
click at [410, 339] on button "Close" at bounding box center [405, 341] width 62 height 18
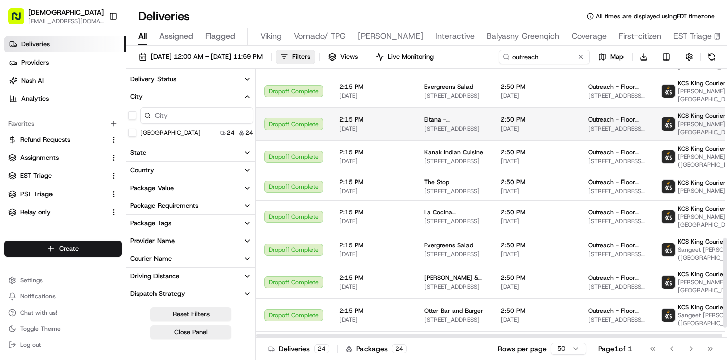
click at [370, 129] on span "06/18/2025" at bounding box center [373, 129] width 69 height 8
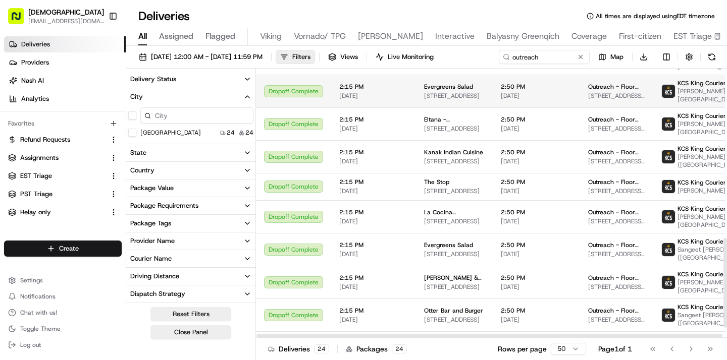
click at [364, 95] on span "06/18/2025" at bounding box center [373, 96] width 69 height 8
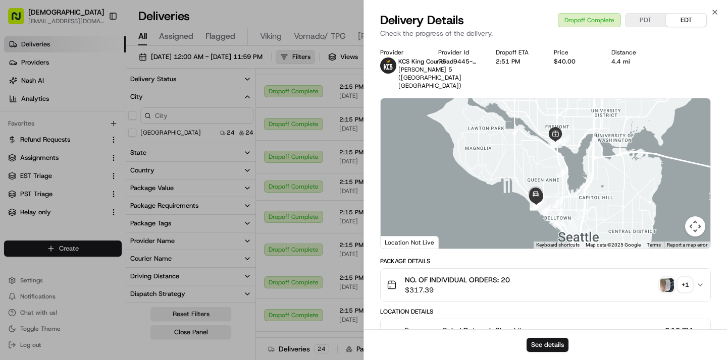
click at [658, 280] on div "NO. OF INDIVIDUAL ORDERS: 20 $317.39 + 1" at bounding box center [541, 285] width 309 height 20
click at [665, 278] on img "button" at bounding box center [667, 285] width 14 height 14
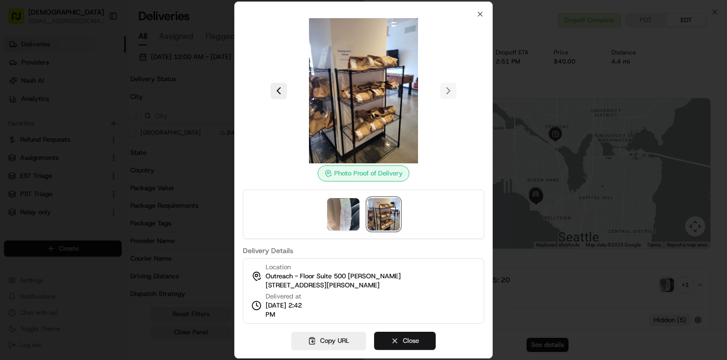
click at [411, 342] on button "Close" at bounding box center [405, 341] width 62 height 18
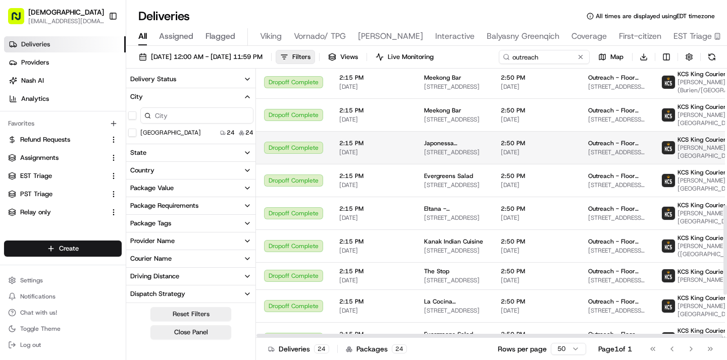
scroll to position [410, 0]
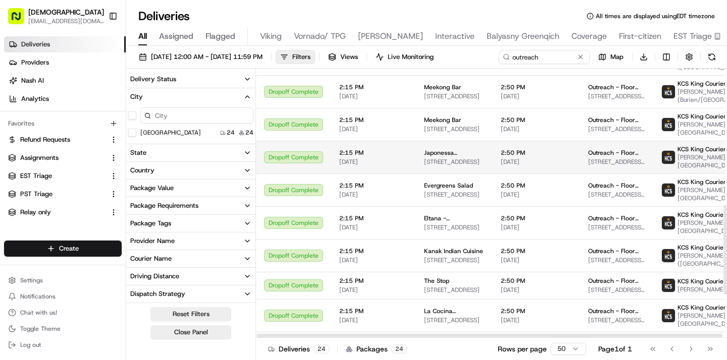
click at [351, 151] on span "2:15 PM" at bounding box center [373, 153] width 69 height 8
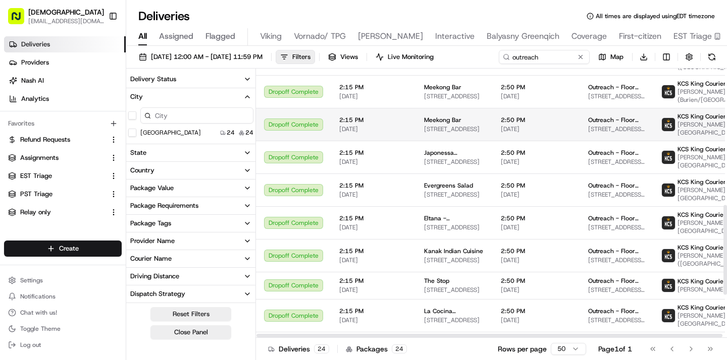
click at [367, 130] on span "06/17/2025" at bounding box center [373, 129] width 69 height 8
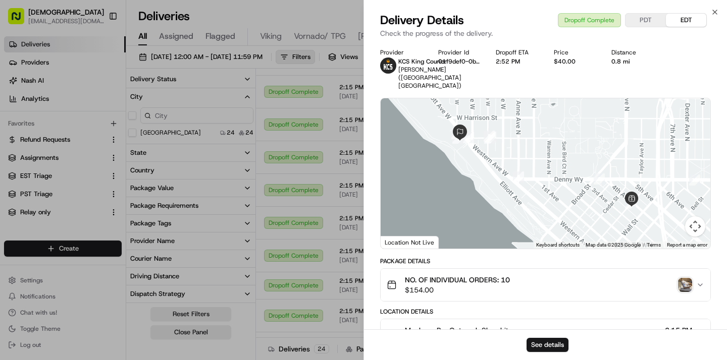
click at [678, 294] on div "NO. OF INDIVIDUAL ORDERS: 10 $154.00" at bounding box center [541, 285] width 309 height 20
click at [681, 285] on img "button" at bounding box center [685, 285] width 14 height 14
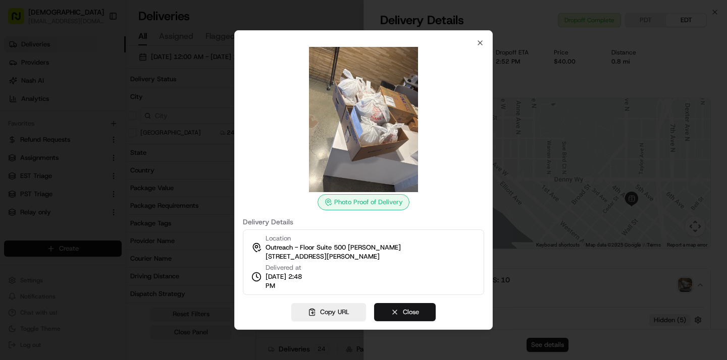
click at [406, 311] on button "Close" at bounding box center [405, 312] width 62 height 18
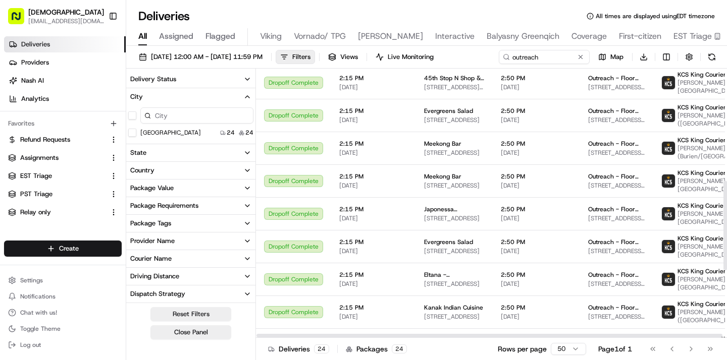
scroll to position [337, 0]
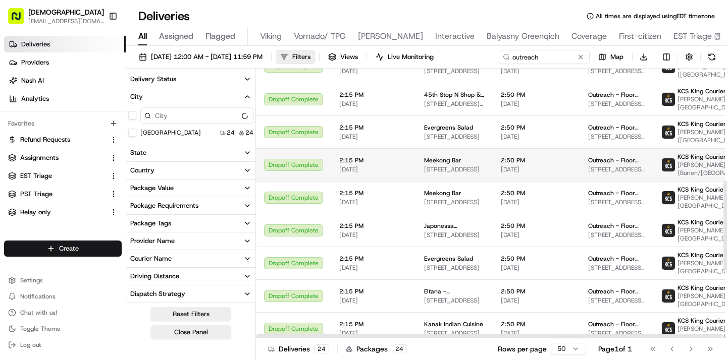
click at [341, 174] on td "2:15 PM 06/12/2025" at bounding box center [373, 164] width 85 height 33
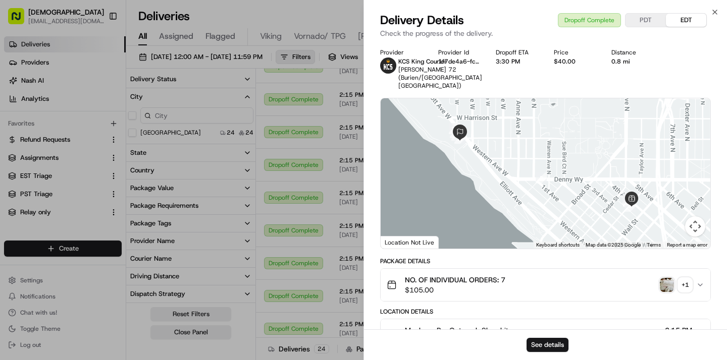
click at [672, 288] on img "button" at bounding box center [667, 285] width 14 height 14
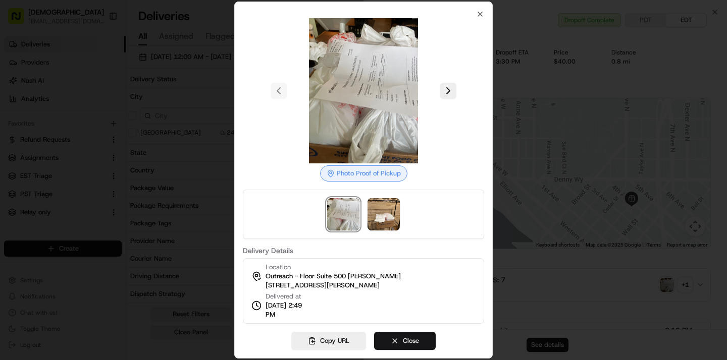
click at [398, 337] on button "Close" at bounding box center [405, 341] width 62 height 18
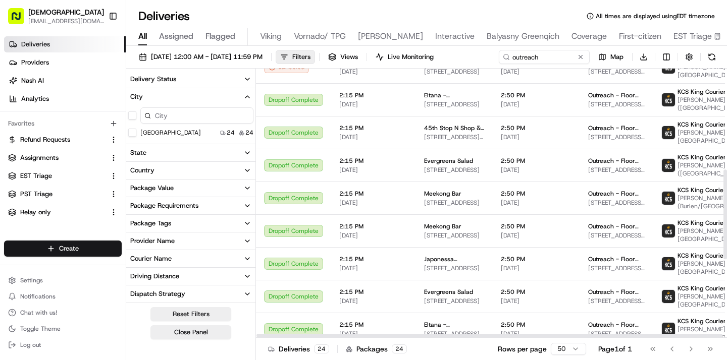
scroll to position [302, 0]
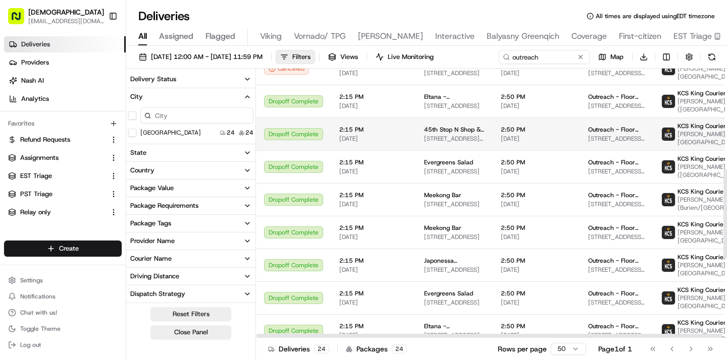
click at [360, 136] on span "06/11/2025" at bounding box center [373, 139] width 69 height 8
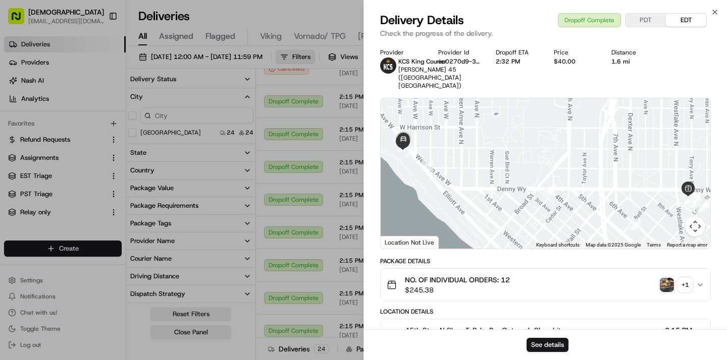
click at [665, 278] on img "button" at bounding box center [667, 285] width 14 height 14
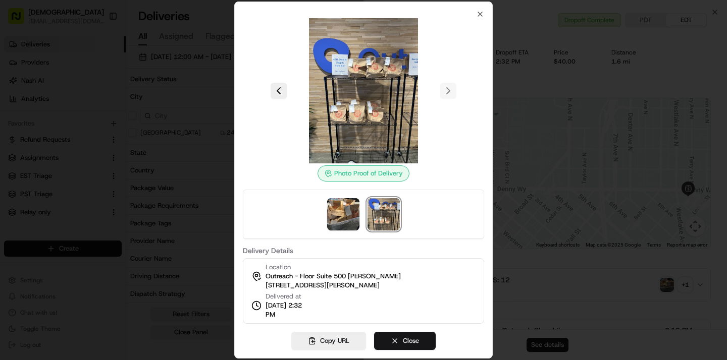
click at [419, 341] on button "Close" at bounding box center [405, 341] width 62 height 18
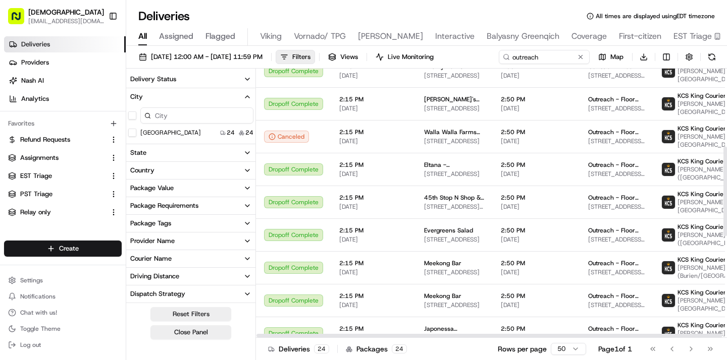
scroll to position [233, 0]
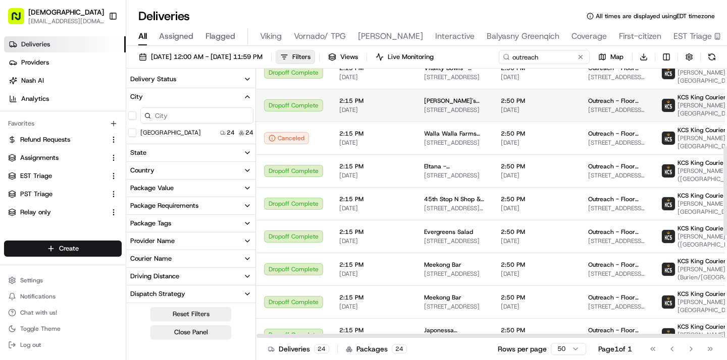
click at [331, 109] on td "2:15 PM 06/11/2025" at bounding box center [373, 105] width 85 height 33
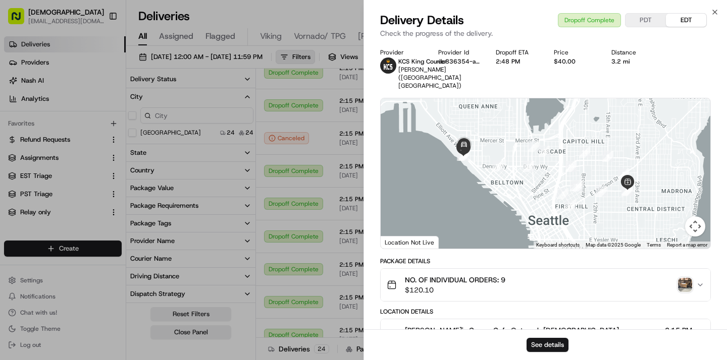
click at [679, 278] on img "button" at bounding box center [685, 285] width 14 height 14
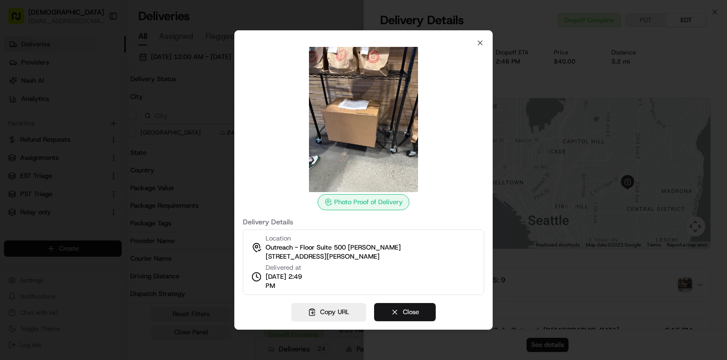
click at [385, 308] on button "Close" at bounding box center [405, 312] width 62 height 18
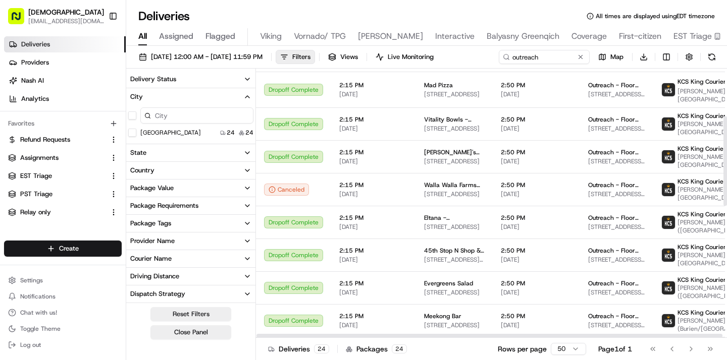
scroll to position [143, 0]
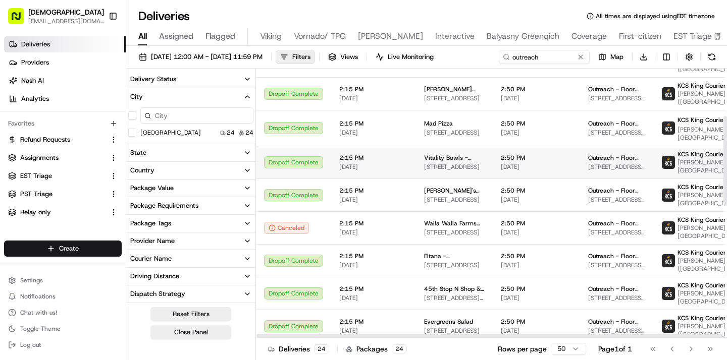
click at [328, 160] on td "Dropoff Complete" at bounding box center [293, 162] width 75 height 33
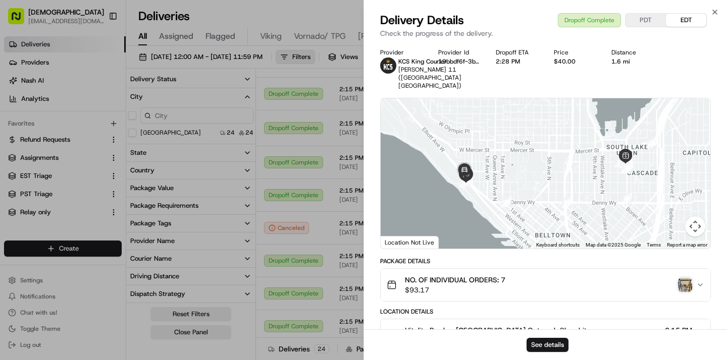
click at [686, 280] on img "button" at bounding box center [685, 285] width 14 height 14
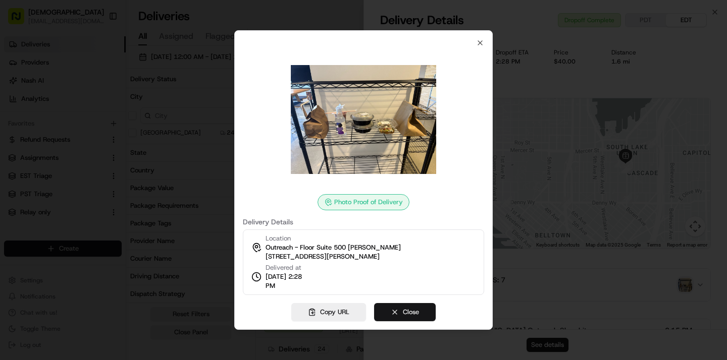
click at [394, 315] on button "Close" at bounding box center [405, 312] width 62 height 18
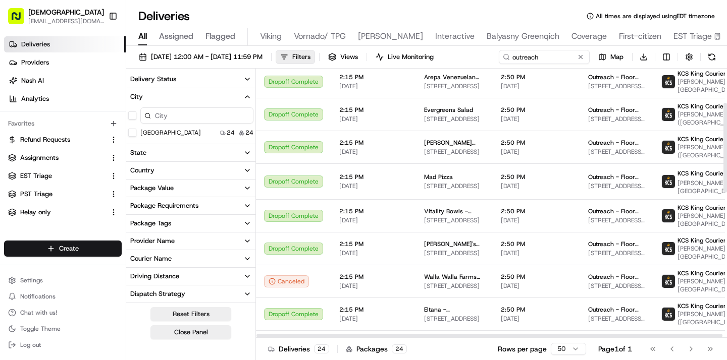
scroll to position [86, 0]
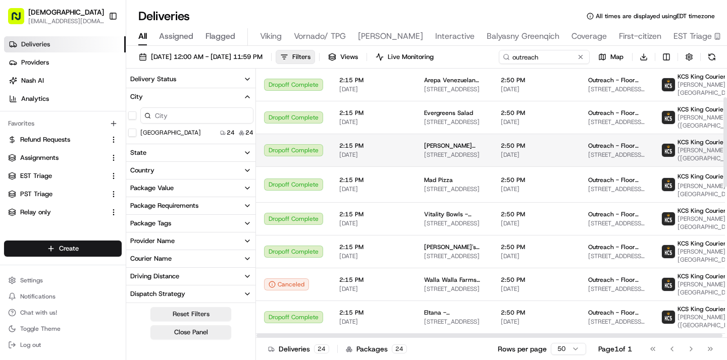
click at [351, 155] on span "06/04/2025" at bounding box center [373, 155] width 69 height 8
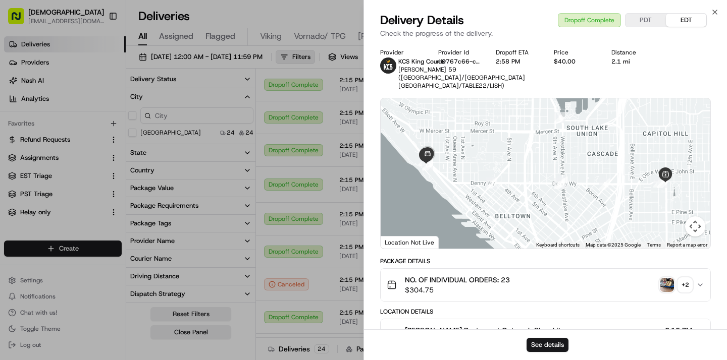
click at [671, 286] on img "button" at bounding box center [667, 285] width 14 height 14
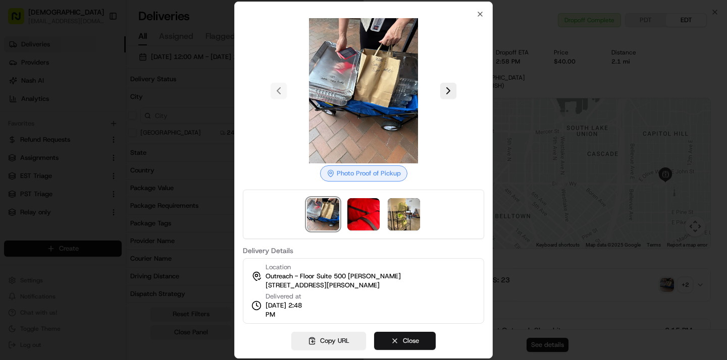
click at [419, 341] on button "Close" at bounding box center [405, 341] width 62 height 18
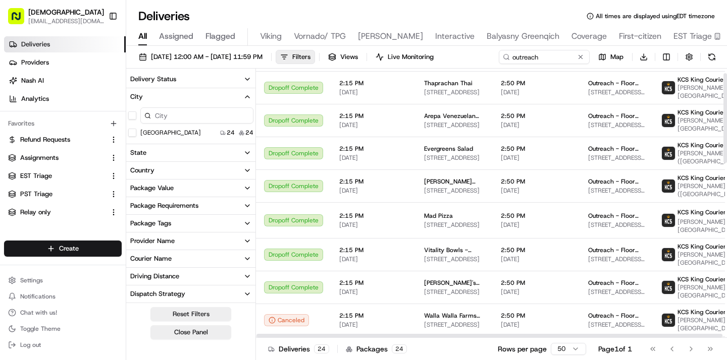
scroll to position [11, 0]
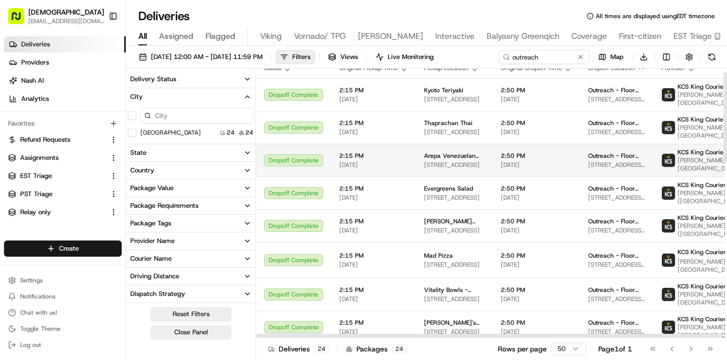
click at [384, 162] on span "06/04/2025" at bounding box center [373, 165] width 69 height 8
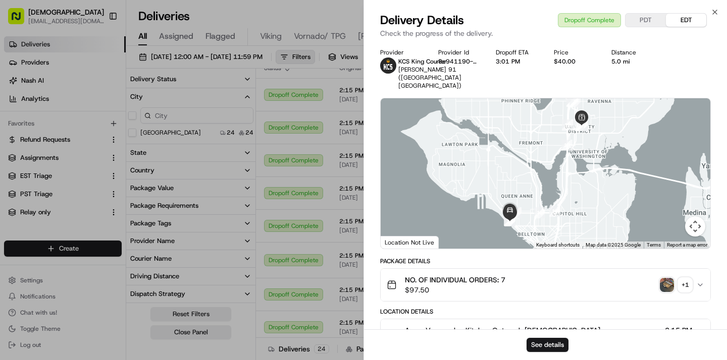
click at [664, 280] on img "button" at bounding box center [667, 285] width 14 height 14
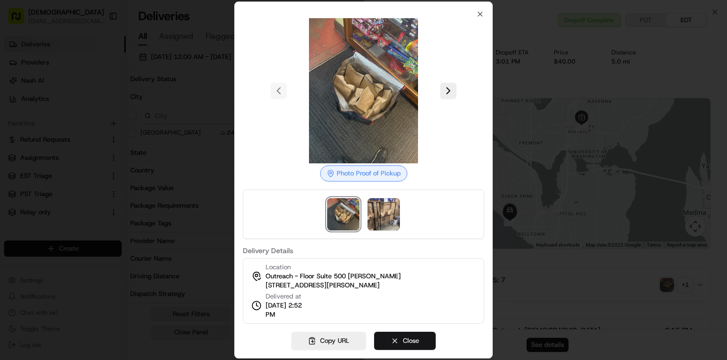
click at [394, 347] on button "Close" at bounding box center [405, 341] width 62 height 18
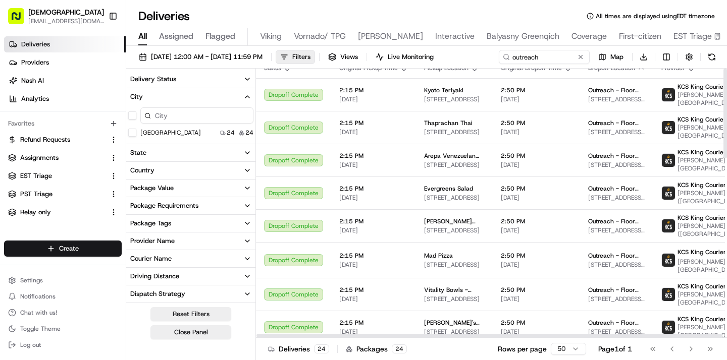
scroll to position [0, 0]
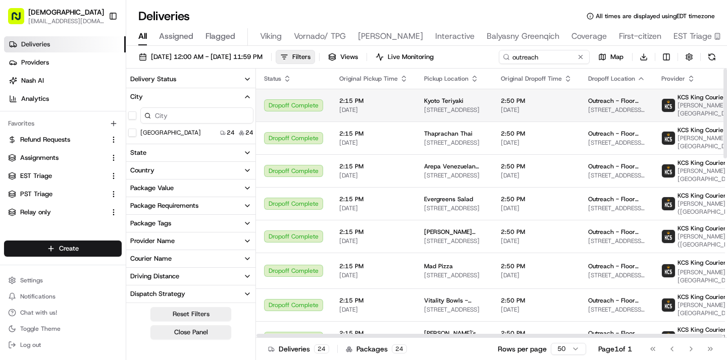
click at [394, 108] on span "06/03/2025" at bounding box center [373, 110] width 69 height 8
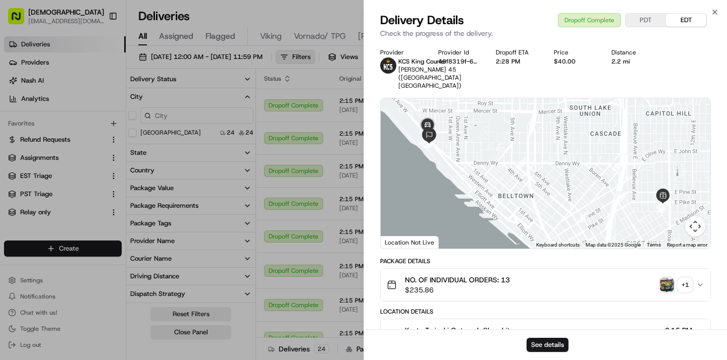
click at [664, 278] on img "button" at bounding box center [667, 285] width 14 height 14
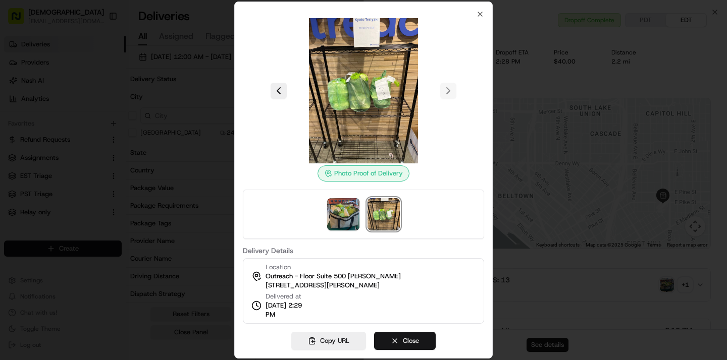
click at [415, 340] on button "Close" at bounding box center [405, 341] width 62 height 18
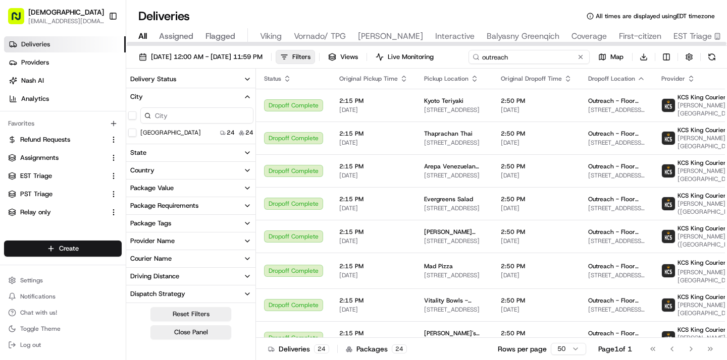
click at [525, 56] on input "outreach" at bounding box center [528, 57] width 121 height 14
click at [525, 56] on div "06/01/2025 12:00 AM - 06/30/2025 11:59 PM Filters Views Live Monitoring outreac…" at bounding box center [426, 59] width 601 height 19
click at [548, 59] on div "06/01/2025 12:00 AM - 06/30/2025 11:59 PM Filters Views Live Monitoring outreac…" at bounding box center [426, 59] width 601 height 19
type input "o"
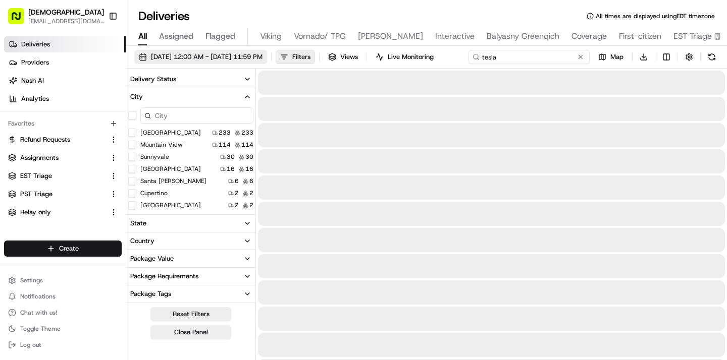
type input "tesla"
click at [262, 60] on span "06/01/2025 12:00 AM - 06/30/2025 11:59 PM" at bounding box center [207, 56] width 112 height 9
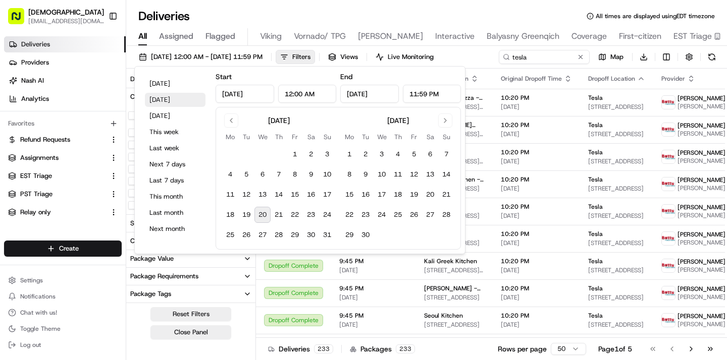
click at [171, 103] on button "Yesterday" at bounding box center [175, 100] width 61 height 14
type input "Aug 19, 2025"
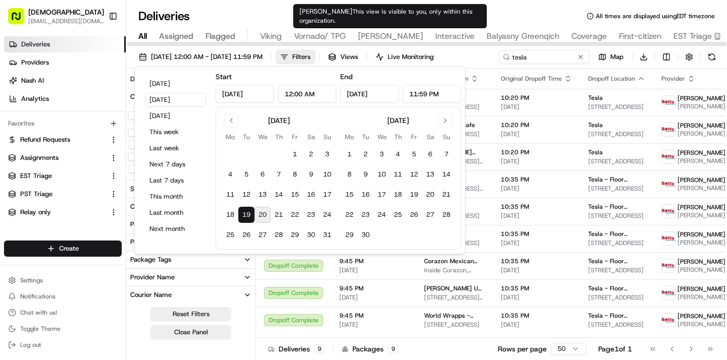
click at [437, 6] on div "Russell Reynolds This view is visible to you, only within this organization. Ru…" at bounding box center [390, 16] width 194 height 24
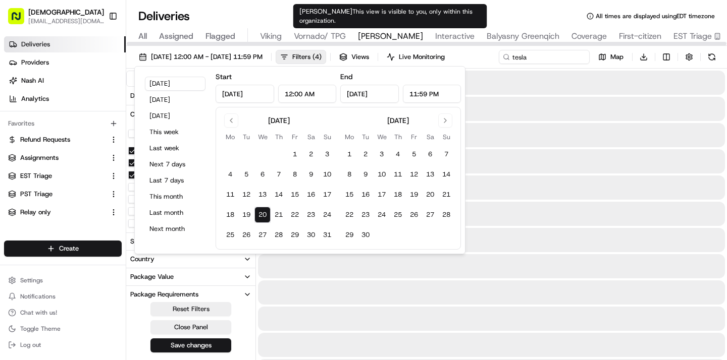
type input "Aug 20, 2025"
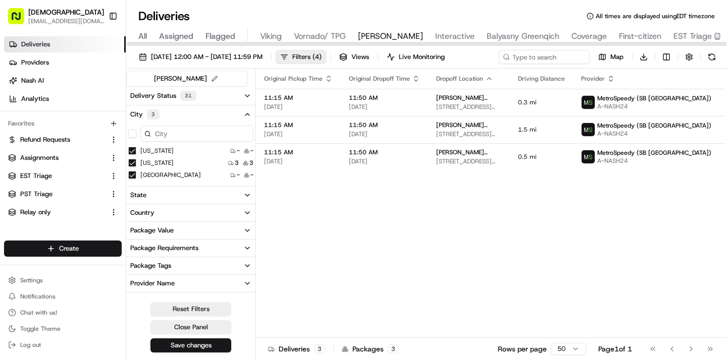
click at [144, 36] on span "All" at bounding box center [142, 36] width 9 height 12
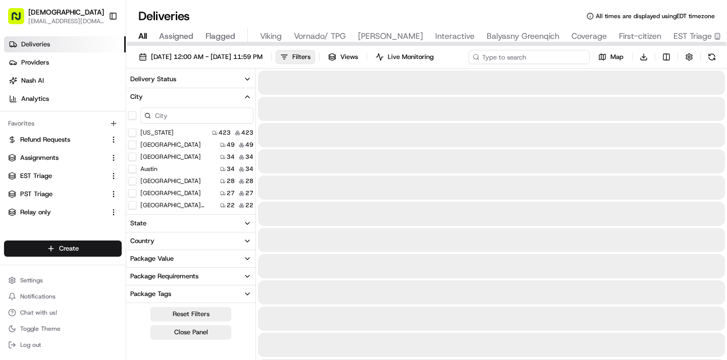
click at [549, 56] on input at bounding box center [528, 57] width 121 height 14
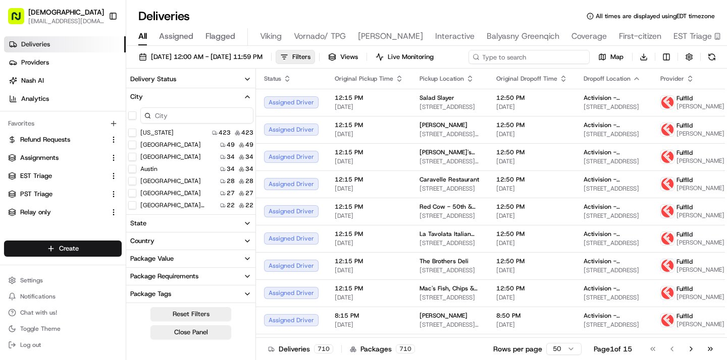
type input "r"
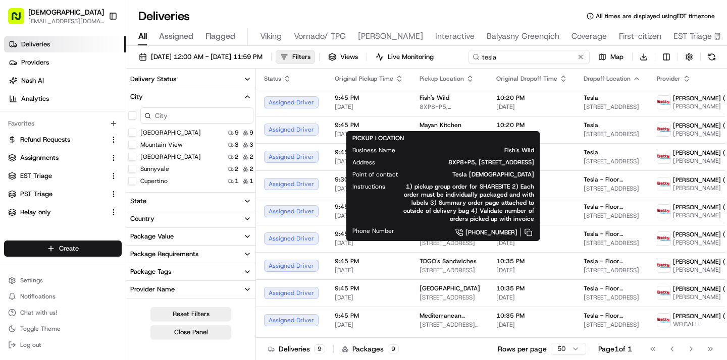
type input "tesla"
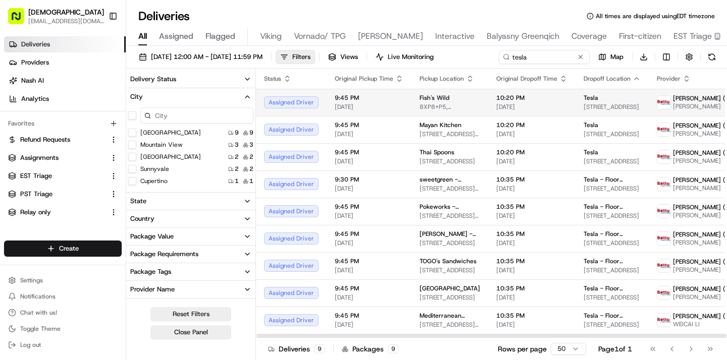
click at [400, 114] on td "9:45 PM 08/20/2025" at bounding box center [369, 102] width 85 height 27
click at [262, 58] on span "08/20/2025 12:00 AM - 08/20/2025 11:59 PM" at bounding box center [207, 56] width 112 height 9
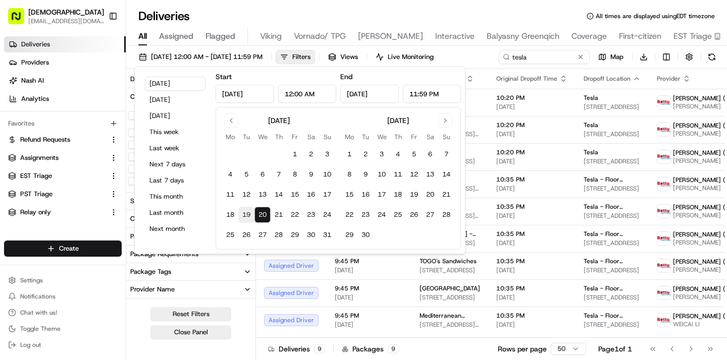
click at [247, 209] on button "19" at bounding box center [246, 215] width 16 height 16
type input "Aug 19, 2025"
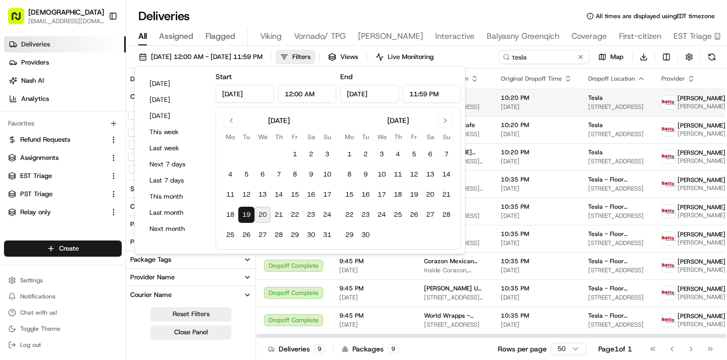
click at [631, 91] on td "Tesla 1501 Page Mill Rd, Palo Alto, CA 94304, USA" at bounding box center [616, 102] width 73 height 27
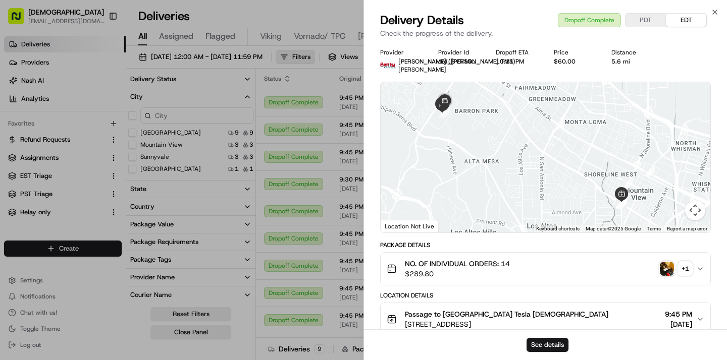
click at [645, 24] on button "PDT" at bounding box center [645, 20] width 40 height 13
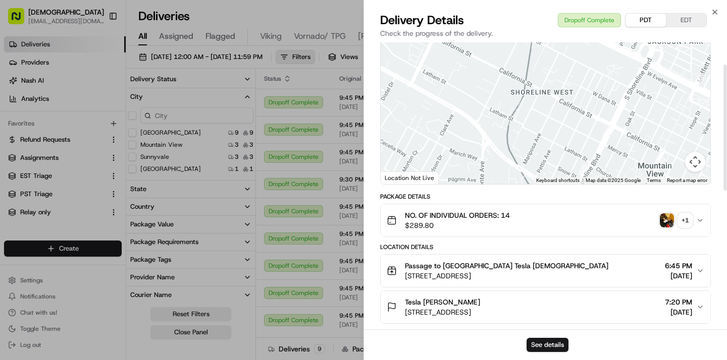
scroll to position [50, 0]
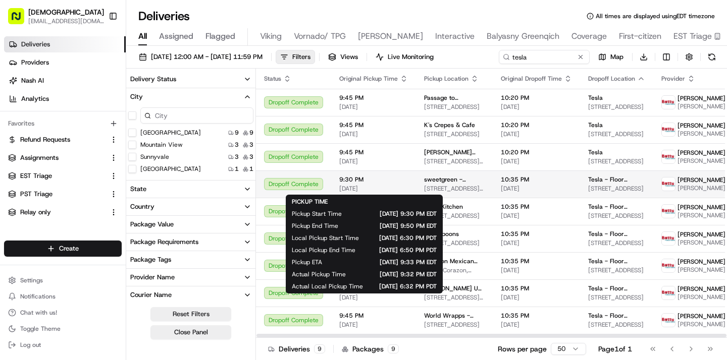
click at [391, 178] on span "9:30 PM" at bounding box center [373, 180] width 69 height 8
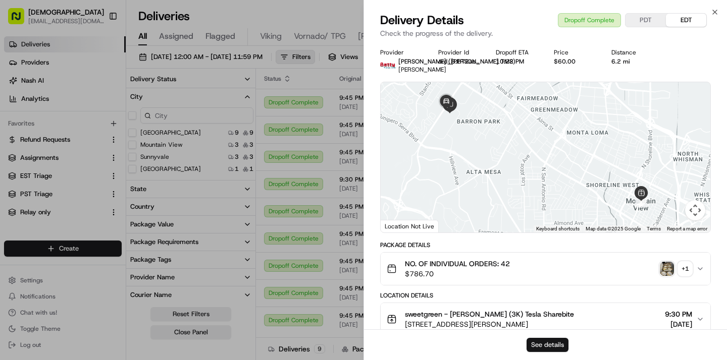
click at [541, 347] on button "See details" at bounding box center [547, 345] width 42 height 14
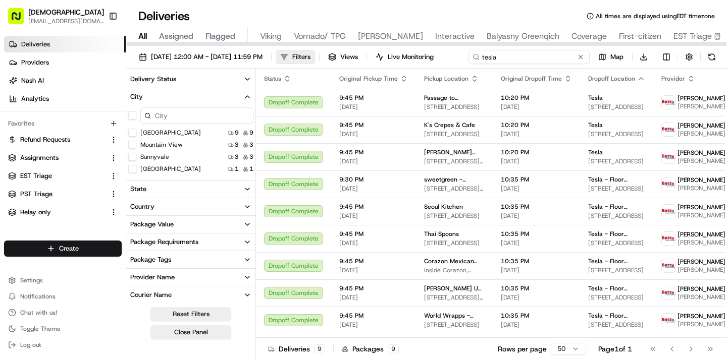
click at [546, 60] on input "tesla" at bounding box center [528, 57] width 121 height 14
click at [546, 60] on div "08/19/2025 12:00 AM - 08/19/2025 11:59 PM Filters Views Live Monitoring tesla M…" at bounding box center [426, 59] width 601 height 19
click at [546, 60] on input "tesla" at bounding box center [528, 57] width 121 height 14
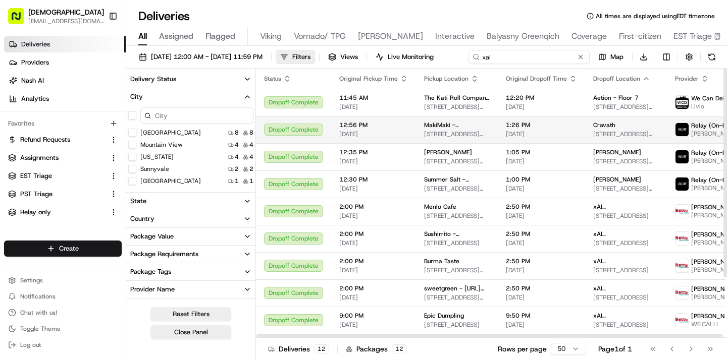
scroll to position [78, 0]
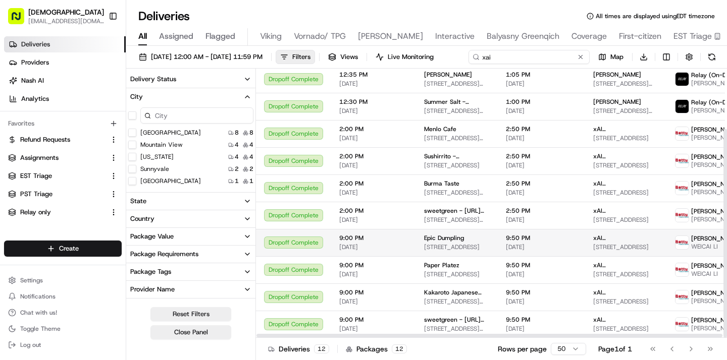
type input "xai"
click at [364, 242] on span "9:00 PM" at bounding box center [373, 238] width 69 height 8
click at [347, 247] on span "[DATE]" at bounding box center [373, 247] width 69 height 8
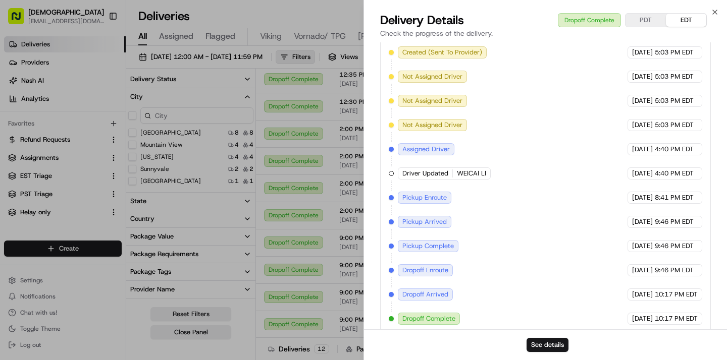
scroll to position [0, 0]
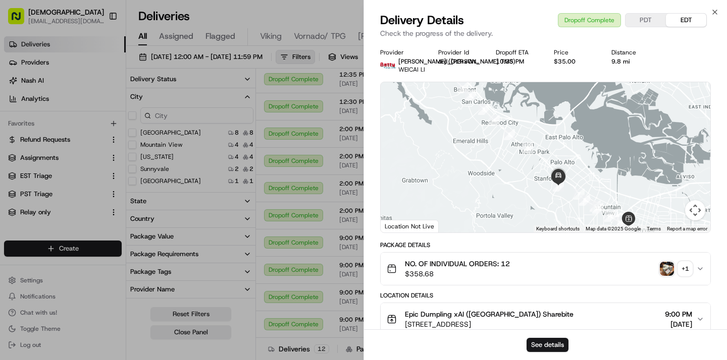
click at [632, 14] on button "PDT" at bounding box center [645, 20] width 40 height 13
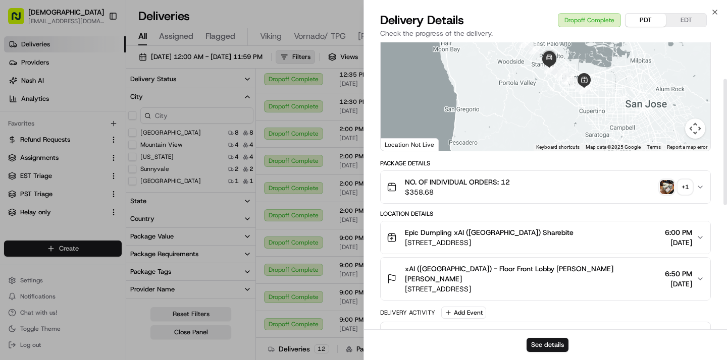
scroll to position [83, 0]
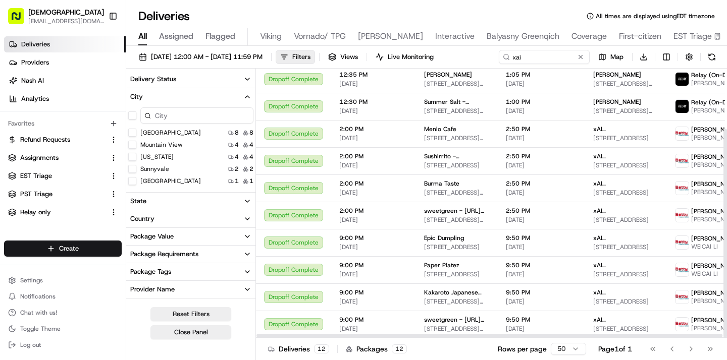
click at [398, 333] on div at bounding box center [489, 335] width 467 height 5
click at [400, 328] on span "[DATE]" at bounding box center [373, 329] width 69 height 8
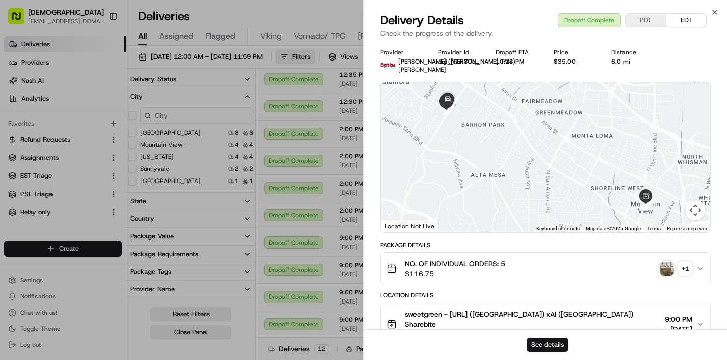
click at [548, 346] on button "See details" at bounding box center [547, 345] width 42 height 14
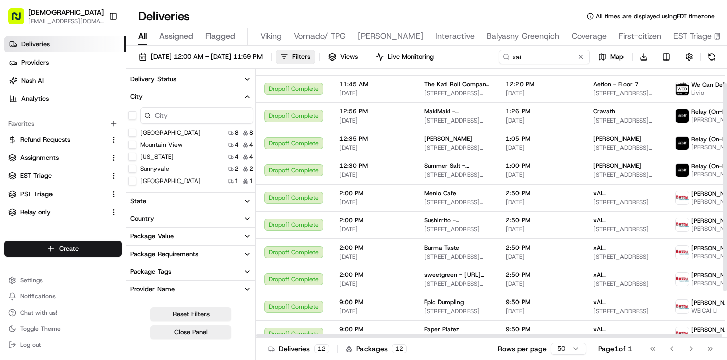
scroll to position [11, 0]
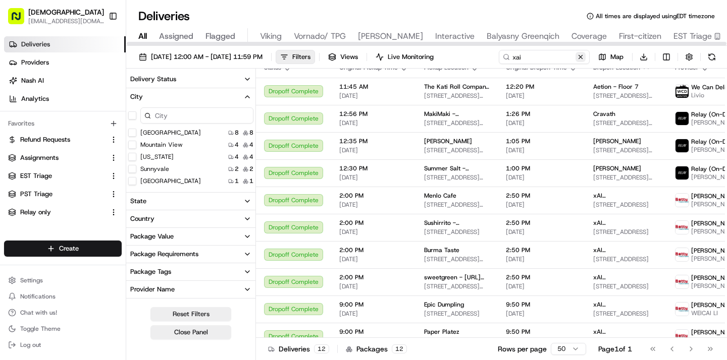
click at [580, 55] on button at bounding box center [580, 57] width 10 height 10
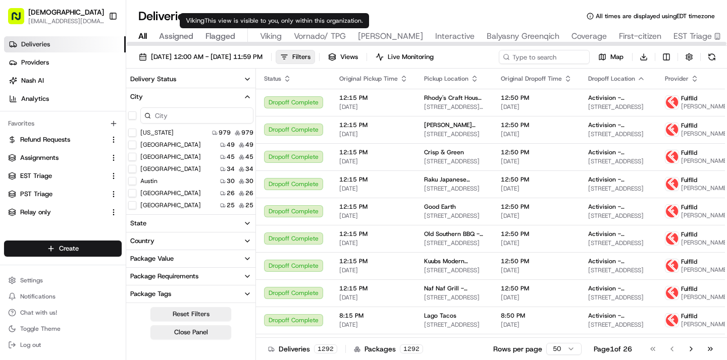
click at [274, 33] on span "Viking" at bounding box center [271, 36] width 22 height 12
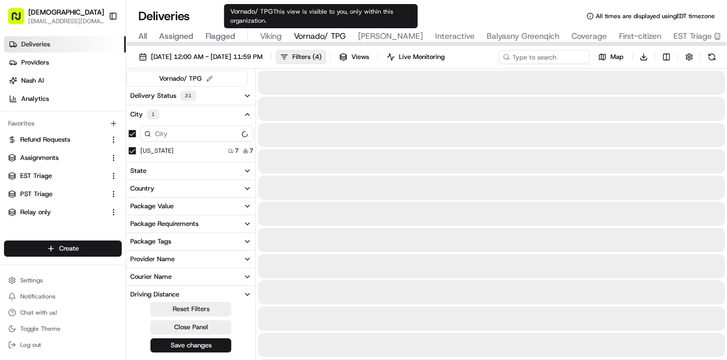
click at [327, 37] on span "Vornado/ TPG" at bounding box center [320, 36] width 52 height 12
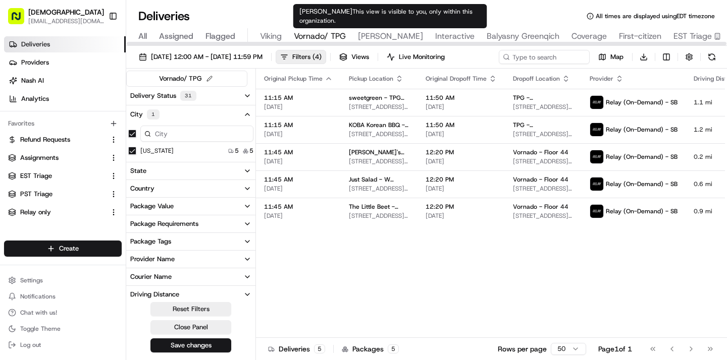
click at [386, 37] on span "Russell Reynolds" at bounding box center [390, 36] width 65 height 12
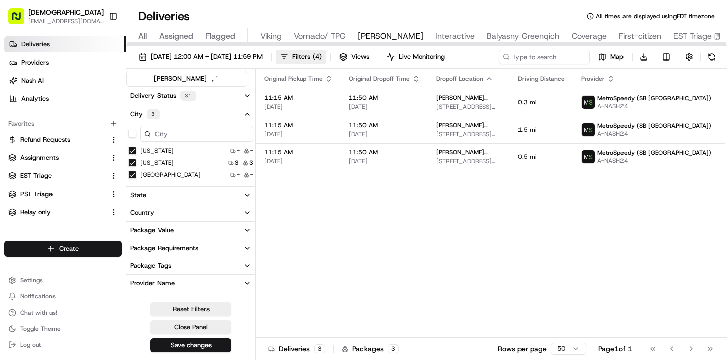
click at [139, 37] on span "All" at bounding box center [142, 36] width 9 height 12
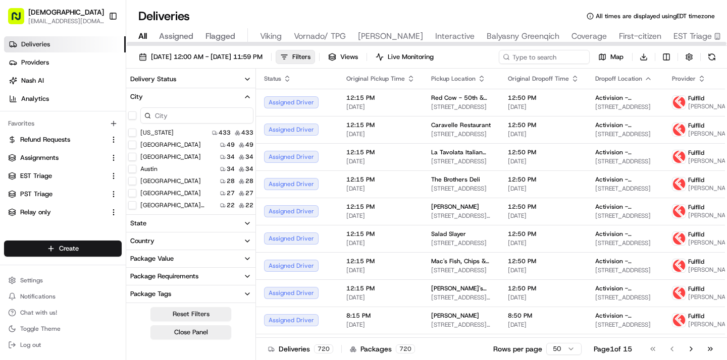
click at [271, 44] on div at bounding box center [427, 44] width 600 height 4
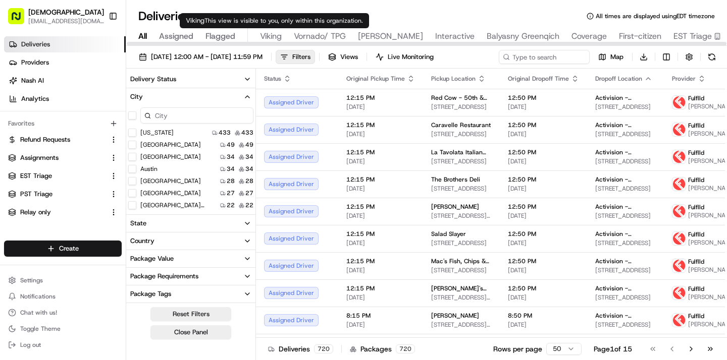
click at [283, 37] on div "All Assigned Flagged Viking Vornado/ TPG Russell Reynolds Interactive Balyasny …" at bounding box center [500, 37] width 749 height 18
click at [276, 39] on span "Viking" at bounding box center [271, 36] width 22 height 12
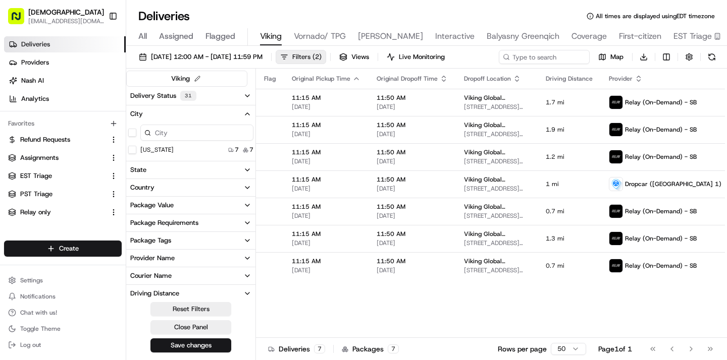
click at [322, 52] on span "Filters ( 2 )" at bounding box center [306, 56] width 29 height 9
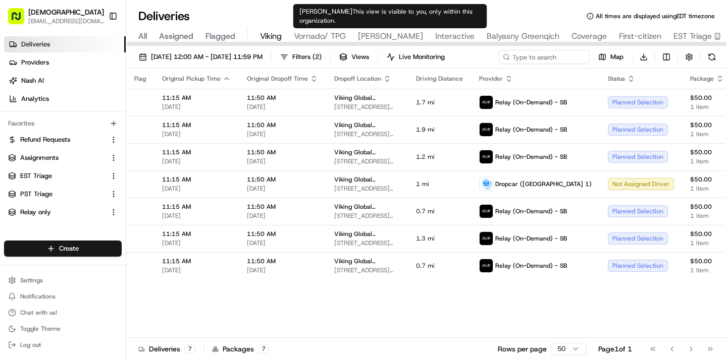
click at [383, 37] on span "Russell Reynolds" at bounding box center [390, 36] width 65 height 12
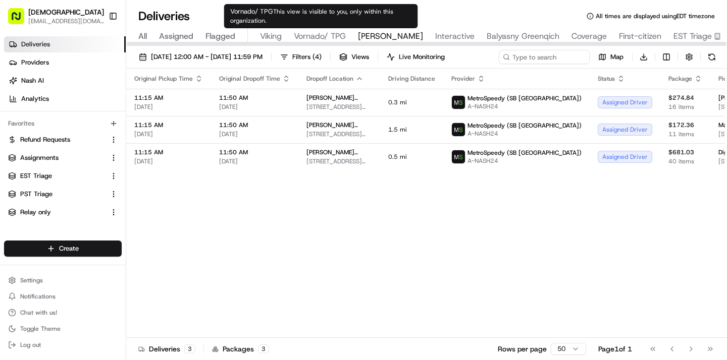
click at [334, 37] on span "Vornado/ TPG" at bounding box center [320, 36] width 52 height 12
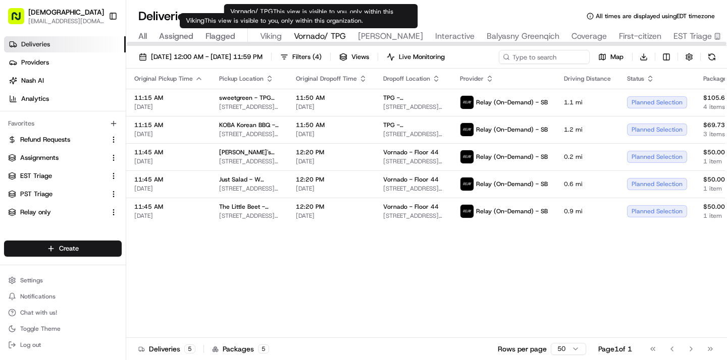
click at [272, 36] on span "Viking" at bounding box center [271, 36] width 22 height 12
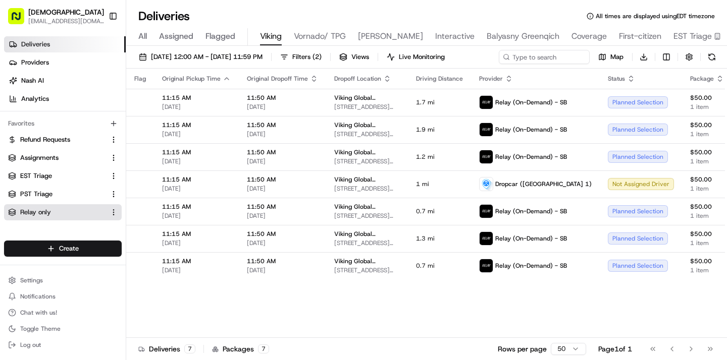
click at [32, 215] on span "Relay only" at bounding box center [35, 212] width 31 height 9
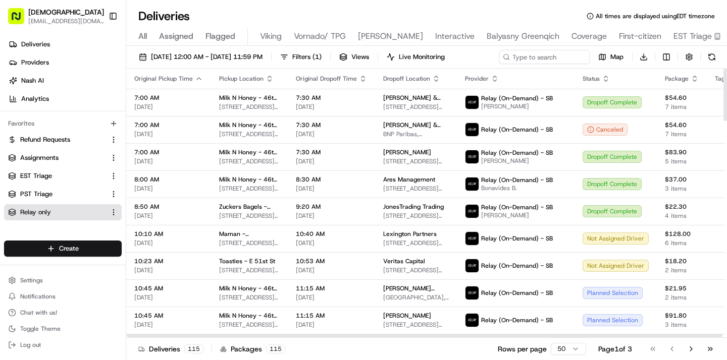
click at [691, 79] on icon "button" at bounding box center [695, 79] width 8 height 8
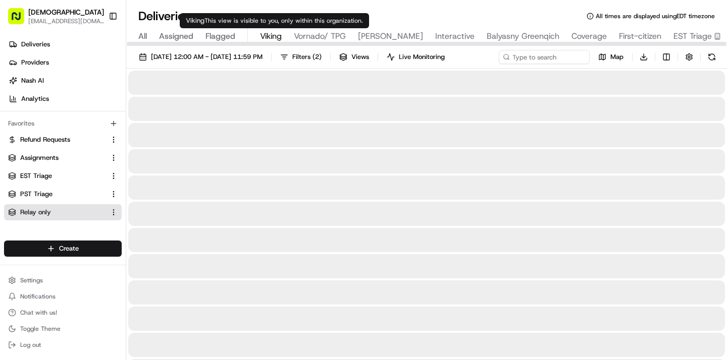
click at [271, 37] on span "Viking" at bounding box center [271, 36] width 22 height 12
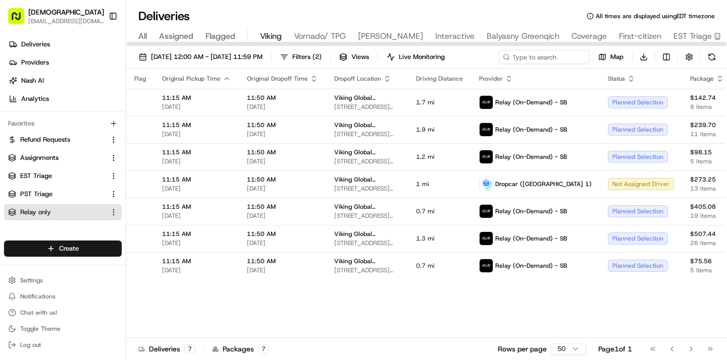
click at [143, 37] on span "All" at bounding box center [142, 36] width 9 height 12
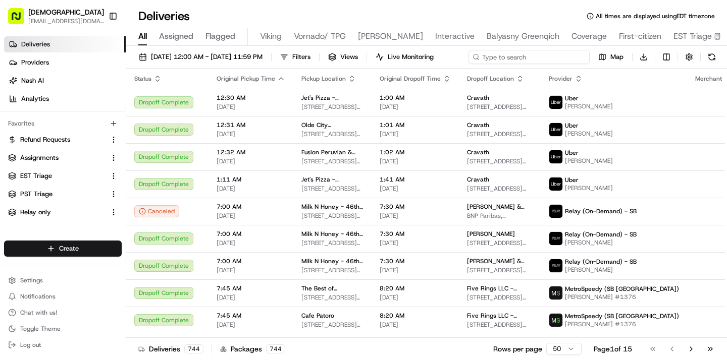
click at [543, 59] on input at bounding box center [528, 57] width 121 height 14
type input "seattle"
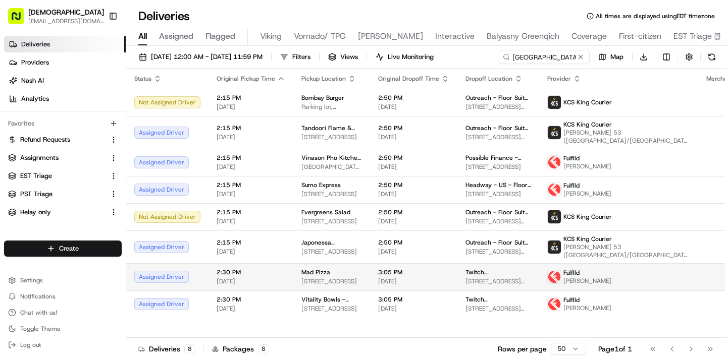
click at [551, 291] on td "Fulflld Dayron Perez Jimenez" at bounding box center [618, 276] width 159 height 27
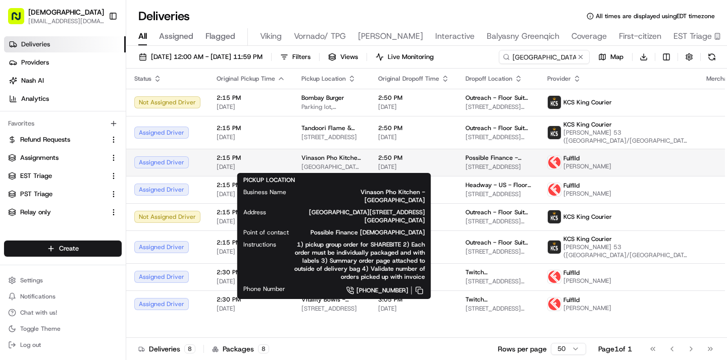
click at [362, 160] on span "Vinason Pho Kitchen - Seattle" at bounding box center [331, 158] width 61 height 8
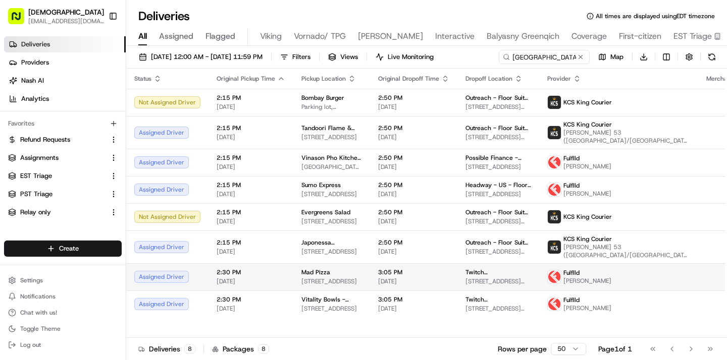
click at [330, 278] on span "1321 Madison St, Seattle, WA 98104, USA" at bounding box center [331, 282] width 61 height 8
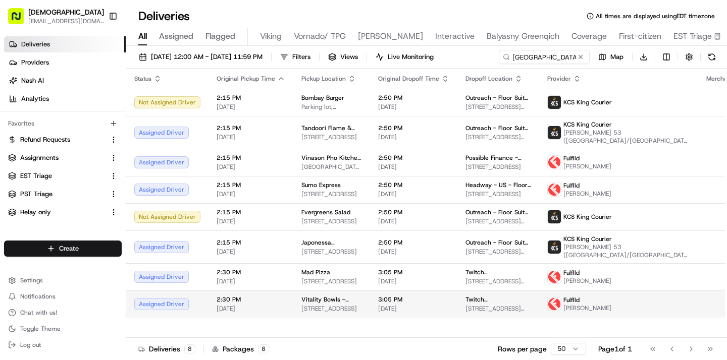
click at [321, 302] on span "Vitality Bowls - Seattle" at bounding box center [331, 300] width 61 height 8
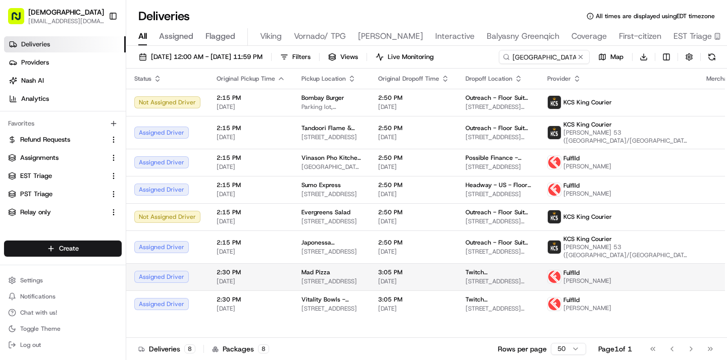
click at [445, 279] on span "[DATE]" at bounding box center [413, 282] width 71 height 8
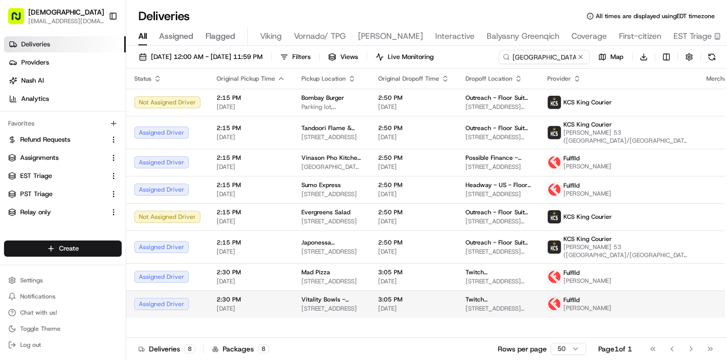
click at [310, 306] on span "429 Fairview Ave N, Seattle, WA 98109, USA" at bounding box center [331, 309] width 61 height 8
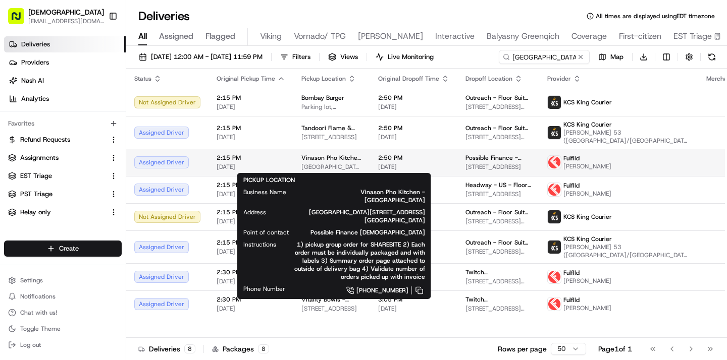
click at [339, 160] on span "Vinason Pho Kitchen - Seattle" at bounding box center [331, 158] width 61 height 8
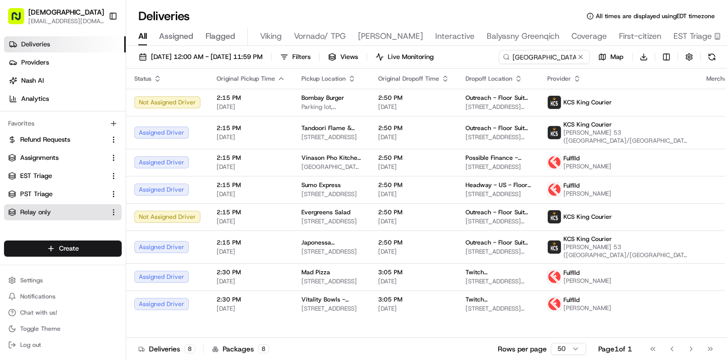
click at [67, 214] on link "Relay only" at bounding box center [56, 212] width 97 height 9
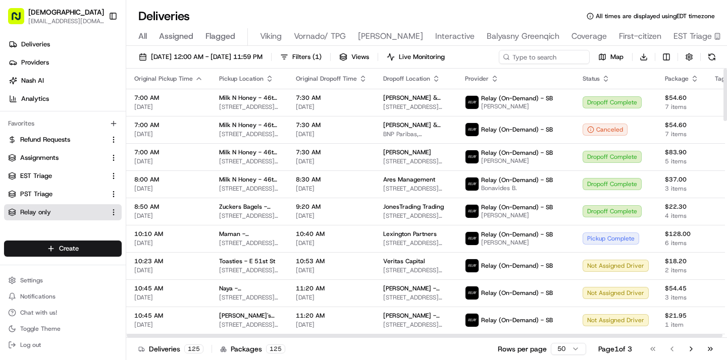
click at [691, 81] on icon "button" at bounding box center [695, 79] width 8 height 8
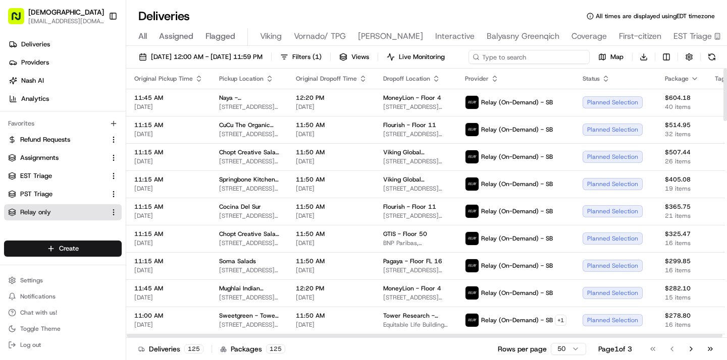
click at [570, 57] on input at bounding box center [528, 57] width 121 height 14
type input "moneylion"
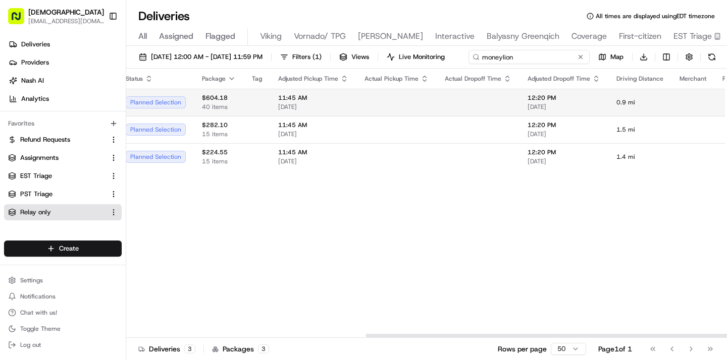
scroll to position [0, 492]
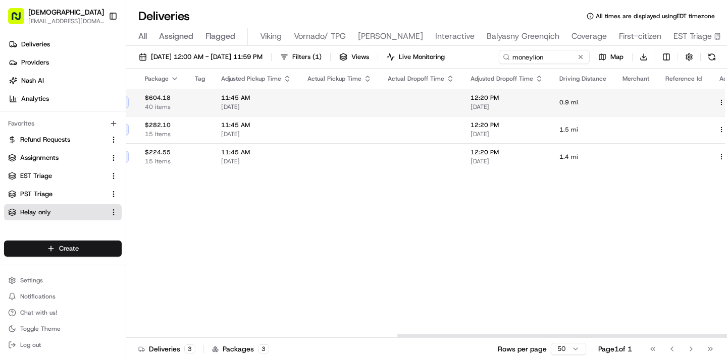
click at [709, 120] on tbody "11:45 AM 08/20/2025 Naya - Union Square 83 University Pl, New York, NY 10003, U…" at bounding box center [191, 130] width 1112 height 82
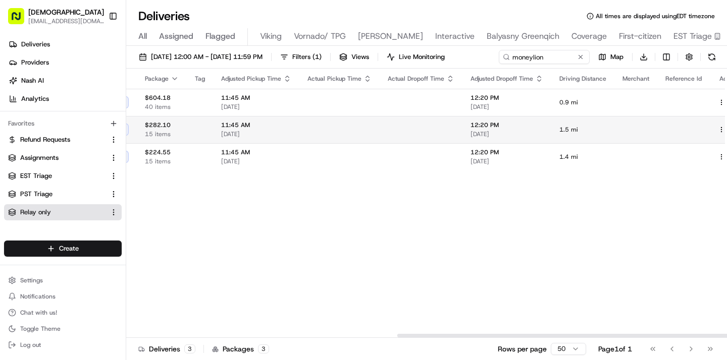
click at [726, 130] on button at bounding box center [733, 130] width 12 height 12
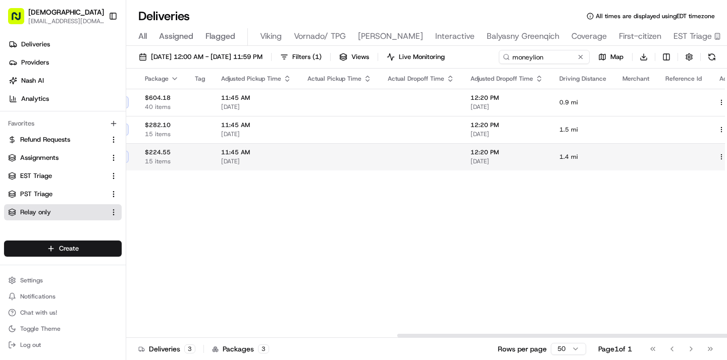
click at [726, 154] on button at bounding box center [733, 157] width 12 height 12
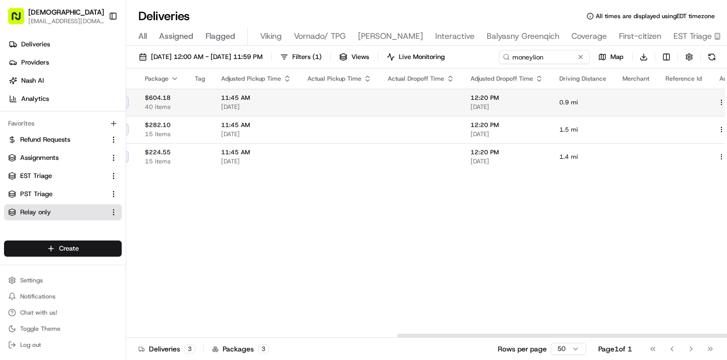
click at [726, 101] on button at bounding box center [733, 102] width 12 height 12
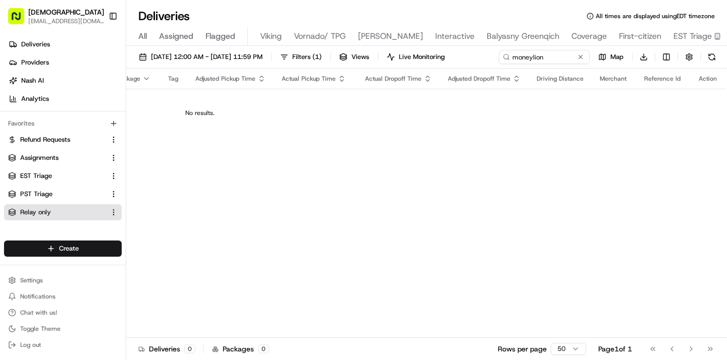
scroll to position [0, 451]
click at [580, 61] on button at bounding box center [580, 57] width 10 height 10
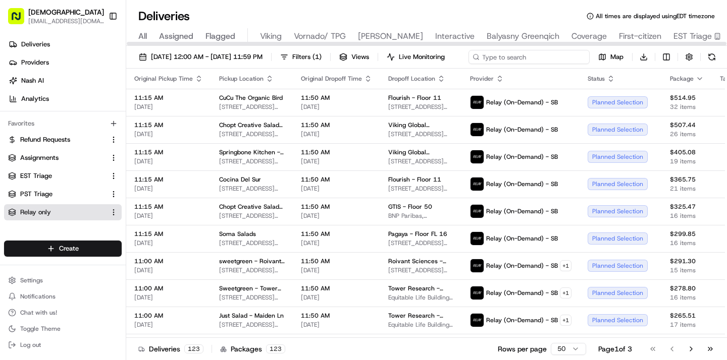
click at [560, 55] on input at bounding box center [528, 57] width 121 height 14
type input "viking"
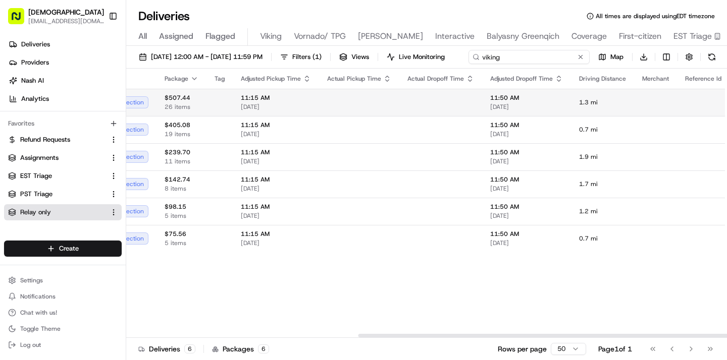
scroll to position [0, 492]
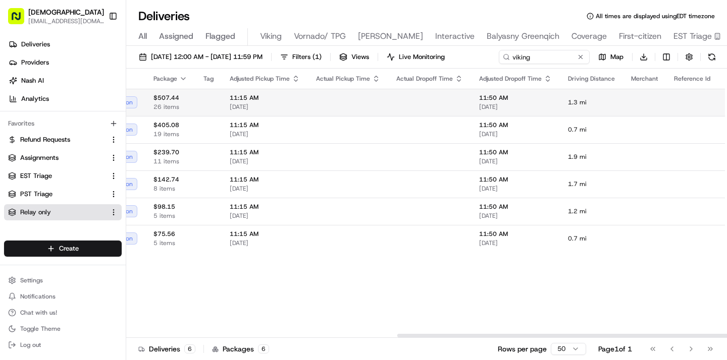
click at [726, 109] on button at bounding box center [741, 102] width 12 height 12
click at [726, 100] on button at bounding box center [741, 102] width 12 height 12
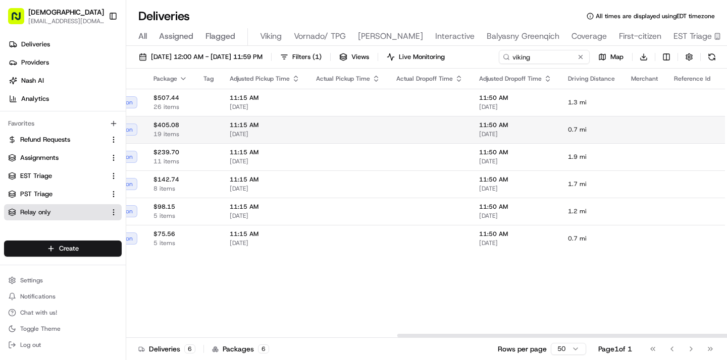
click at [726, 128] on button at bounding box center [741, 130] width 12 height 12
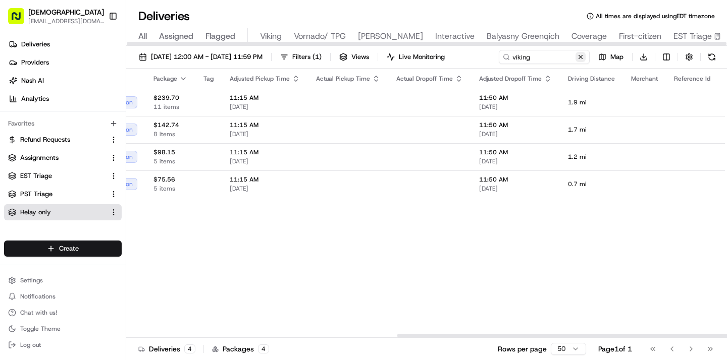
click at [577, 56] on button at bounding box center [580, 57] width 10 height 10
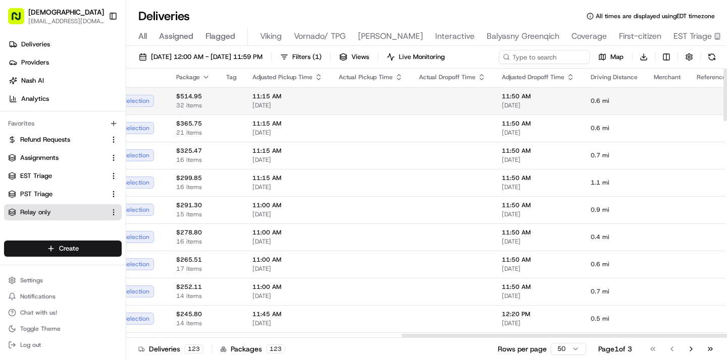
scroll to position [2, 512]
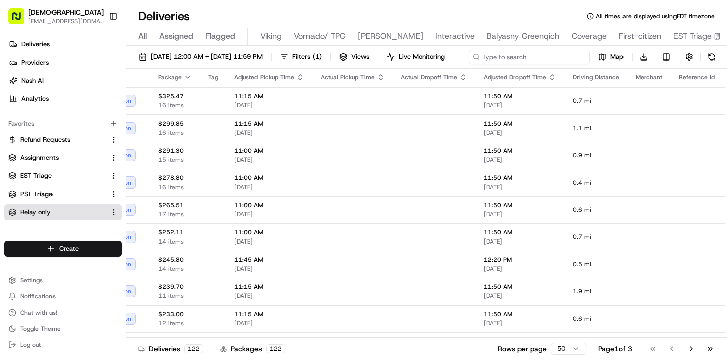
click at [543, 58] on input at bounding box center [528, 57] width 121 height 14
click at [145, 36] on span "All" at bounding box center [142, 36] width 9 height 12
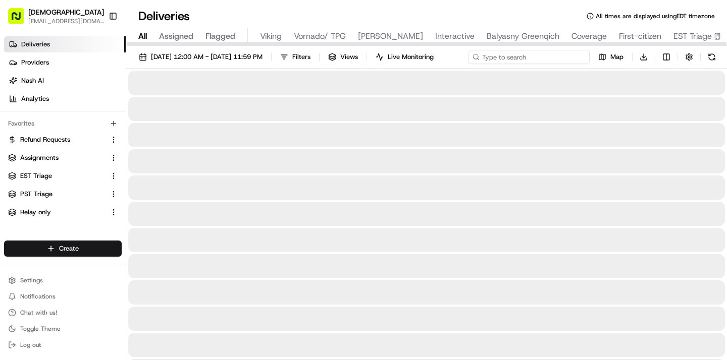
click at [554, 55] on input at bounding box center [528, 57] width 121 height 14
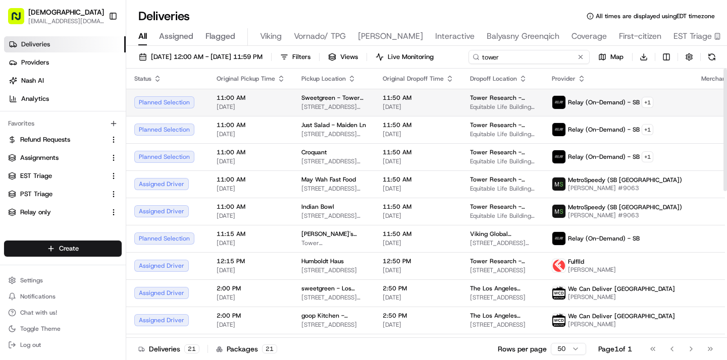
type input "tower"
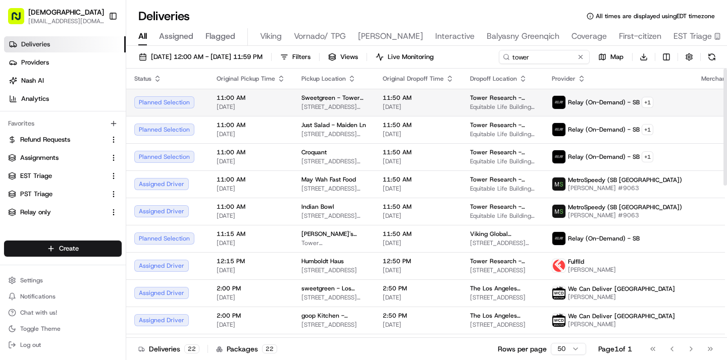
click at [516, 111] on td "Tower Research - USA - Floor 38 Equitable Life Building, 120 Broadway, New York…" at bounding box center [503, 102] width 82 height 27
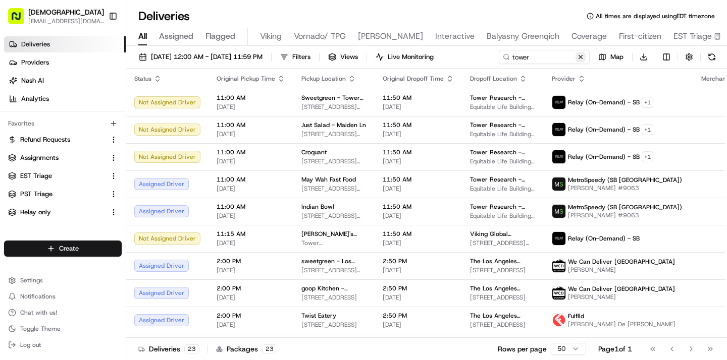
click at [577, 57] on button at bounding box center [580, 57] width 10 height 10
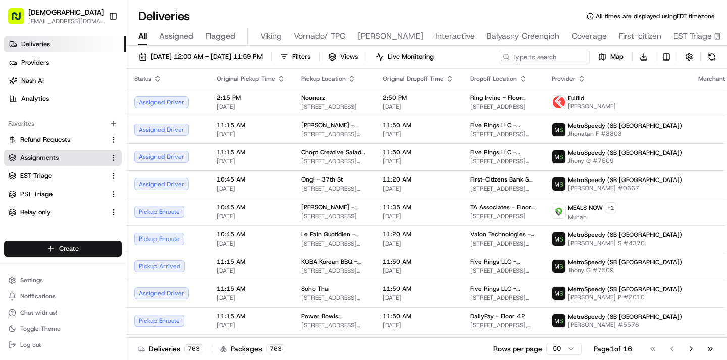
click at [67, 160] on link "Assignments" at bounding box center [56, 157] width 97 height 9
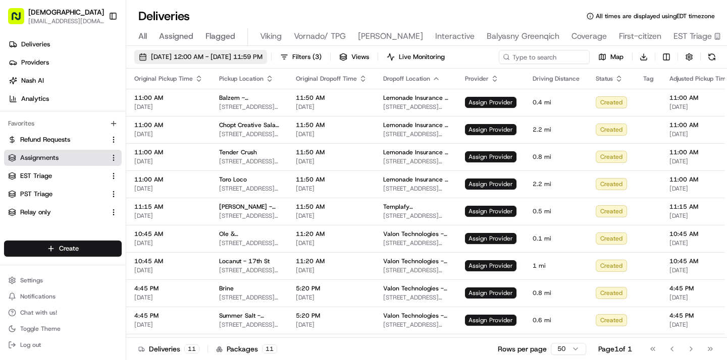
click at [202, 54] on span "08/21/2025 12:00 AM - 08/21/2025 11:59 PM" at bounding box center [207, 56] width 112 height 9
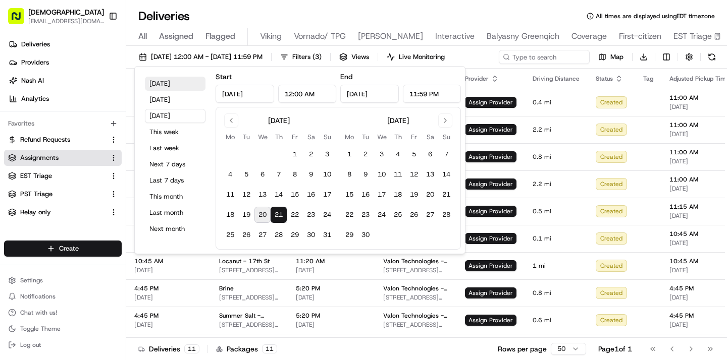
click at [174, 89] on button "Today" at bounding box center [175, 84] width 61 height 14
type input "Aug 20, 2025"
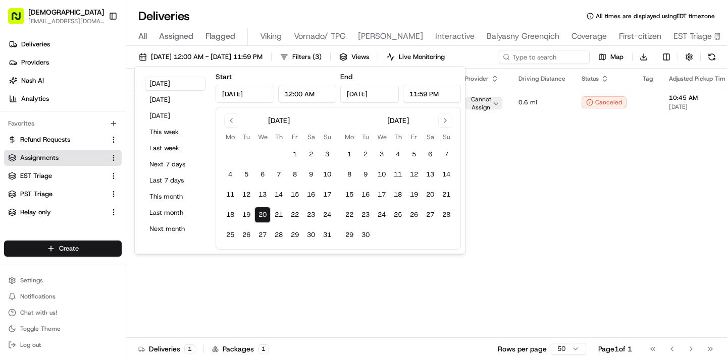
click at [491, 152] on div "Original Pickup Time Pickup Location Original Dropoff Time Dropoff Location Pro…" at bounding box center [516, 204] width 781 height 270
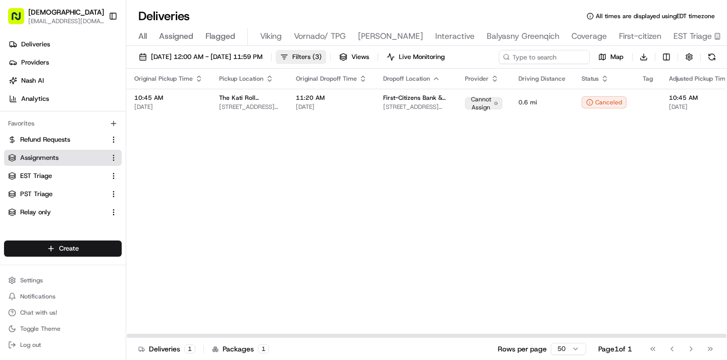
click at [322, 57] on span "Filters ( 3 )" at bounding box center [306, 56] width 29 height 9
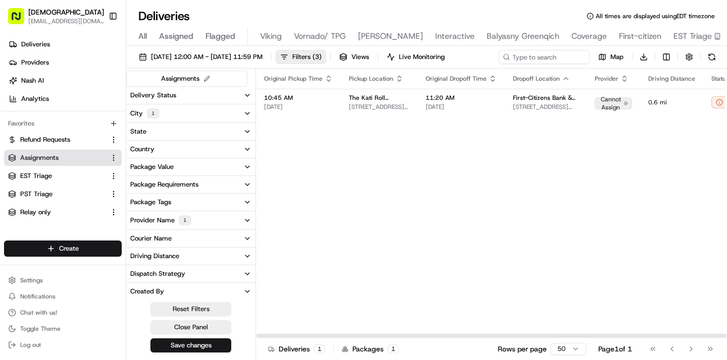
click at [224, 110] on button "City 1" at bounding box center [190, 113] width 129 height 18
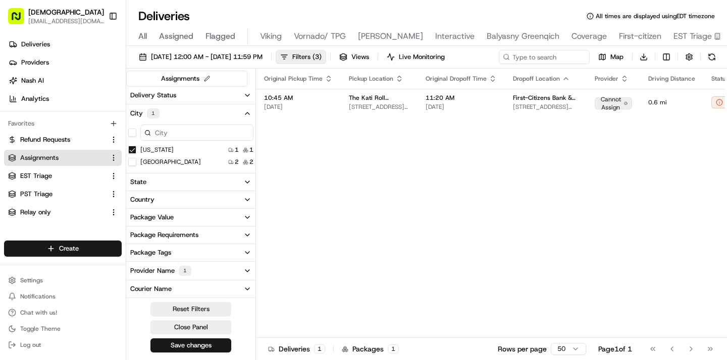
click at [136, 162] on Angeles "Los Angeles" at bounding box center [132, 162] width 8 height 8
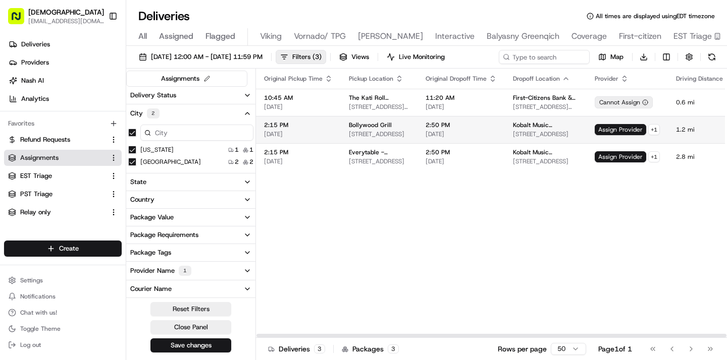
click at [668, 133] on td "1.2 mi" at bounding box center [699, 129] width 63 height 27
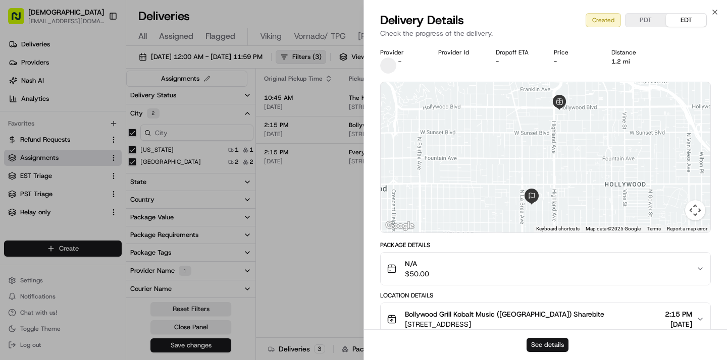
click at [553, 345] on button "See details" at bounding box center [547, 345] width 42 height 14
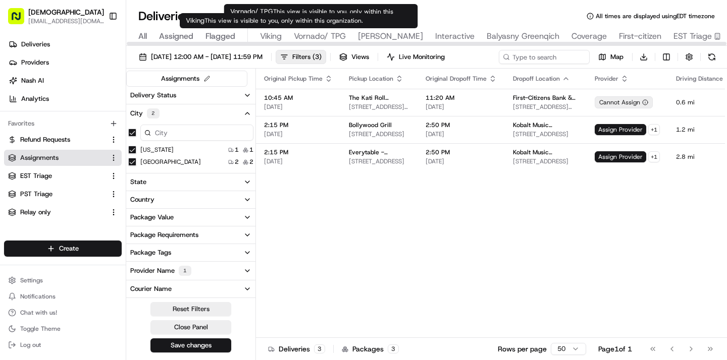
click at [272, 38] on span "Viking" at bounding box center [271, 36] width 22 height 12
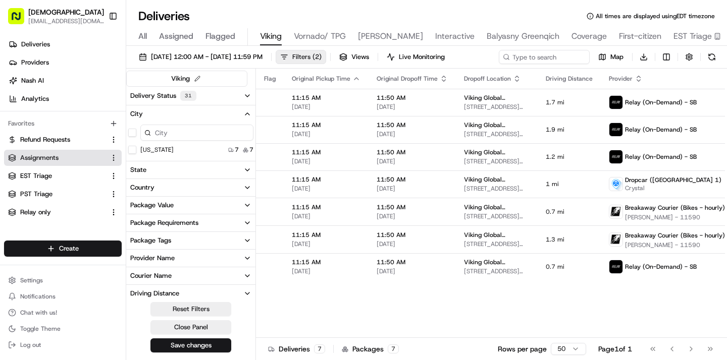
click at [322, 56] on span "Filters ( 2 )" at bounding box center [306, 56] width 29 height 9
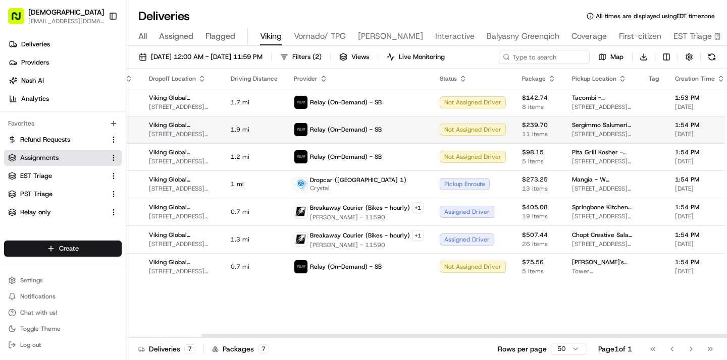
scroll to position [0, 73]
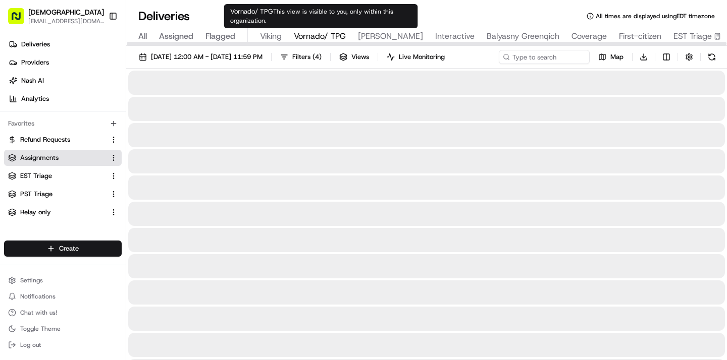
click at [327, 35] on span "Vornado/ TPG" at bounding box center [320, 36] width 52 height 12
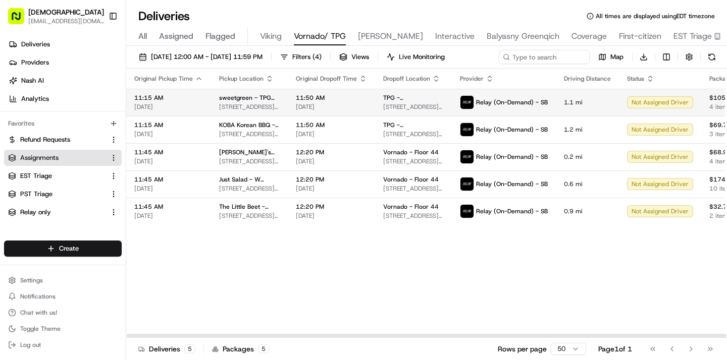
click at [375, 105] on td "TPG - USA - Floor 35 888 7th Ave, New York, NY 10106, USA" at bounding box center [413, 102] width 77 height 27
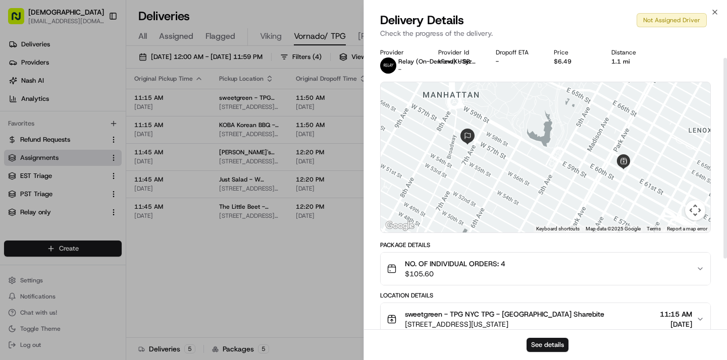
scroll to position [124, 0]
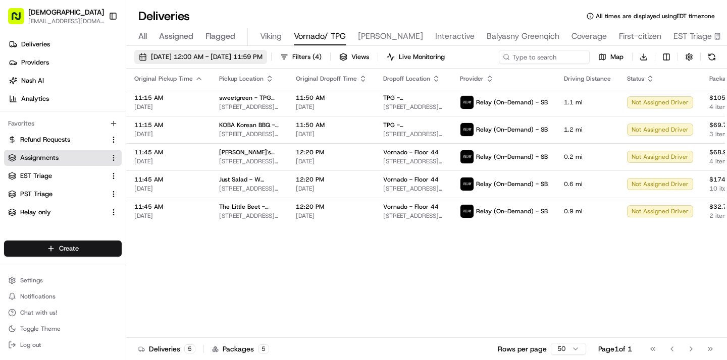
click at [168, 57] on span "08/20/2025 12:00 AM - 08/20/2025 11:59 PM" at bounding box center [207, 56] width 112 height 9
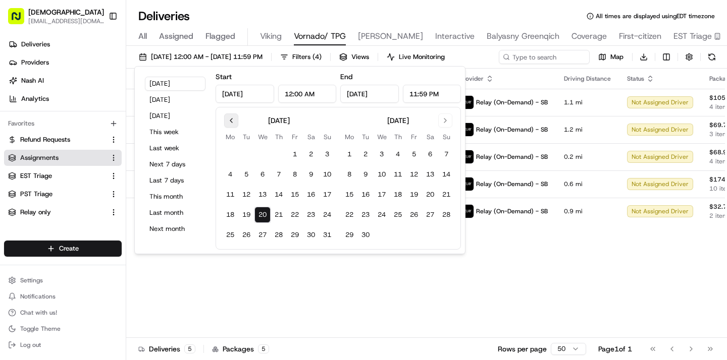
click at [232, 121] on button "Go to previous month" at bounding box center [231, 121] width 14 height 14
click at [331, 157] on button "1" at bounding box center [327, 154] width 16 height 16
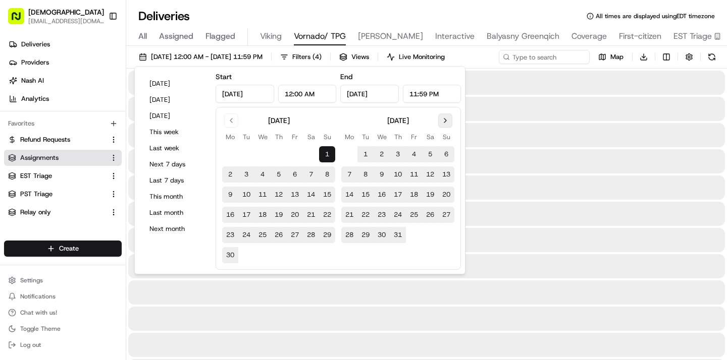
click at [443, 121] on button "Go to next month" at bounding box center [445, 121] width 14 height 14
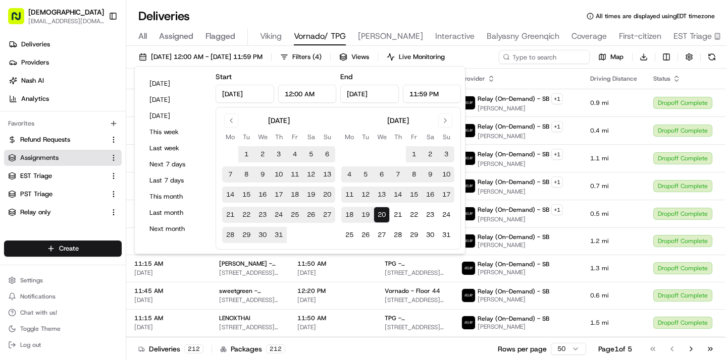
click at [385, 216] on button "20" at bounding box center [382, 215] width 16 height 16
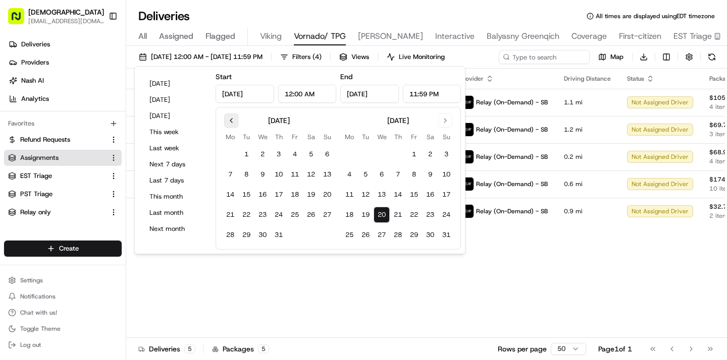
click at [233, 123] on button "Go to previous month" at bounding box center [231, 121] width 14 height 14
click at [332, 154] on button "1" at bounding box center [327, 154] width 16 height 16
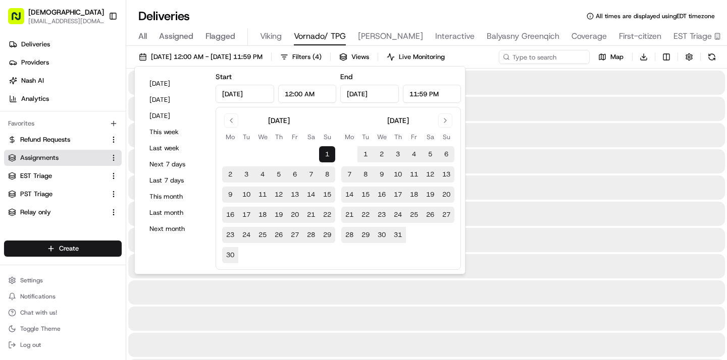
type input "Jun 1, 2025"
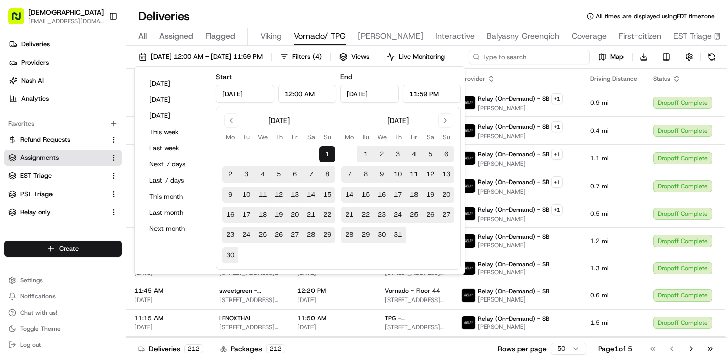
click at [548, 51] on input at bounding box center [528, 57] width 121 height 14
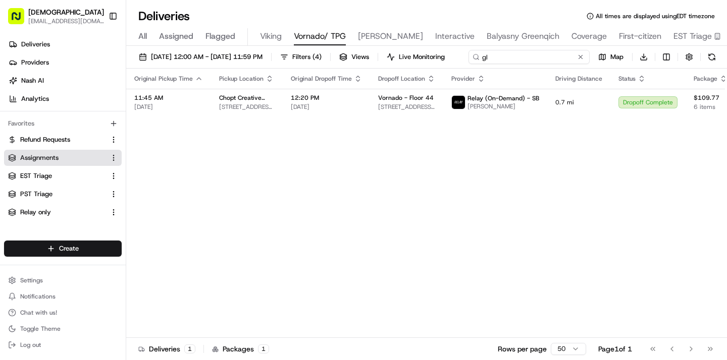
type input "g"
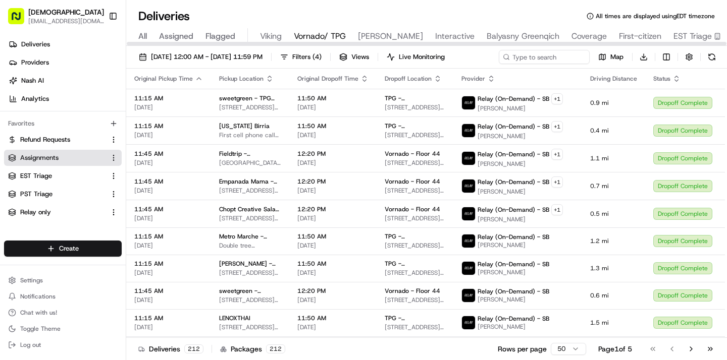
click at [144, 33] on span "All" at bounding box center [142, 36] width 9 height 12
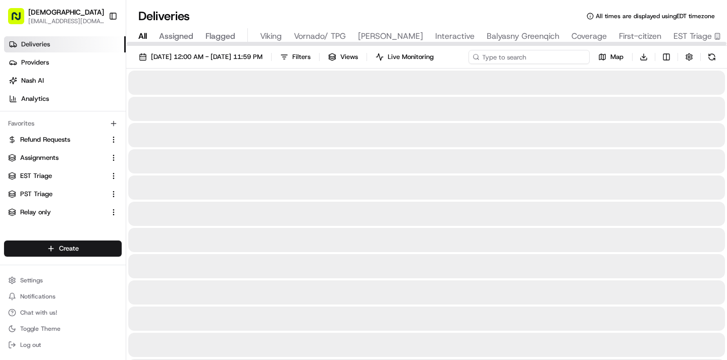
click at [529, 62] on input at bounding box center [528, 57] width 121 height 14
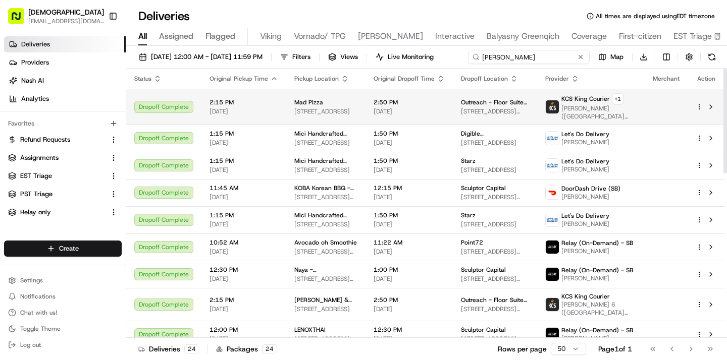
type input "glenn"
click at [472, 107] on span "Outreach - Floor Suite 500" at bounding box center [495, 102] width 68 height 8
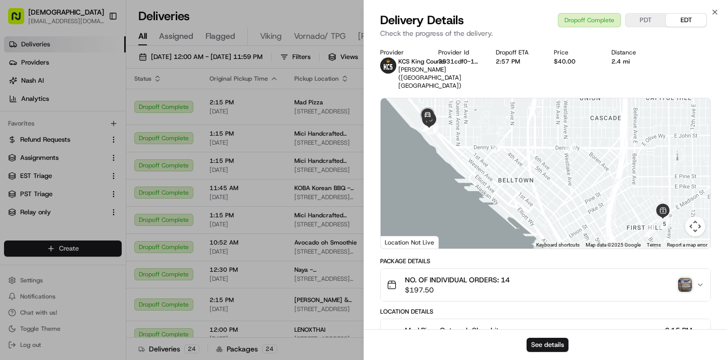
click at [680, 278] on img "button" at bounding box center [685, 285] width 14 height 14
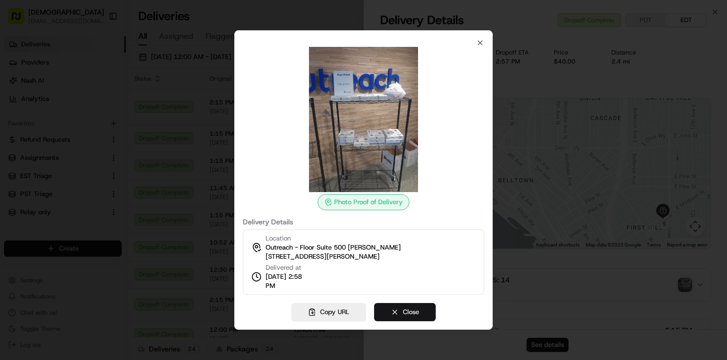
click at [405, 316] on button "Close" at bounding box center [405, 312] width 62 height 18
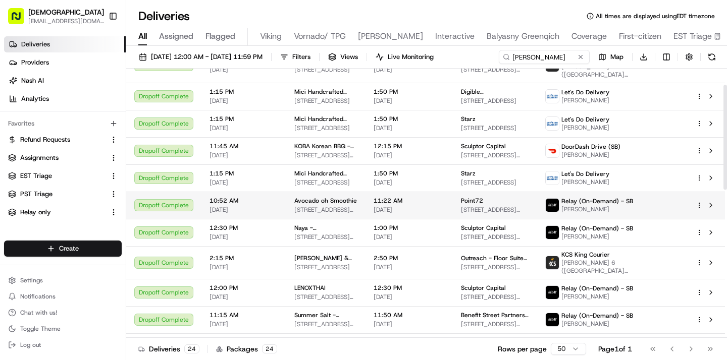
scroll to position [48, 0]
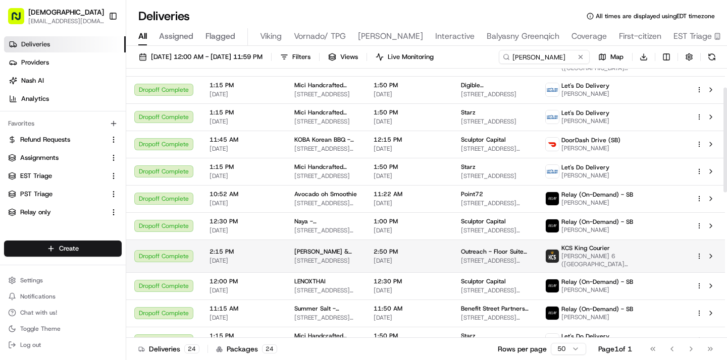
click at [367, 246] on td "2:50 PM 06/25/2025" at bounding box center [408, 256] width 87 height 33
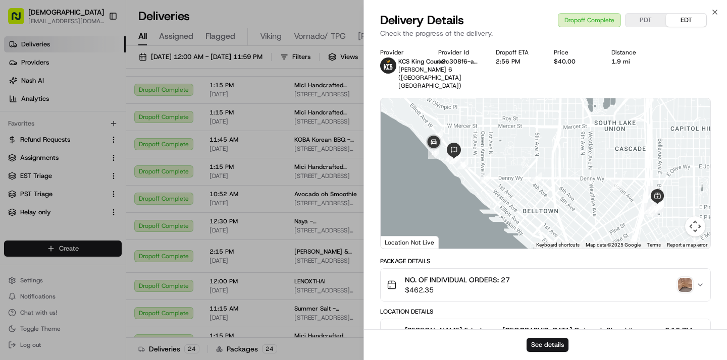
click at [680, 278] on img "button" at bounding box center [685, 285] width 14 height 14
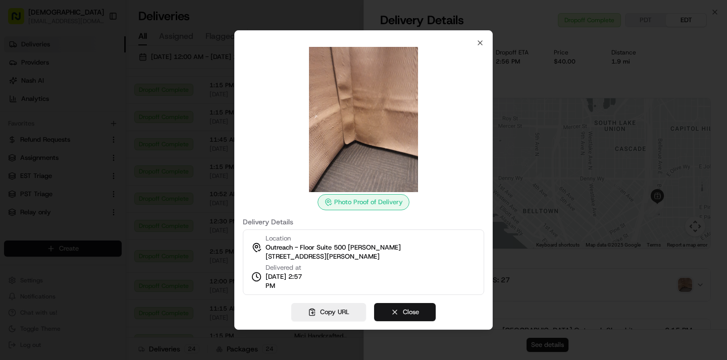
click at [413, 307] on button "Close" at bounding box center [405, 312] width 62 height 18
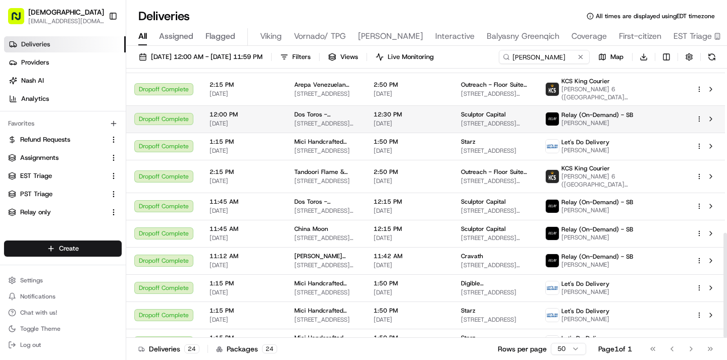
scroll to position [422, 0]
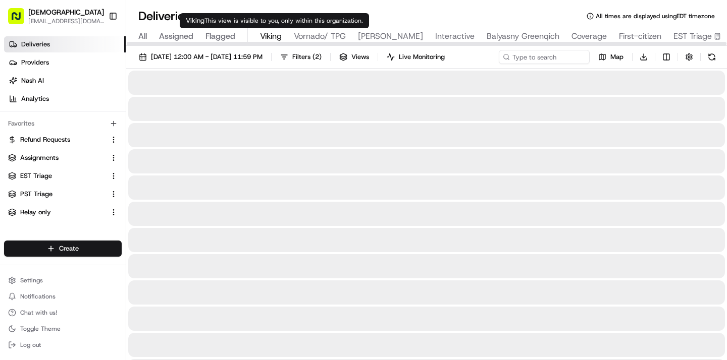
click at [264, 34] on span "Viking" at bounding box center [271, 36] width 22 height 12
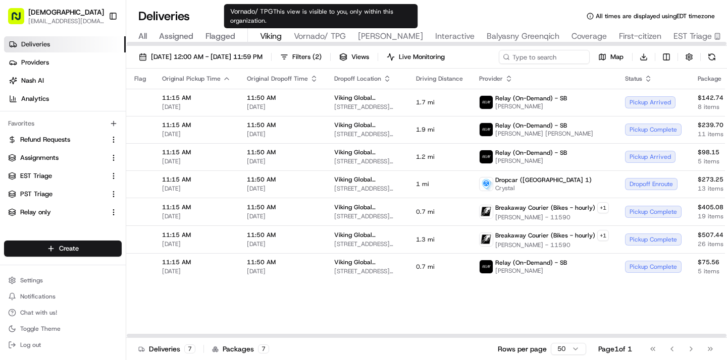
click at [333, 40] on span "Vornado/ TPG" at bounding box center [320, 36] width 52 height 12
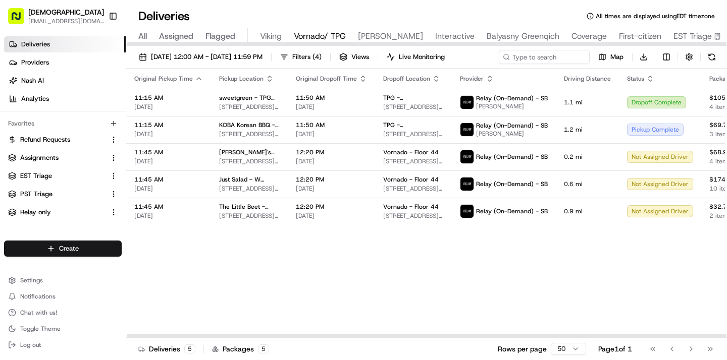
click at [409, 249] on div "Original Pickup Time Pickup Location Original Dropoff Time Dropoff Location Pro…" at bounding box center [694, 204] width 1136 height 270
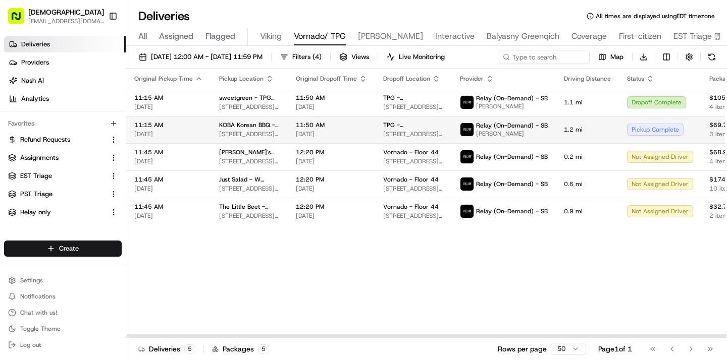
click at [564, 132] on span "1.2 mi" at bounding box center [587, 130] width 47 height 8
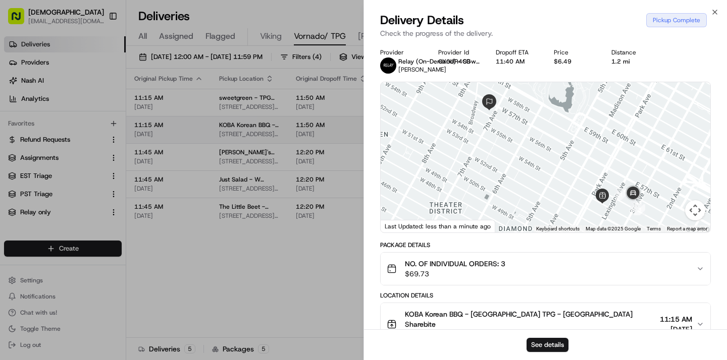
click at [550, 132] on div at bounding box center [546, 157] width 330 height 150
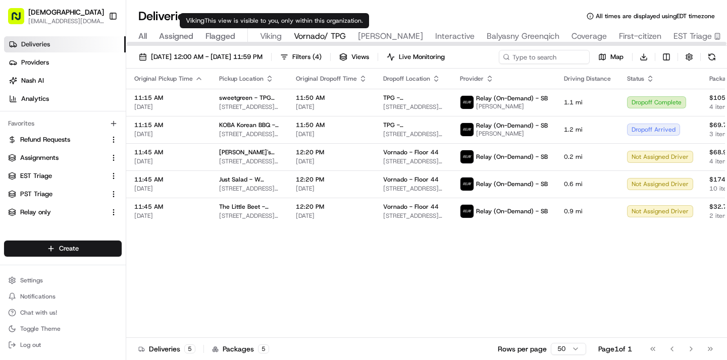
click at [277, 34] on span "Viking" at bounding box center [271, 36] width 22 height 12
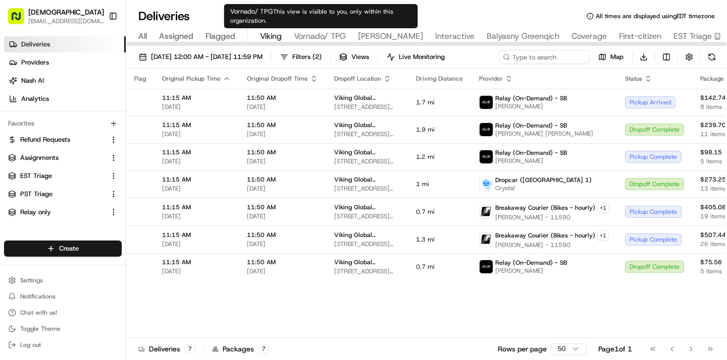
click at [324, 36] on span "Vornado/ TPG" at bounding box center [320, 36] width 52 height 12
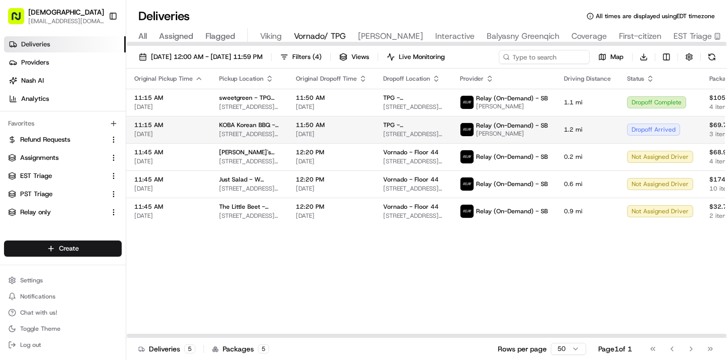
click at [324, 123] on span "11:50 AM" at bounding box center [331, 125] width 71 height 8
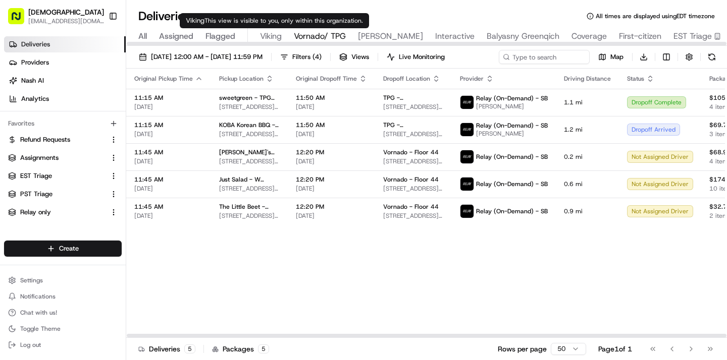
click at [263, 35] on span "Viking" at bounding box center [271, 36] width 22 height 12
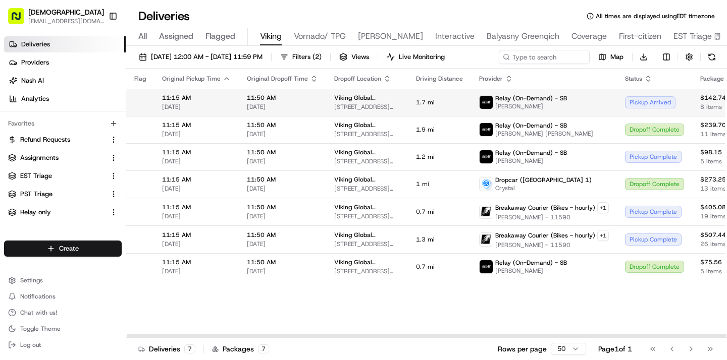
click at [428, 106] on span "1.7 mi" at bounding box center [439, 102] width 47 height 8
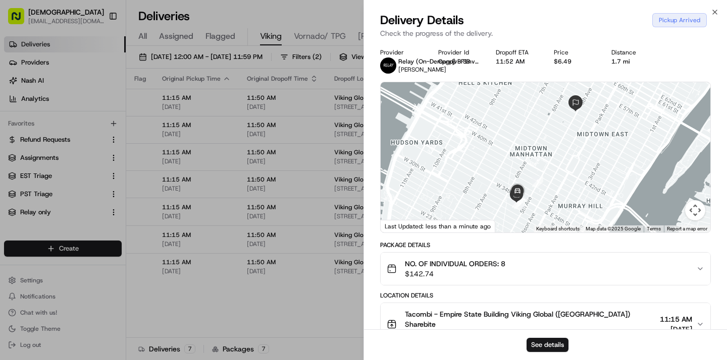
scroll to position [221, 0]
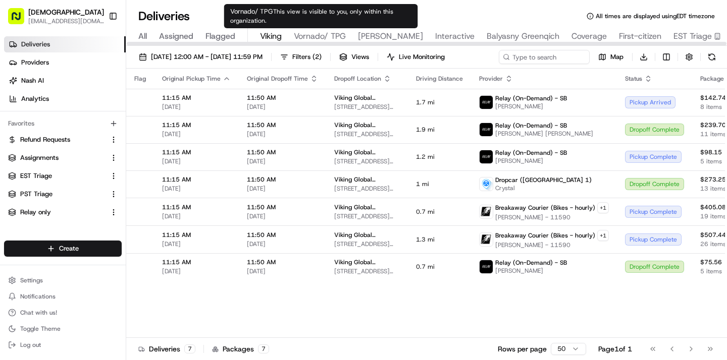
click at [328, 39] on span "Vornado/ TPG" at bounding box center [320, 36] width 52 height 12
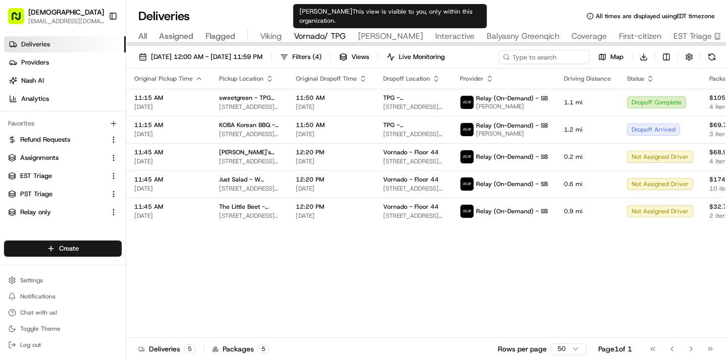
click at [371, 38] on span "Russell Reynolds" at bounding box center [390, 36] width 65 height 12
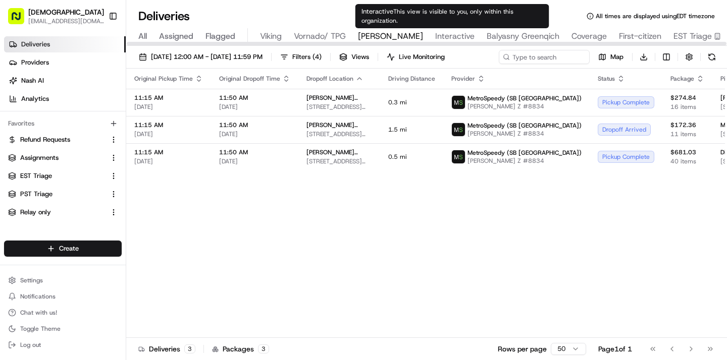
click at [450, 34] on span "Interactive" at bounding box center [454, 36] width 39 height 12
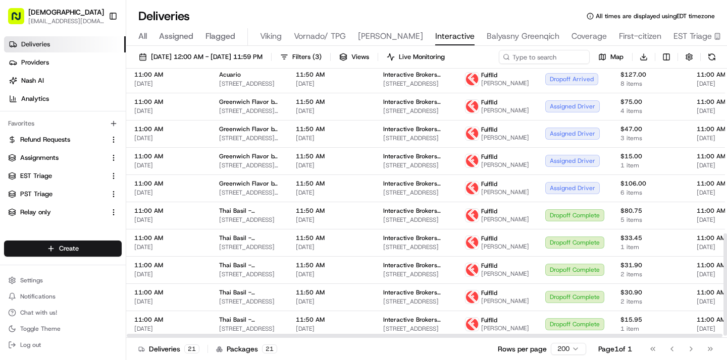
scroll to position [436, 0]
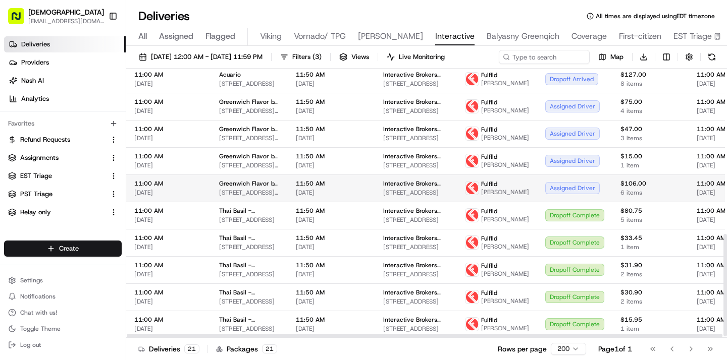
click at [383, 175] on td "Interactive Brokers (US) - Floor Building 1, Floor 2 2 Pickwick Plaza, Greenwic…" at bounding box center [416, 188] width 82 height 27
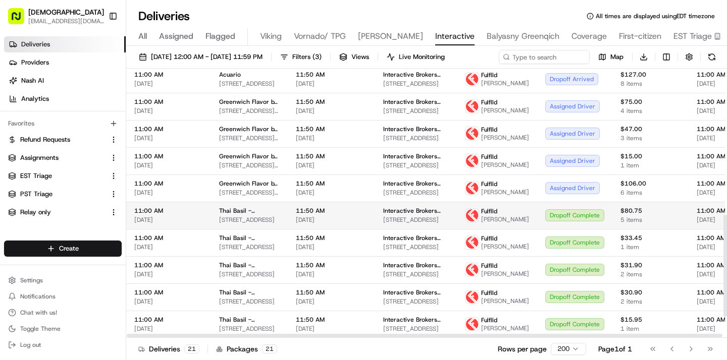
scroll to position [383, 0]
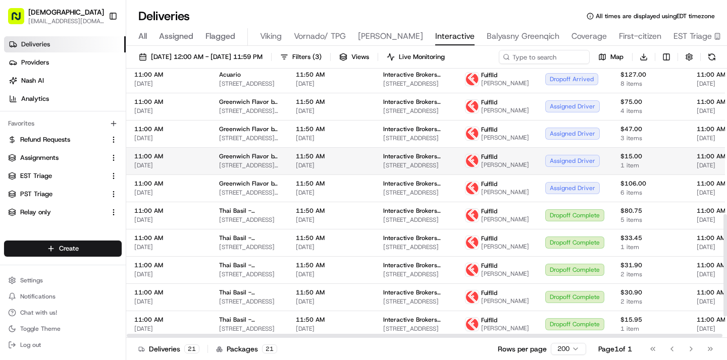
click at [354, 161] on span "11:50 AM" at bounding box center [331, 156] width 71 height 8
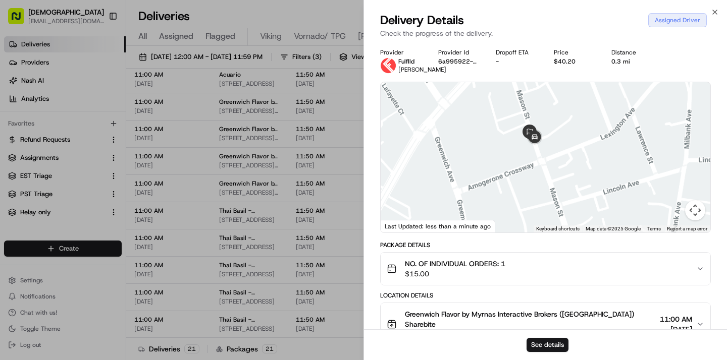
drag, startPoint x: 529, startPoint y: 114, endPoint x: 528, endPoint y: 157, distance: 42.9
click at [528, 157] on div "To navigate, press the arrow keys." at bounding box center [546, 157] width 330 height 150
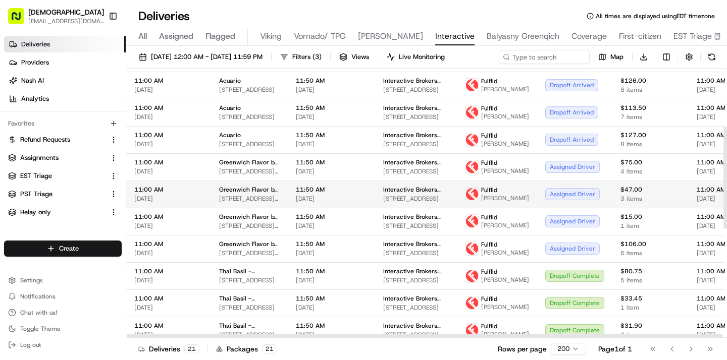
scroll to position [280, 0]
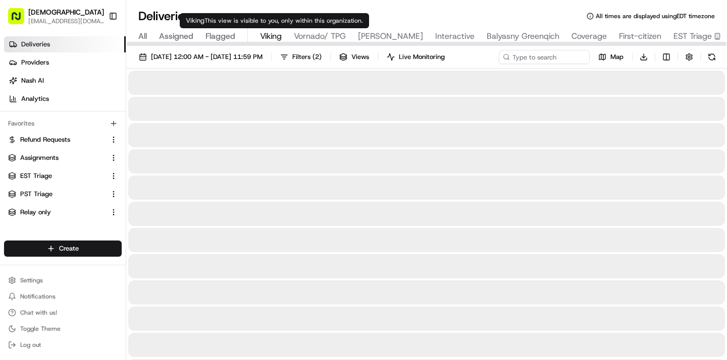
click at [276, 40] on span "Viking" at bounding box center [271, 36] width 22 height 12
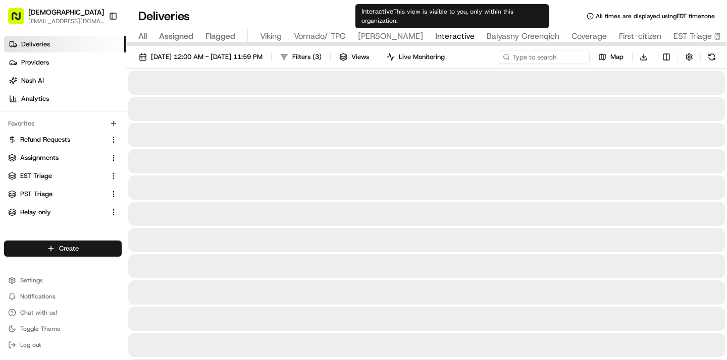
click at [462, 36] on span "Interactive" at bounding box center [454, 36] width 39 height 12
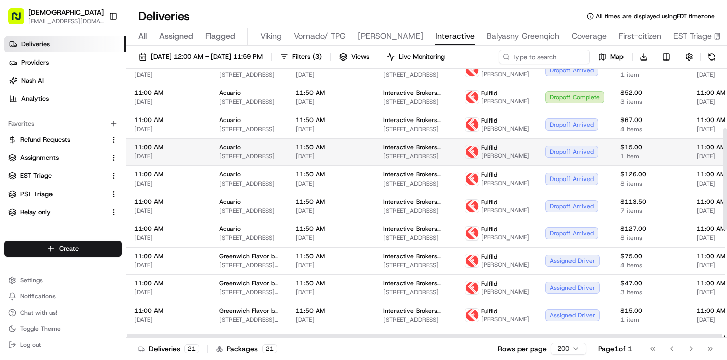
scroll to position [151, 0]
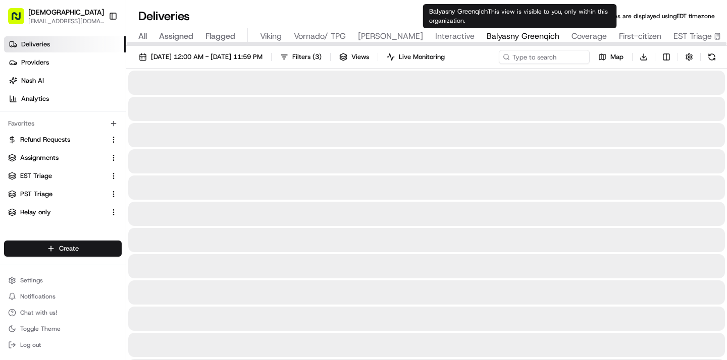
click at [511, 31] on span "Balyasny Greenqich" at bounding box center [523, 36] width 73 height 12
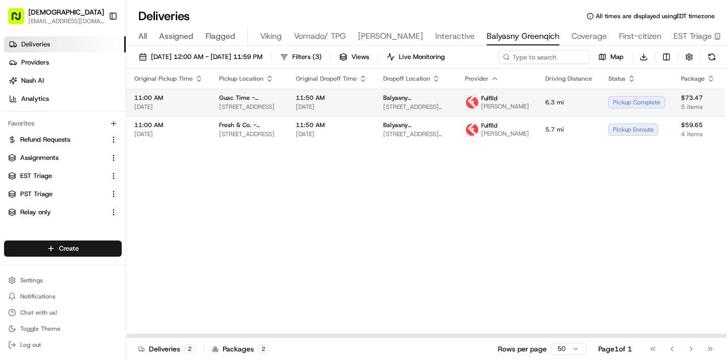
click at [424, 105] on span "1 Fawcett Pl, Greenwich, CT 06830, USA" at bounding box center [416, 107] width 66 height 8
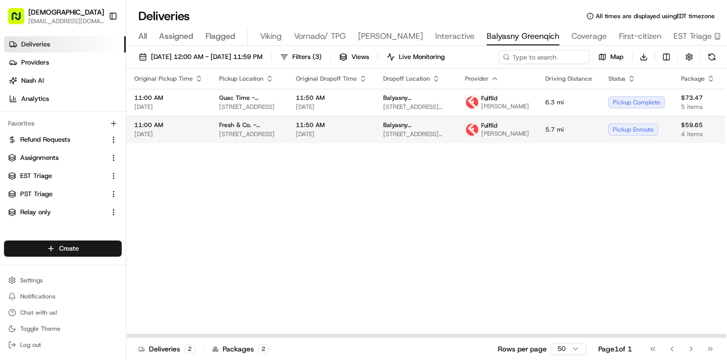
click at [342, 129] on span "11:50 AM" at bounding box center [331, 125] width 71 height 8
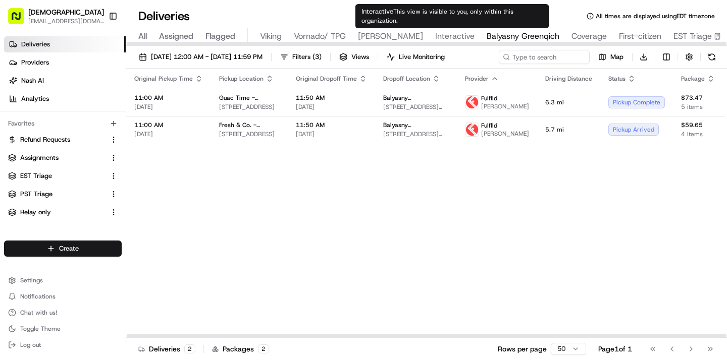
click at [461, 33] on span "Interactive" at bounding box center [454, 36] width 39 height 12
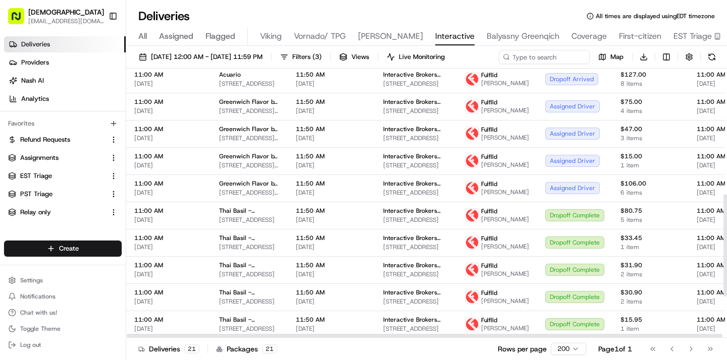
scroll to position [331, 0]
click at [410, 115] on span "2 Pickwick Plaza, Greenwich, CT 06830, USA" at bounding box center [416, 111] width 66 height 8
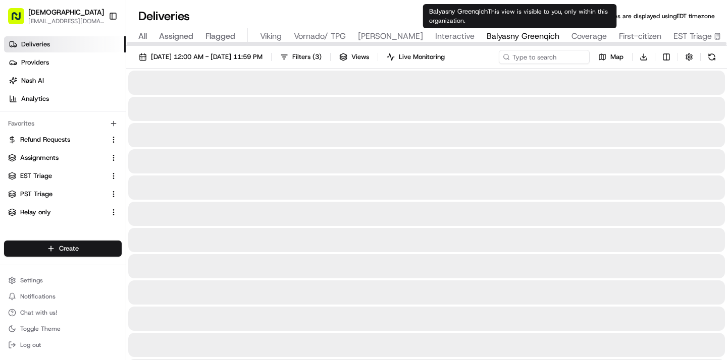
click at [513, 32] on span "Balyasny Greenqich" at bounding box center [523, 36] width 73 height 12
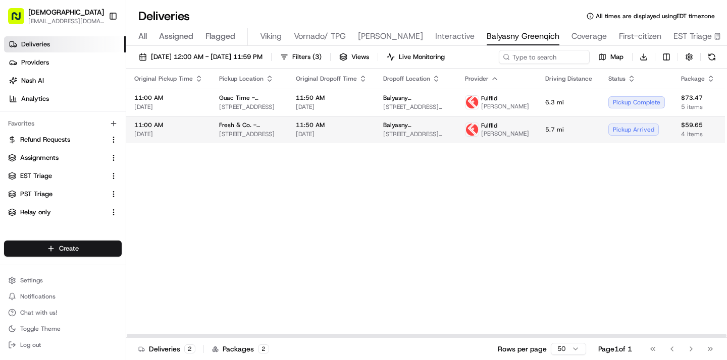
click at [343, 143] on td "11:50 AM 08/20/2025" at bounding box center [331, 129] width 87 height 27
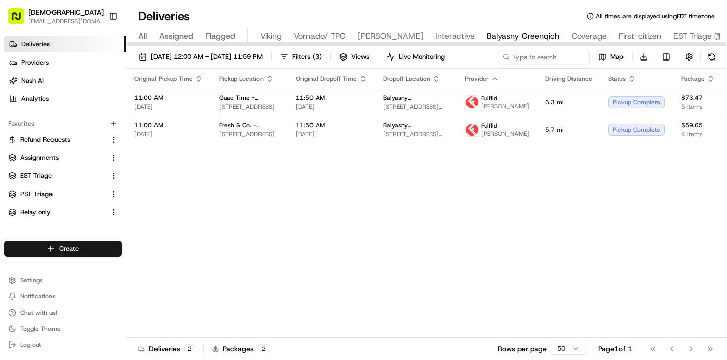
click at [283, 40] on div "All Assigned Flagged Viking Vornado/ TPG Russell Reynolds Interactive Balyasny …" at bounding box center [500, 37] width 749 height 18
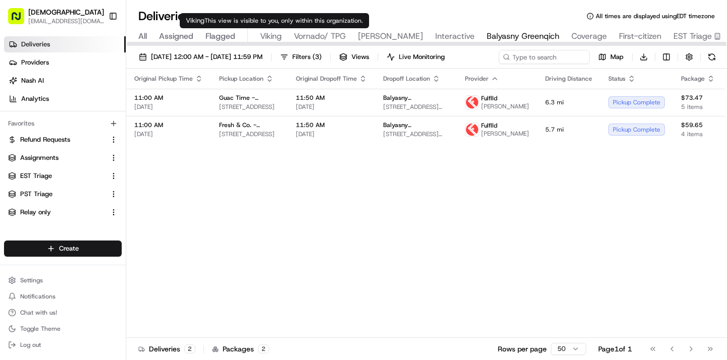
click at [270, 37] on span "Viking" at bounding box center [271, 36] width 22 height 12
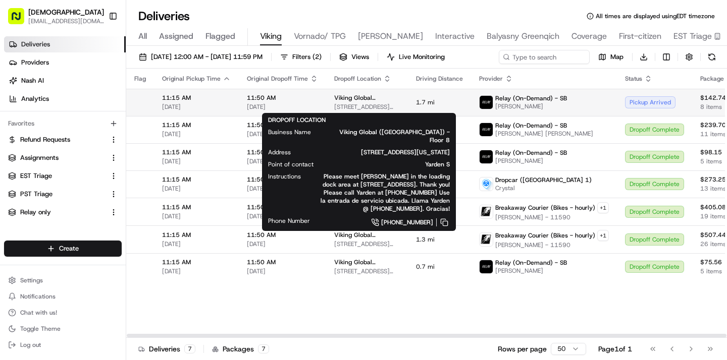
click at [373, 97] on span "Viking Global (NYC) - Floor 8" at bounding box center [367, 98] width 66 height 8
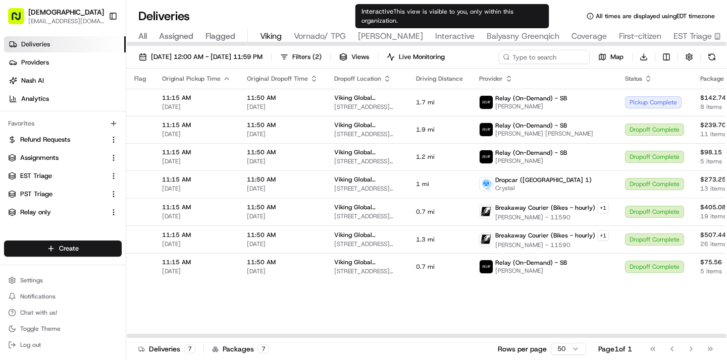
click at [441, 41] on div at bounding box center [426, 43] width 601 height 5
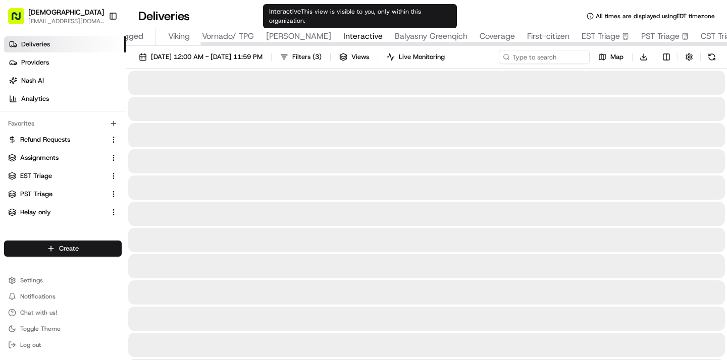
click at [359, 36] on span "Interactive" at bounding box center [362, 36] width 39 height 12
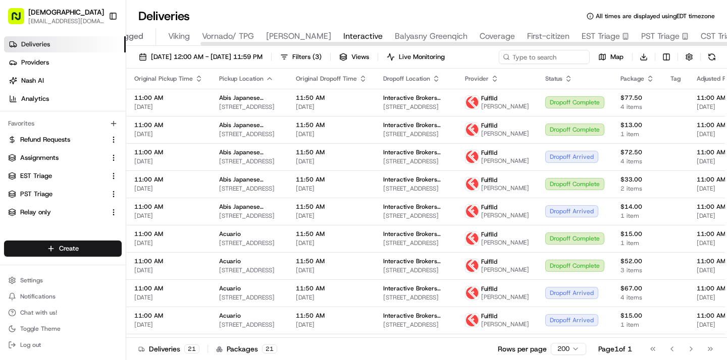
click at [180, 42] on div at bounding box center [426, 43] width 601 height 5
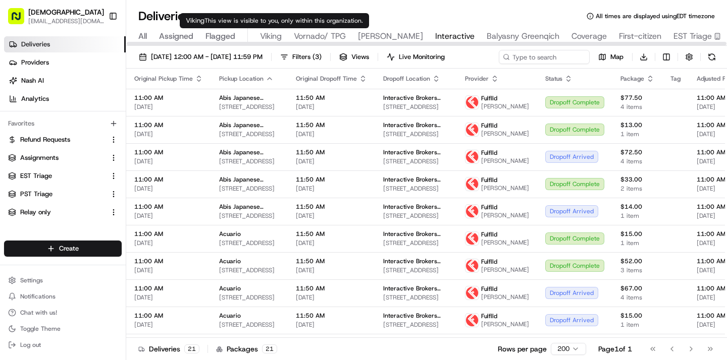
click at [272, 34] on span "Viking" at bounding box center [271, 36] width 22 height 12
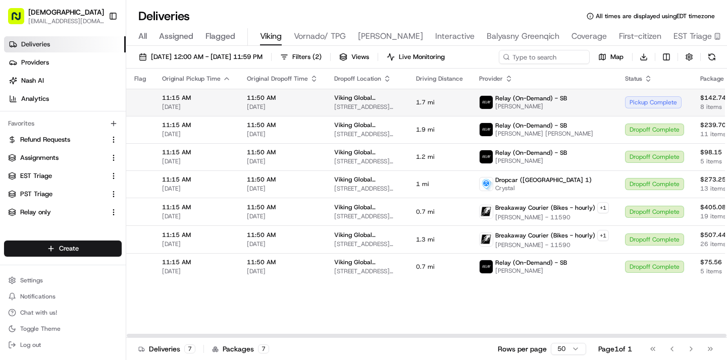
click at [408, 101] on td "1.7 mi" at bounding box center [439, 102] width 63 height 27
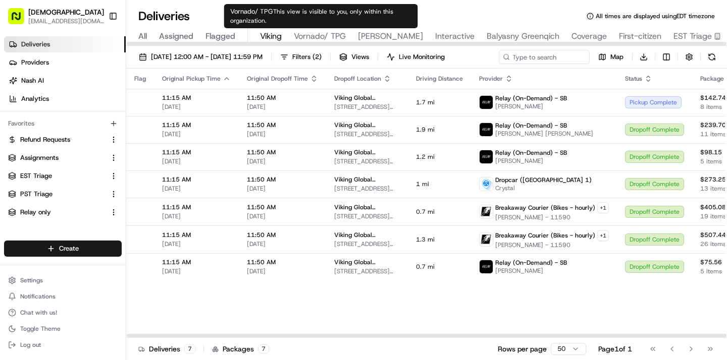
click at [321, 37] on span "Vornado/ TPG" at bounding box center [320, 36] width 52 height 12
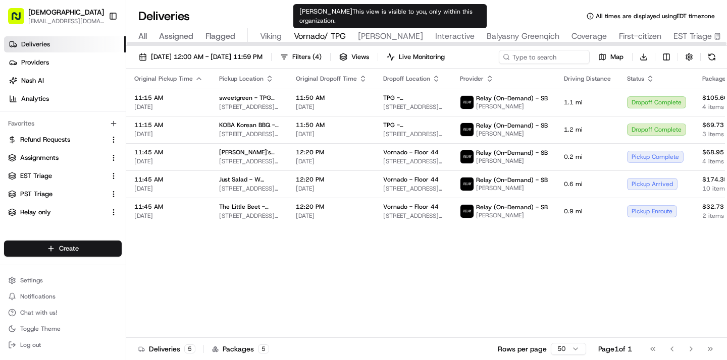
click at [388, 34] on span "Russell Reynolds" at bounding box center [390, 36] width 65 height 12
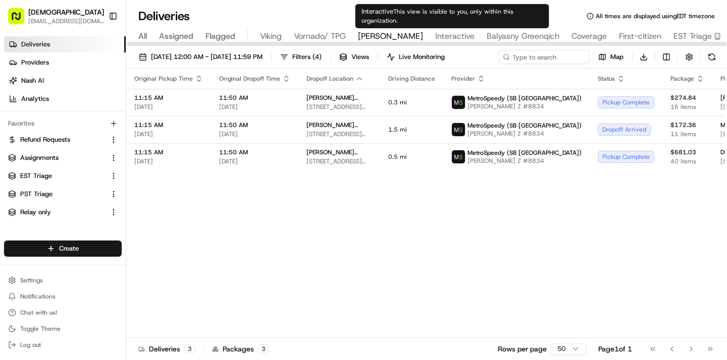
click at [459, 37] on span "Interactive" at bounding box center [454, 36] width 39 height 12
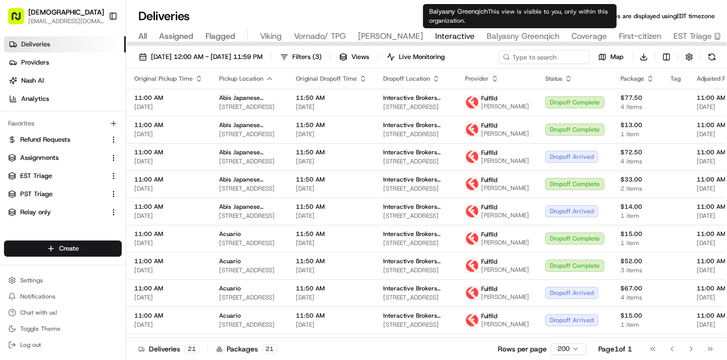
click at [526, 39] on span "Balyasny Greenqich" at bounding box center [523, 36] width 73 height 12
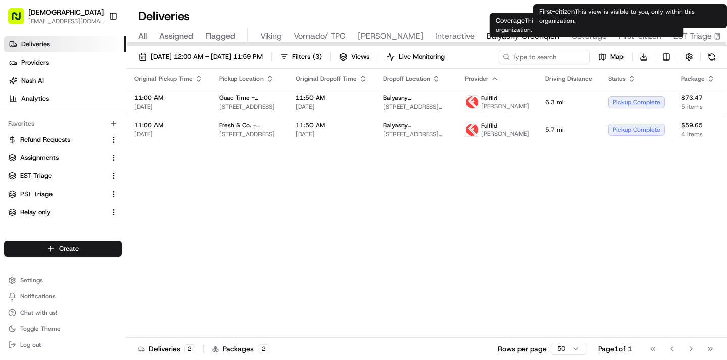
click at [643, 34] on span "First-citizen" at bounding box center [640, 36] width 42 height 12
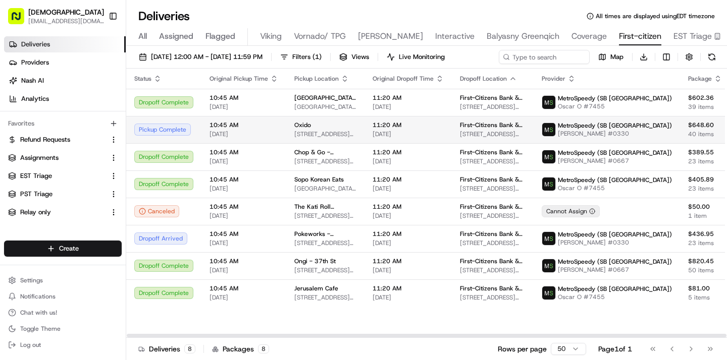
click at [201, 126] on td "10:45 AM 08/20/2025" at bounding box center [243, 129] width 85 height 27
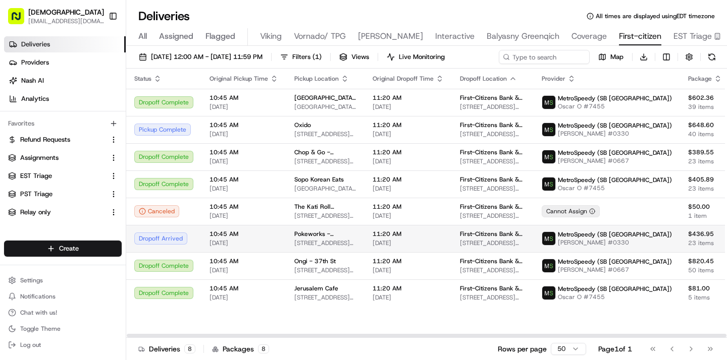
click at [198, 236] on td "Dropoff Arrived" at bounding box center [163, 238] width 75 height 27
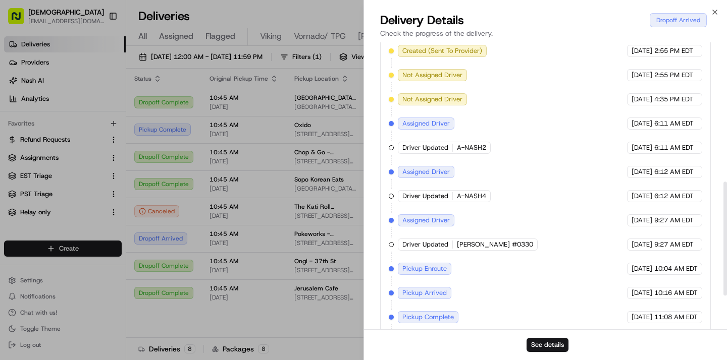
scroll to position [435, 0]
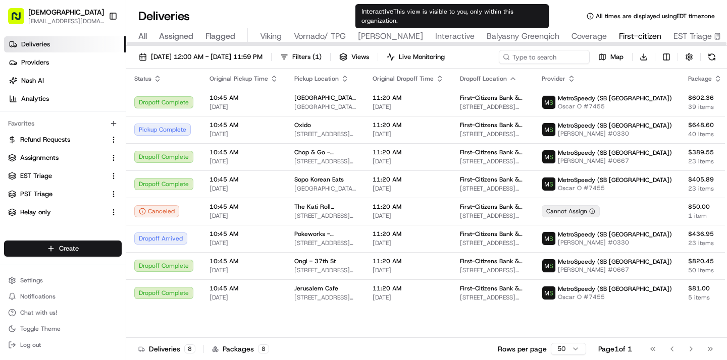
click at [452, 38] on span "Interactive" at bounding box center [454, 36] width 39 height 12
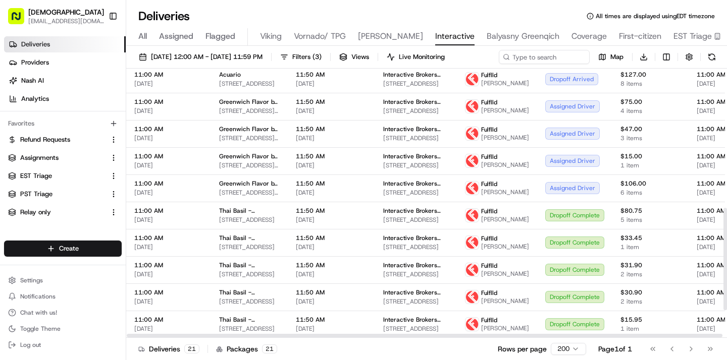
scroll to position [366, 0]
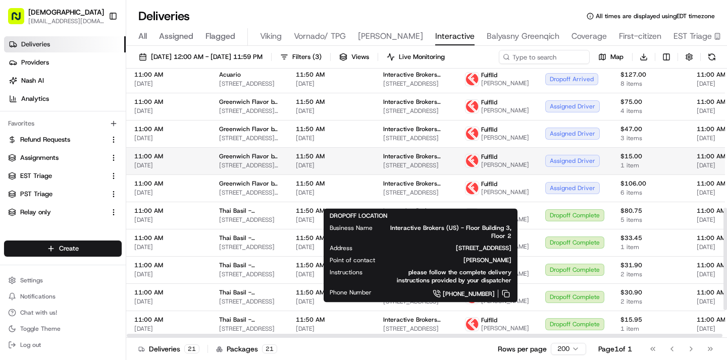
click at [396, 161] on span "Interactive Brokers (US) - Floor Building 3, Floor 2" at bounding box center [416, 156] width 66 height 8
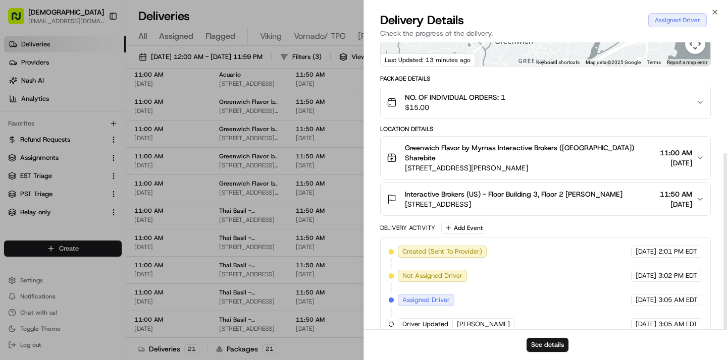
scroll to position [180, 0]
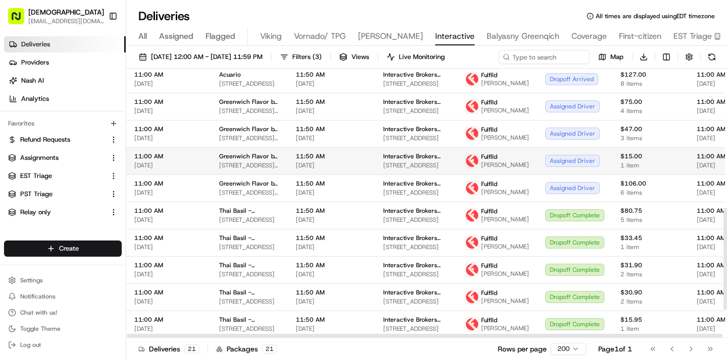
click at [288, 175] on td "Greenwich Flavor by Myrnas 148 Mason St, Greenwich, CT 06830, USA" at bounding box center [249, 160] width 77 height 27
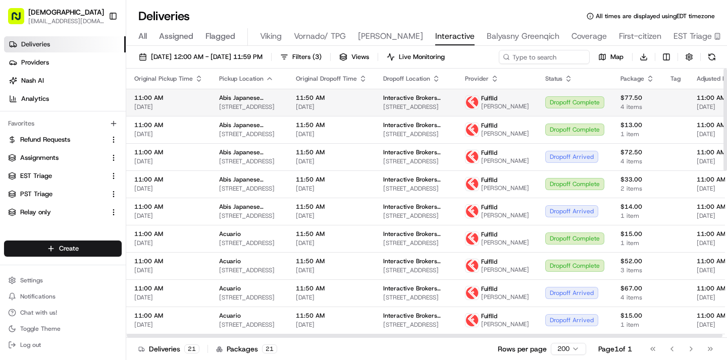
scroll to position [15, 0]
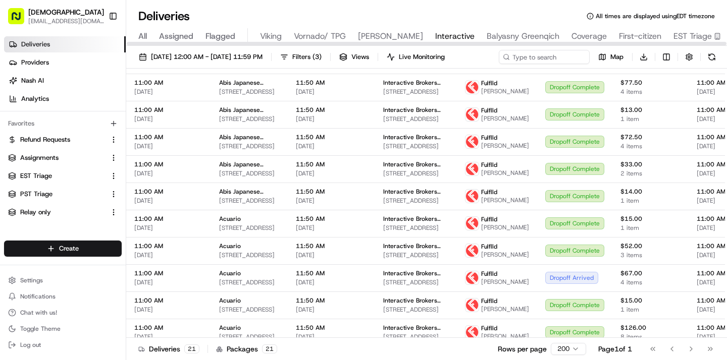
click at [143, 40] on span "All" at bounding box center [142, 36] width 9 height 12
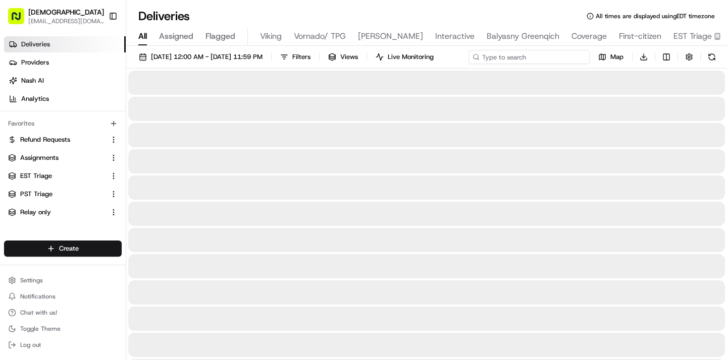
click at [539, 62] on input at bounding box center [528, 57] width 121 height 14
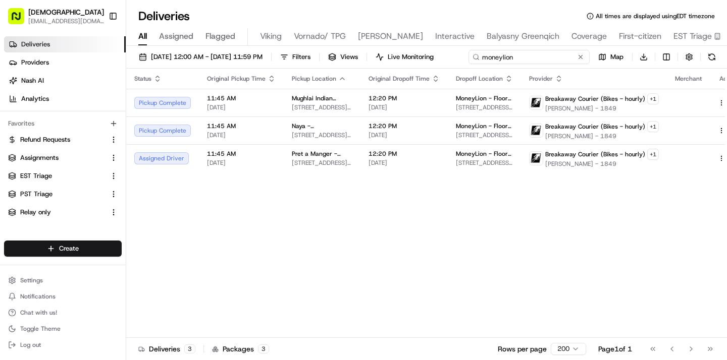
type input "moneylion"
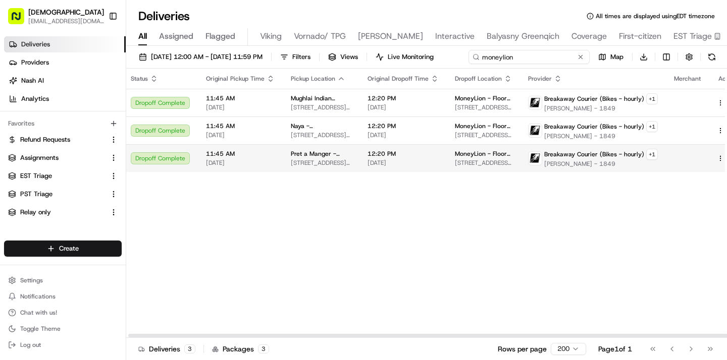
scroll to position [0, 2]
click at [338, 167] on span "2 Park Ave, New York, NY 10016, USA" at bounding box center [323, 163] width 61 height 8
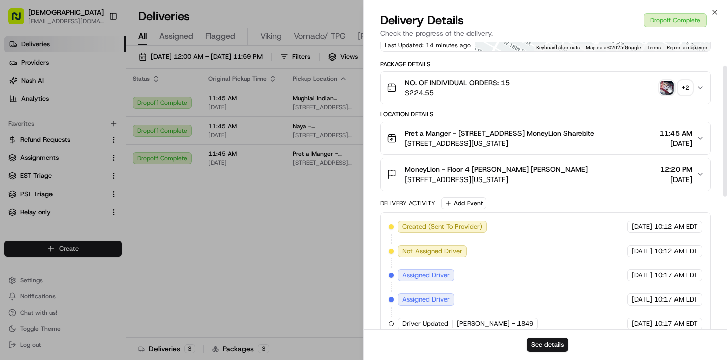
scroll to position [0, 0]
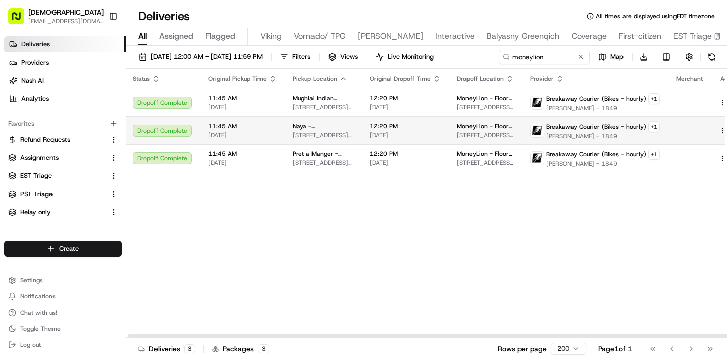
click at [361, 129] on td "12:20 PM 08/20/2025" at bounding box center [404, 131] width 87 height 28
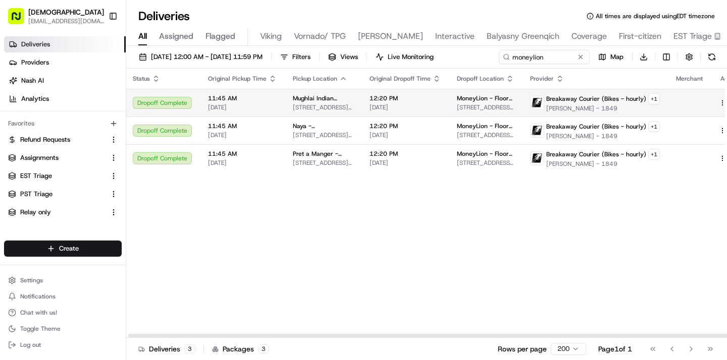
click at [361, 97] on td "12:20 PM 08/20/2025" at bounding box center [404, 103] width 87 height 28
click at [338, 206] on div "Status Original Pickup Time Pickup Location Original Dropoff Time Dropoff Locat…" at bounding box center [436, 204] width 623 height 270
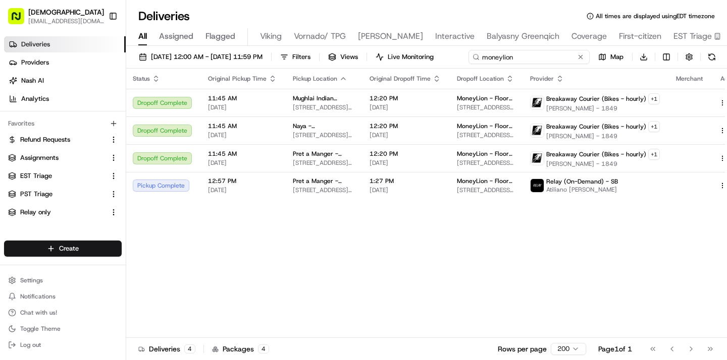
click at [518, 55] on input "moneylion" at bounding box center [528, 57] width 121 height 14
click at [518, 55] on div "08/20/2025 12:00 AM - 08/20/2025 11:59 PM Filters Views Live Monitoring moneyli…" at bounding box center [426, 59] width 601 height 19
click at [532, 58] on input "moneylion" at bounding box center [528, 57] width 121 height 14
click at [575, 62] on button at bounding box center [580, 57] width 10 height 10
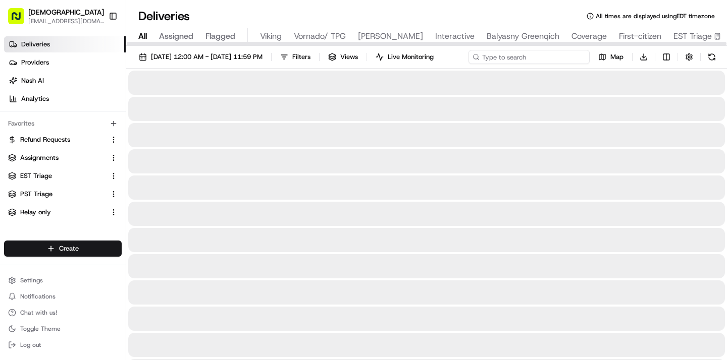
click at [548, 58] on input at bounding box center [528, 57] width 121 height 14
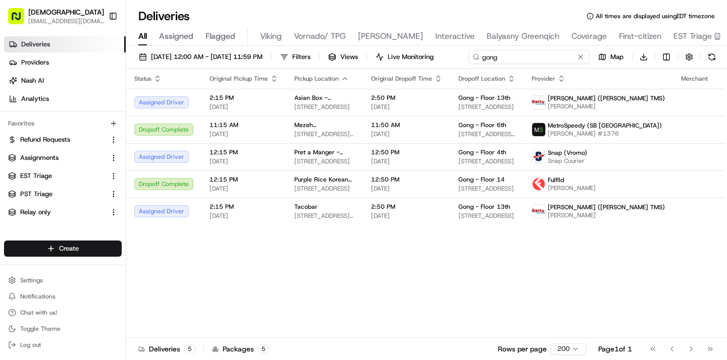
type input "gong"
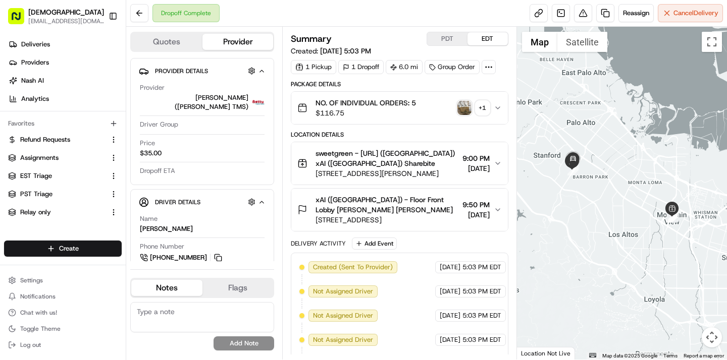
click at [449, 41] on button "PDT" at bounding box center [447, 38] width 40 height 13
click at [262, 12] on div "Dropoff Complete Reassign Cancel Delivery" at bounding box center [426, 13] width 601 height 27
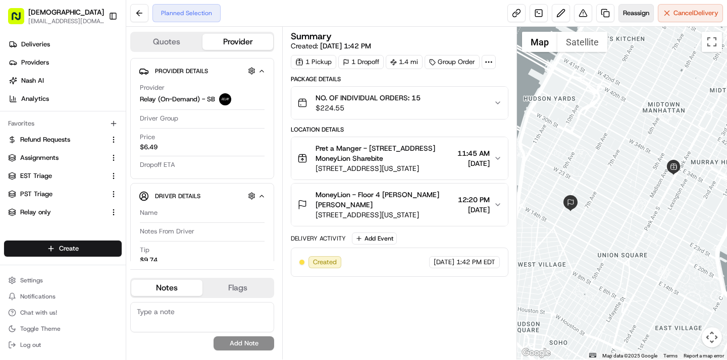
click at [633, 10] on span "Reassign" at bounding box center [636, 13] width 26 height 9
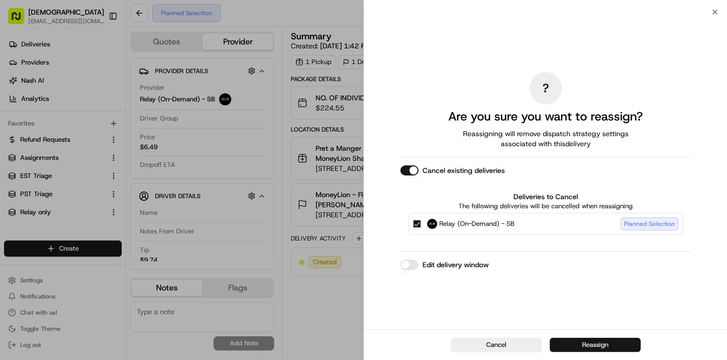
click at [600, 347] on button "Reassign" at bounding box center [595, 345] width 91 height 14
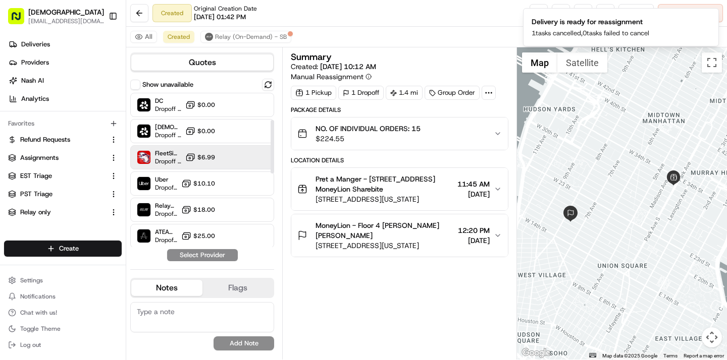
scroll to position [290, 0]
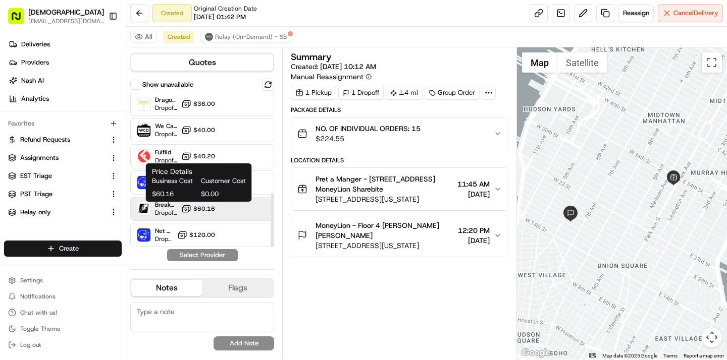
click at [204, 210] on span "$60.16" at bounding box center [204, 209] width 22 height 8
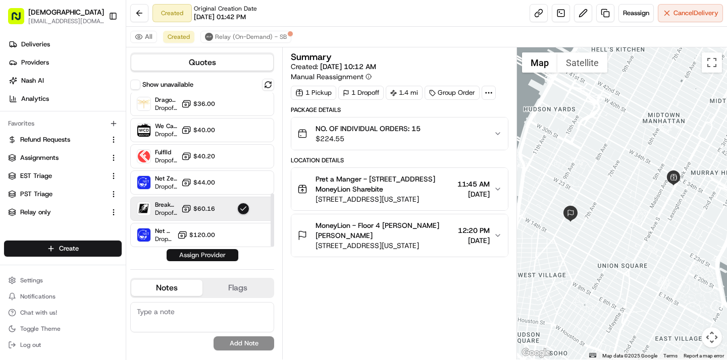
click at [206, 252] on button "Assign Provider" at bounding box center [203, 255] width 72 height 12
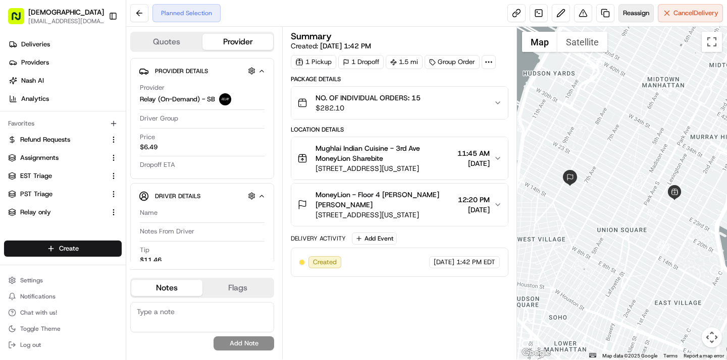
click at [639, 16] on span "Reassign" at bounding box center [636, 13] width 26 height 9
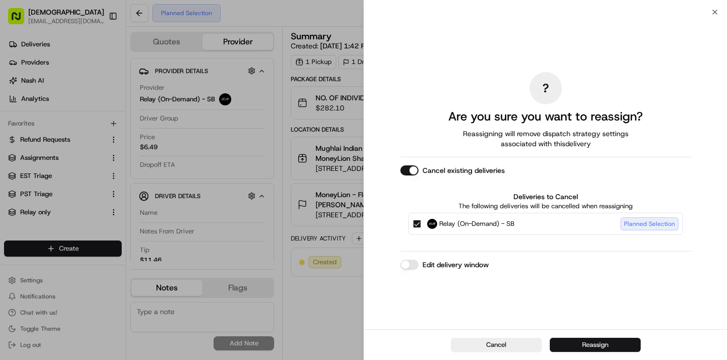
click at [622, 344] on button "Reassign" at bounding box center [595, 345] width 91 height 14
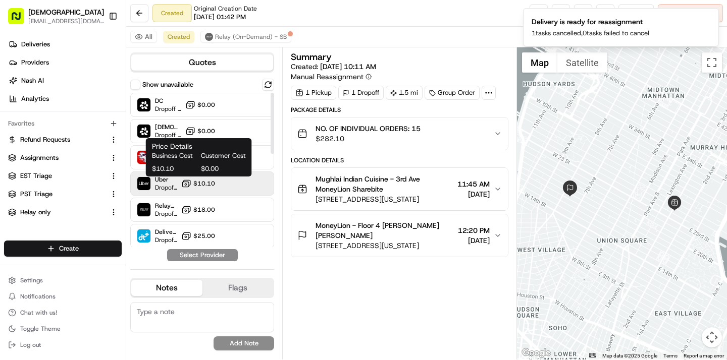
scroll to position [237, 0]
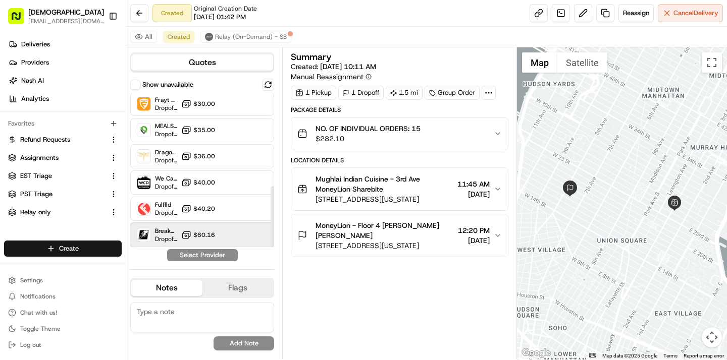
click at [181, 231] on div "Breakaway Courier (Bikes - hourly) Dropoff ETA - $60.16" at bounding box center [202, 235] width 144 height 24
click at [194, 257] on button "Assign Provider" at bounding box center [203, 255] width 72 height 12
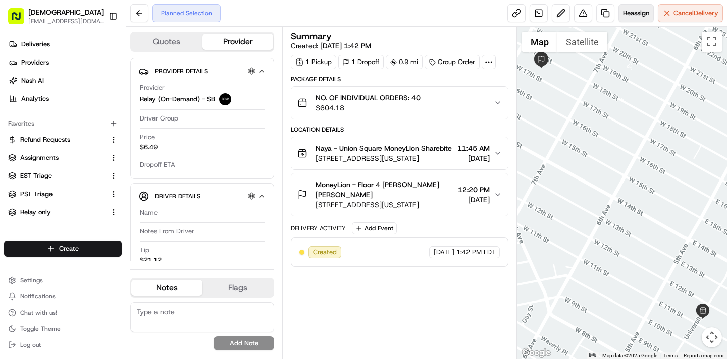
click at [637, 12] on span "Reassign" at bounding box center [636, 13] width 26 height 9
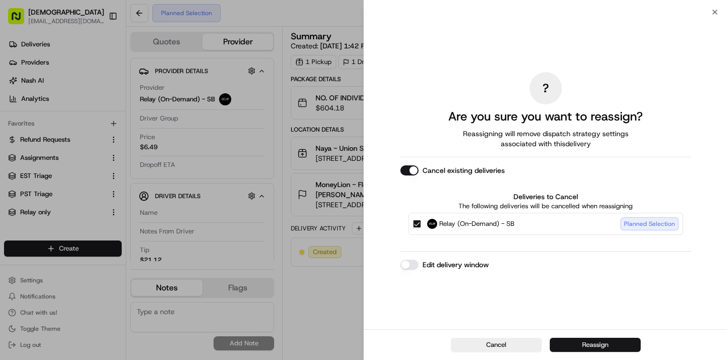
click at [621, 342] on button "Reassign" at bounding box center [595, 345] width 91 height 14
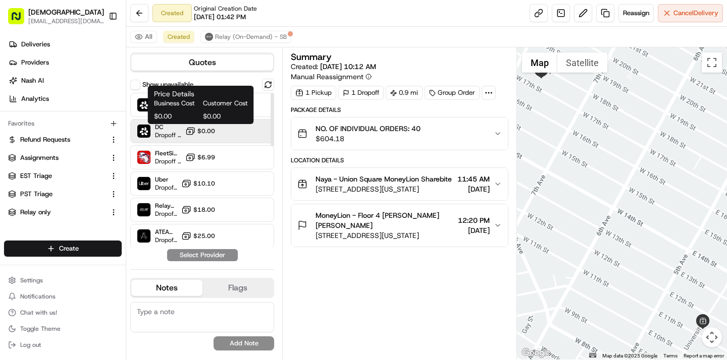
scroll to position [290, 0]
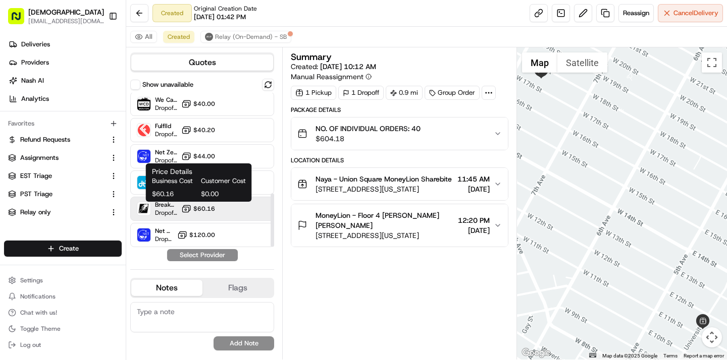
click at [193, 213] on button "$60.16" at bounding box center [198, 209] width 34 height 10
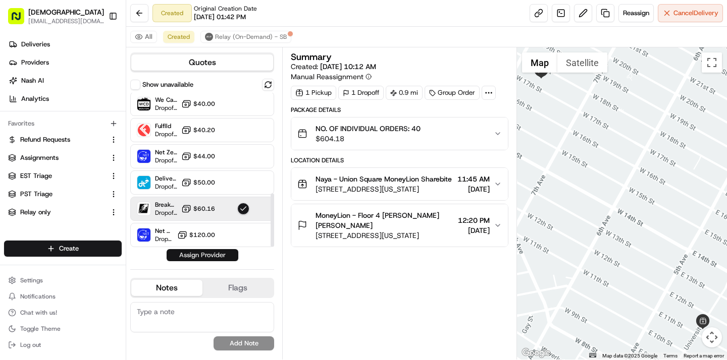
click at [195, 256] on button "Assign Provider" at bounding box center [203, 255] width 72 height 12
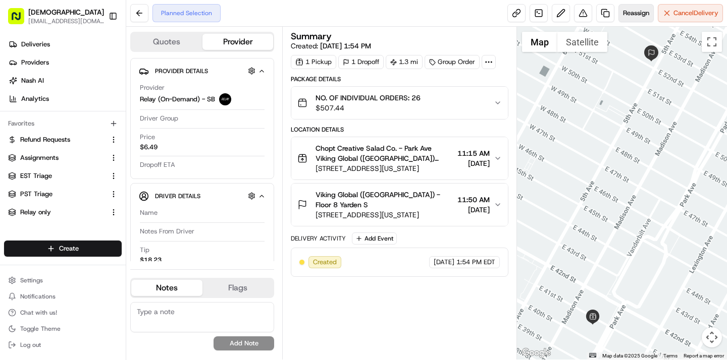
click at [632, 14] on span "Reassign" at bounding box center [636, 13] width 26 height 9
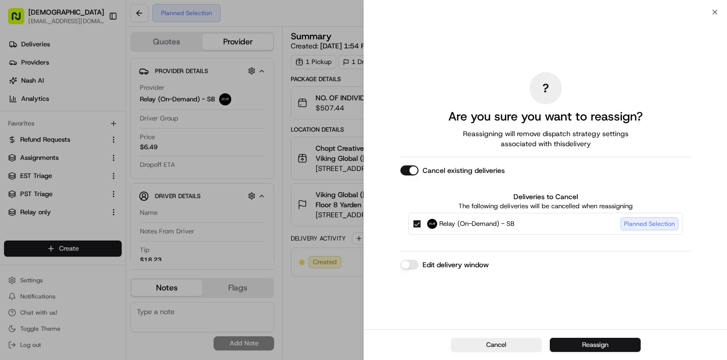
click at [577, 346] on button "Reassign" at bounding box center [595, 345] width 91 height 14
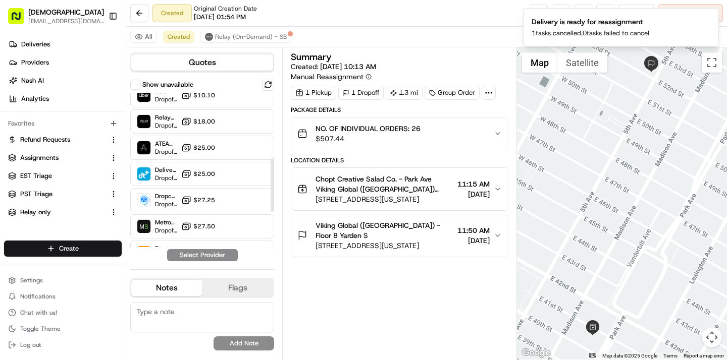
scroll to position [290, 0]
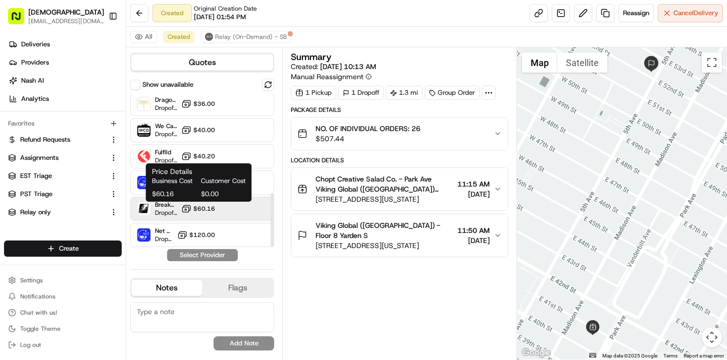
click at [205, 210] on span "$60.16" at bounding box center [204, 209] width 22 height 8
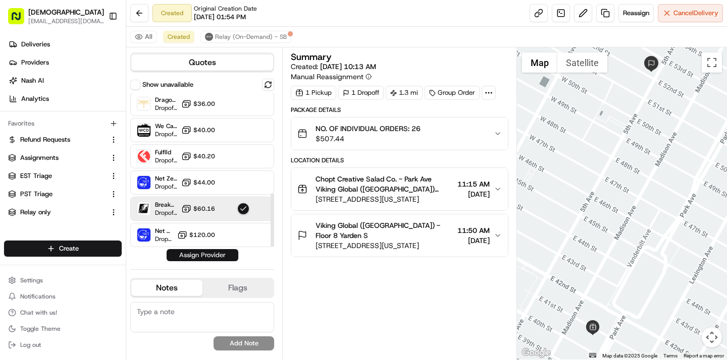
click at [204, 257] on button "Assign Provider" at bounding box center [203, 255] width 72 height 12
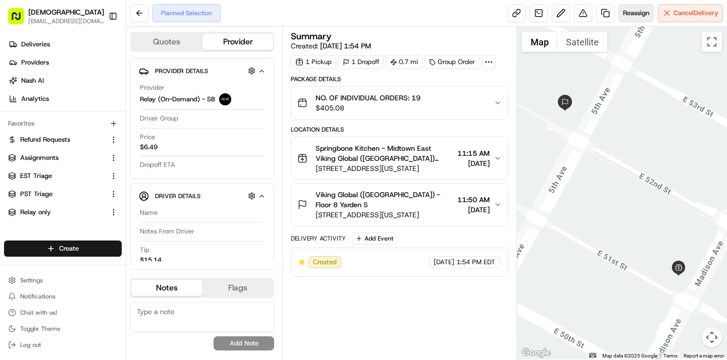
click at [632, 18] on button "Reassign" at bounding box center [635, 13] width 35 height 18
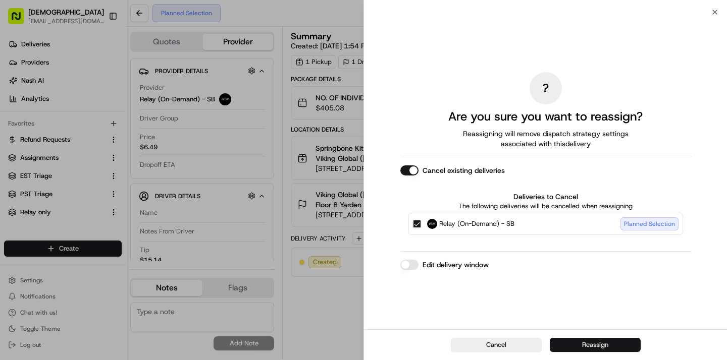
click at [596, 348] on button "Reassign" at bounding box center [595, 345] width 91 height 14
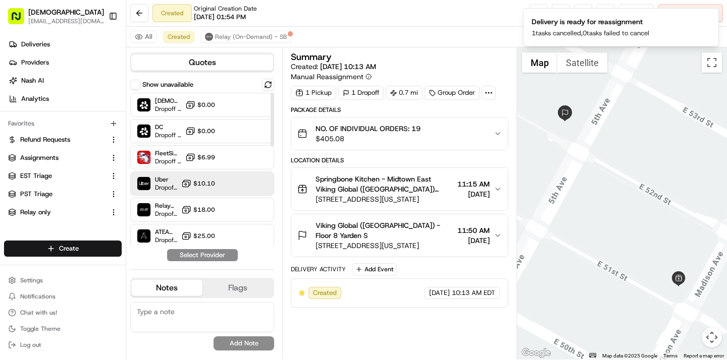
scroll to position [290, 0]
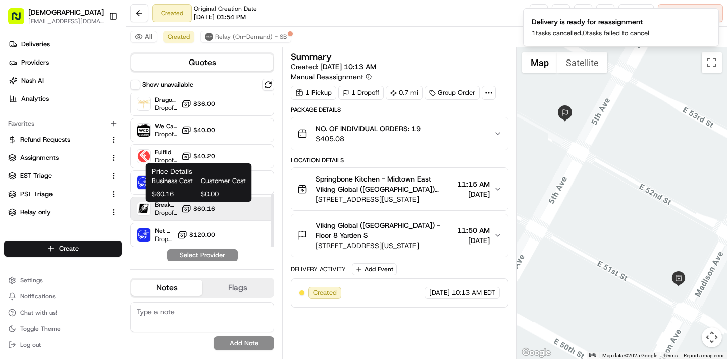
click at [204, 211] on span "$60.16" at bounding box center [204, 209] width 22 height 8
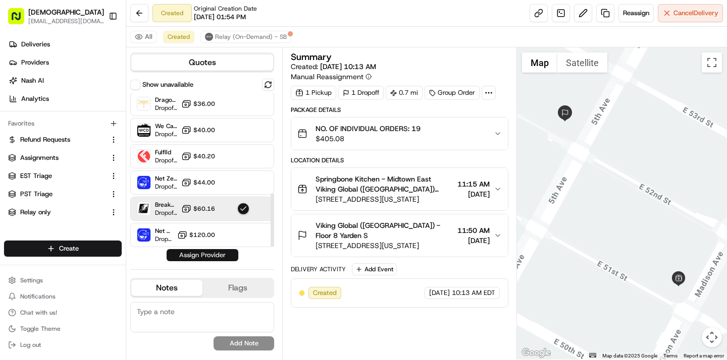
click at [218, 257] on button "Assign Provider" at bounding box center [203, 255] width 72 height 12
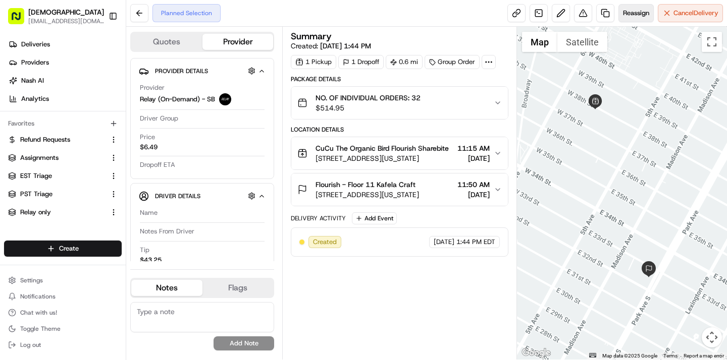
click at [631, 15] on span "Reassign" at bounding box center [636, 13] width 26 height 9
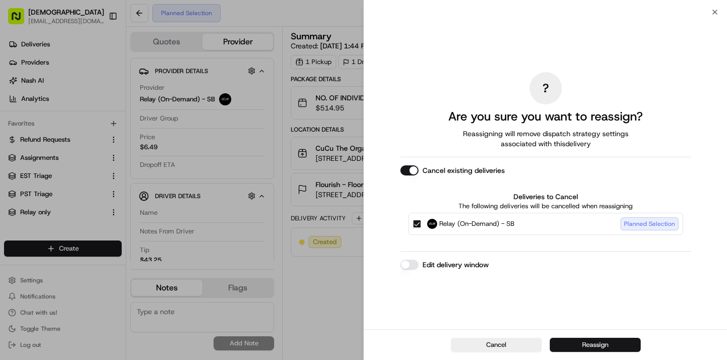
click at [607, 347] on button "Reassign" at bounding box center [595, 345] width 91 height 14
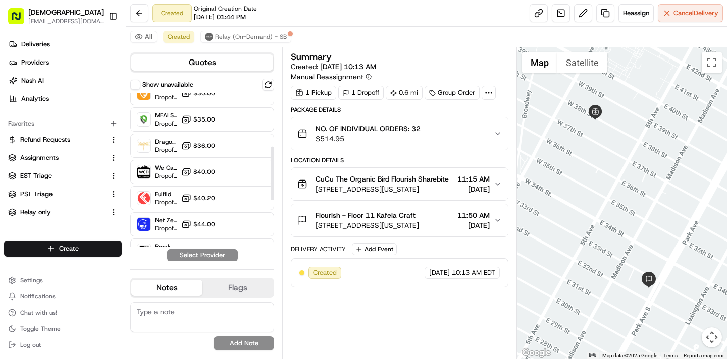
scroll to position [290, 0]
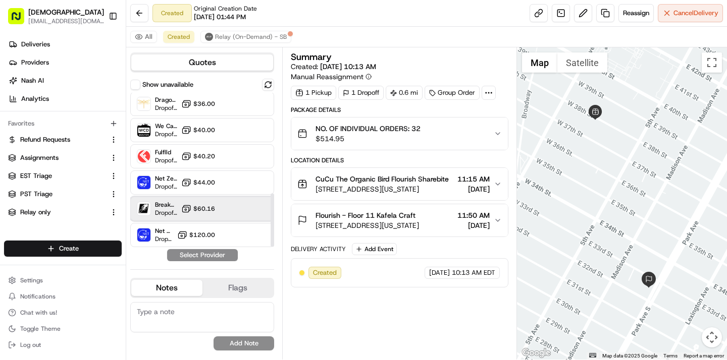
click at [205, 203] on div "Breakaway Courier (Bikes - hourly) Dropoff ETA - $60.16" at bounding box center [202, 209] width 144 height 24
click at [209, 251] on button "Assign Provider" at bounding box center [203, 255] width 72 height 12
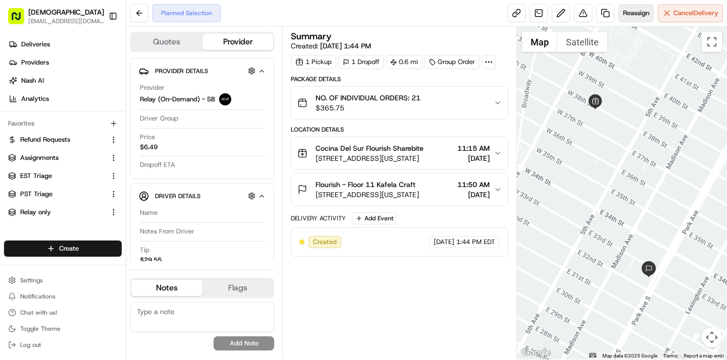
click at [635, 18] on button "Reassign" at bounding box center [635, 13] width 35 height 18
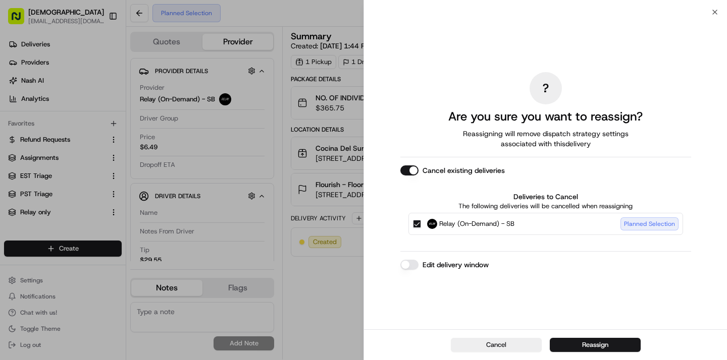
click at [587, 353] on div "Cancel Reassign" at bounding box center [545, 345] width 363 height 31
click at [591, 346] on button "Reassign" at bounding box center [595, 345] width 91 height 14
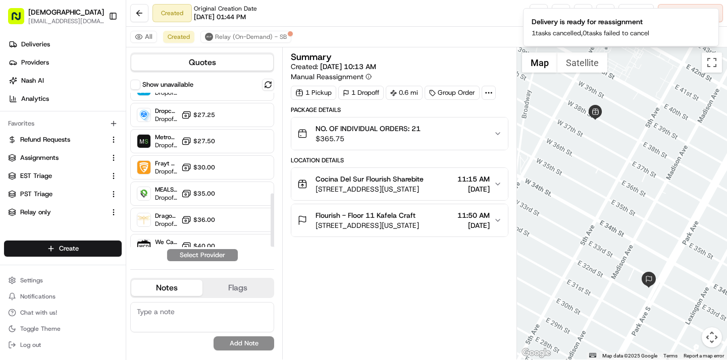
scroll to position [290, 0]
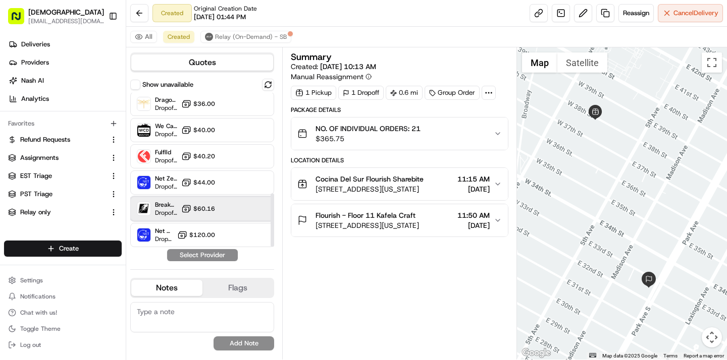
click at [182, 204] on div "Breakaway Courier (Bikes - hourly) Dropoff ETA - $60.16" at bounding box center [202, 209] width 144 height 24
click at [197, 255] on button "Assign Provider" at bounding box center [203, 255] width 72 height 12
